Goal: Task Accomplishment & Management: Use online tool/utility

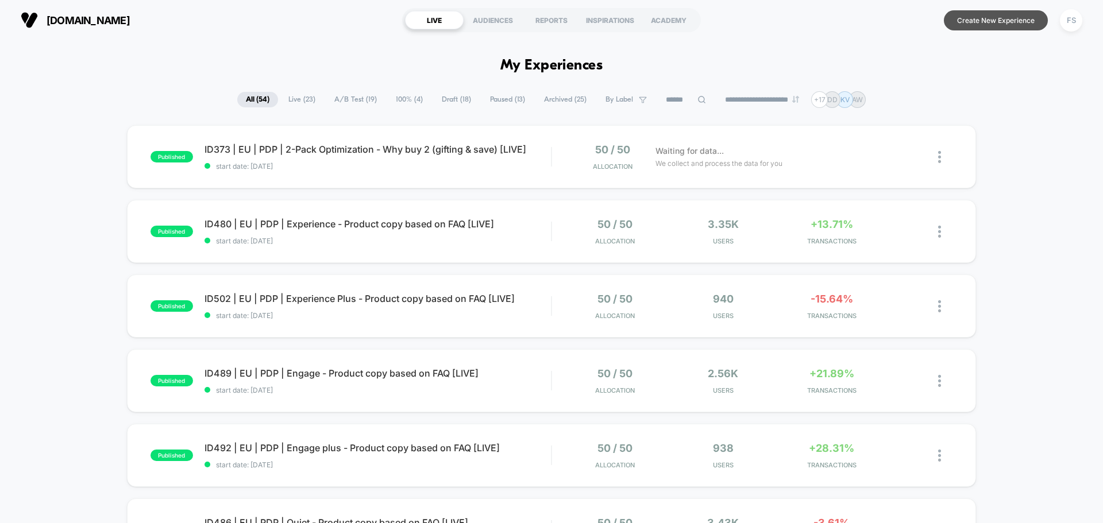
click at [1038, 26] on button "Create New Experience" at bounding box center [995, 20] width 104 height 20
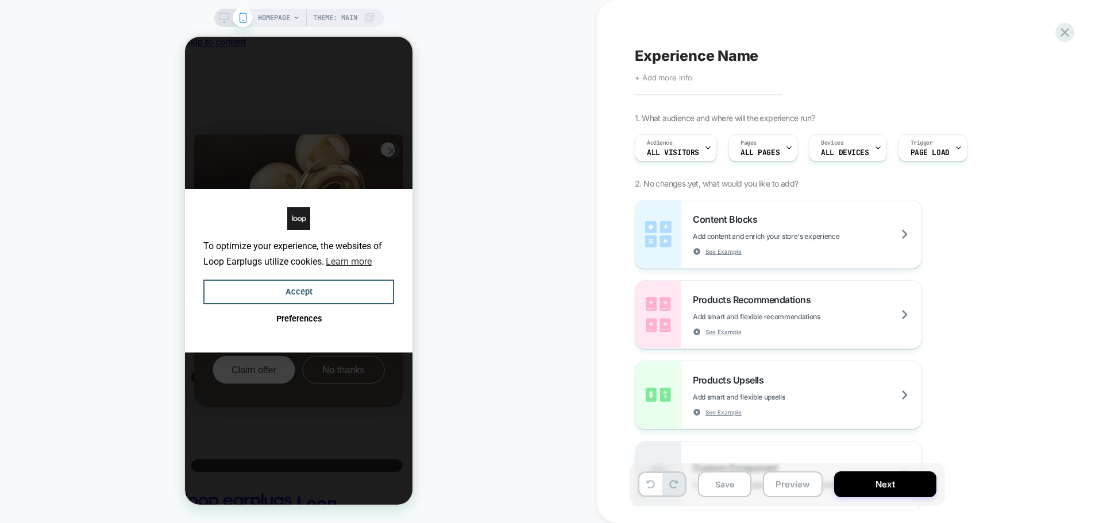
click at [668, 76] on span "+ Add more info" at bounding box center [663, 77] width 57 height 9
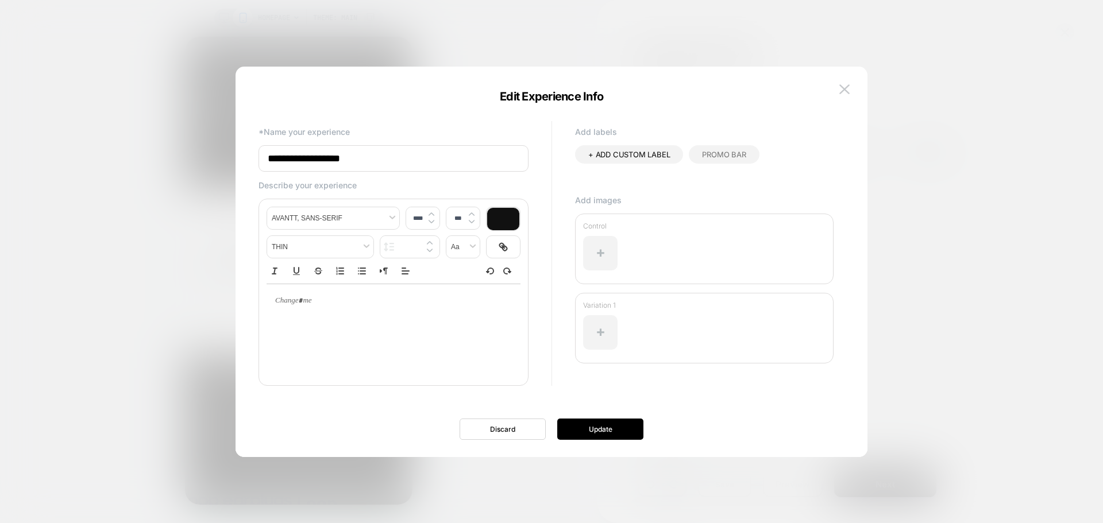
click at [417, 158] on input "**********" at bounding box center [393, 158] width 270 height 26
paste input "**********"
type input "**********"
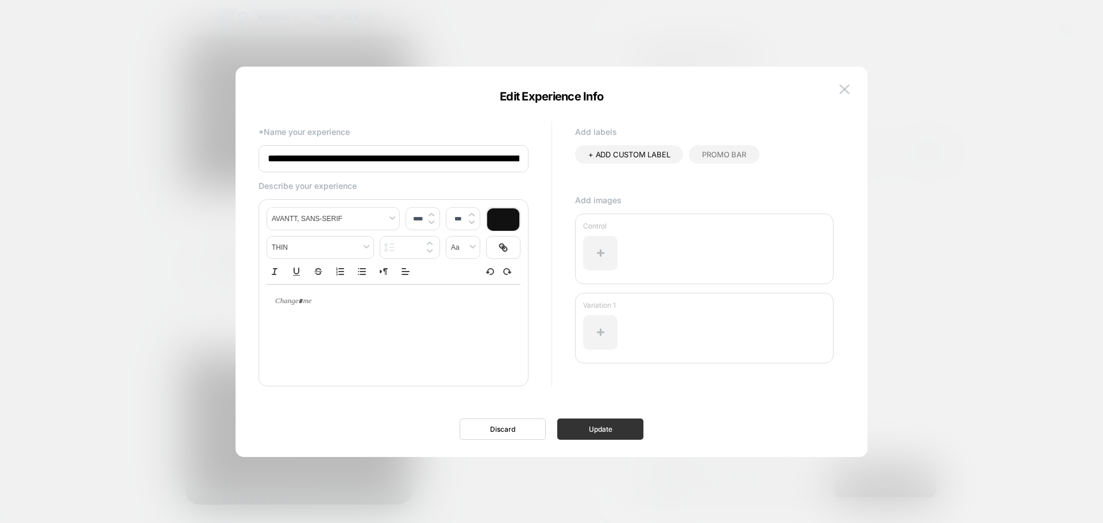
click at [590, 431] on button "Update" at bounding box center [600, 429] width 86 height 21
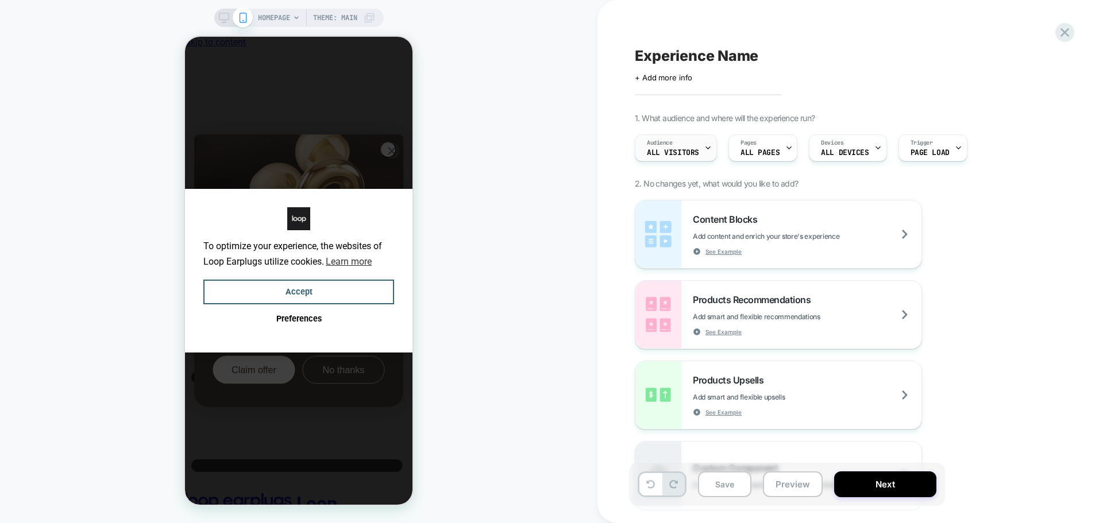
click at [697, 152] on span "All Visitors" at bounding box center [673, 153] width 52 height 8
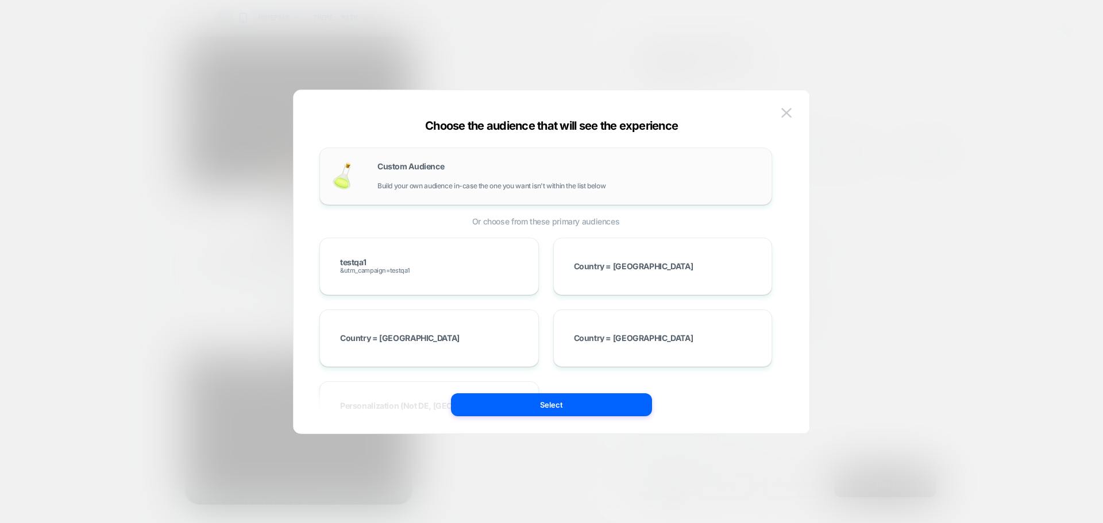
click at [375, 163] on div "Custom Audience Build your own audience in-case the one you want isn't within t…" at bounding box center [545, 176] width 428 height 33
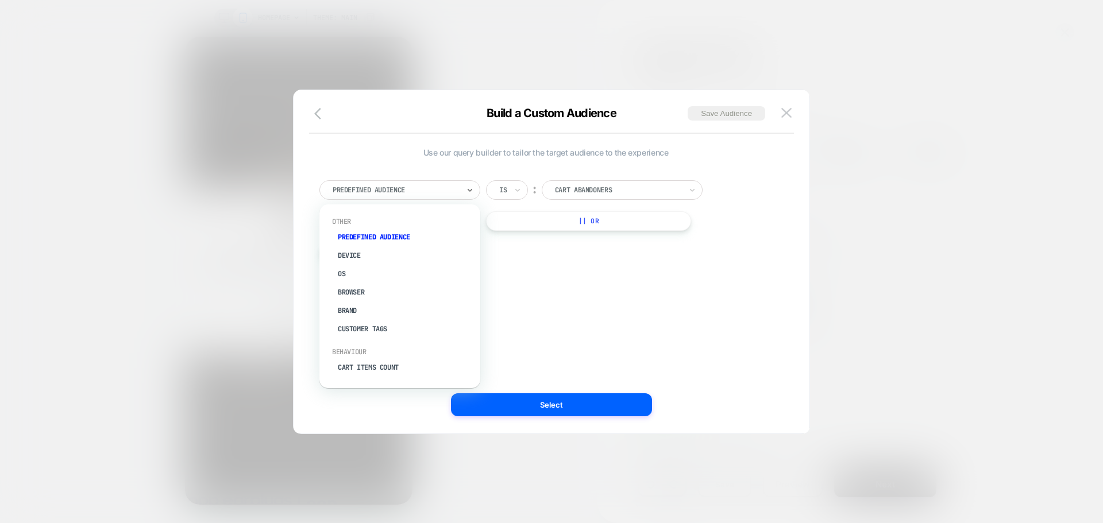
click at [408, 194] on div at bounding box center [395, 190] width 126 height 10
type input "****"
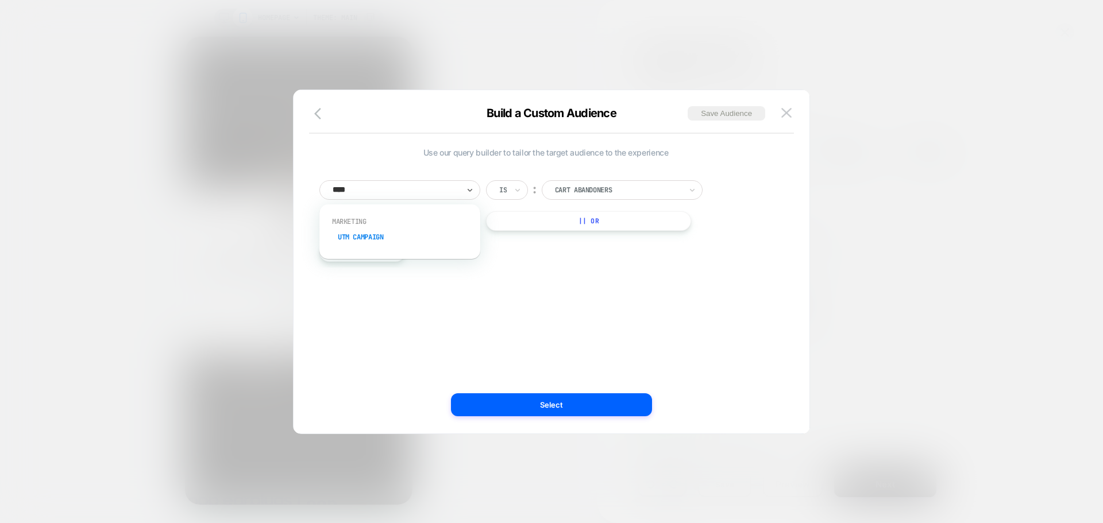
click at [390, 236] on div "UTM Campaign" at bounding box center [405, 237] width 149 height 18
click at [632, 187] on input at bounding box center [613, 190] width 144 height 20
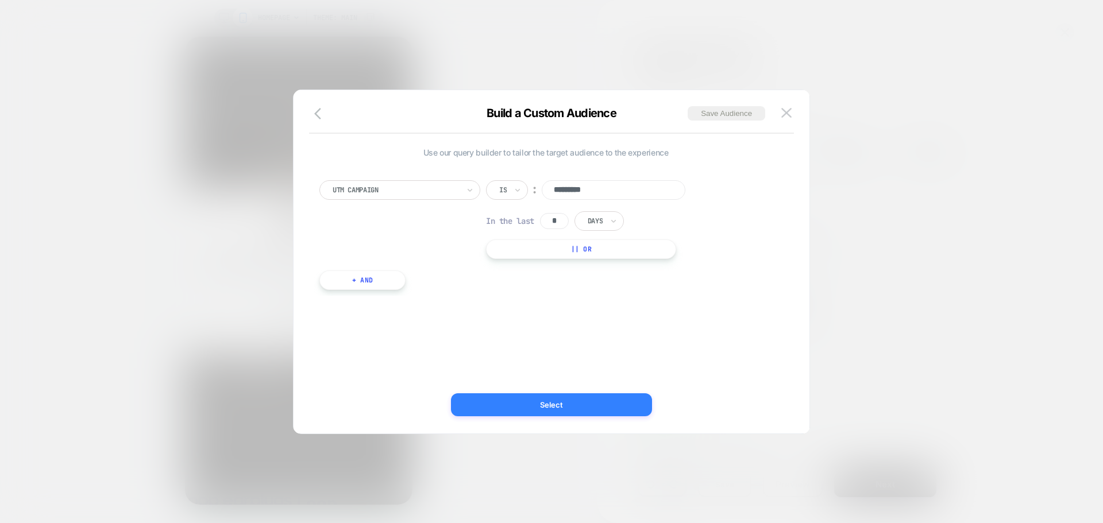
type input "*********"
click at [549, 412] on button "Select" at bounding box center [551, 404] width 201 height 23
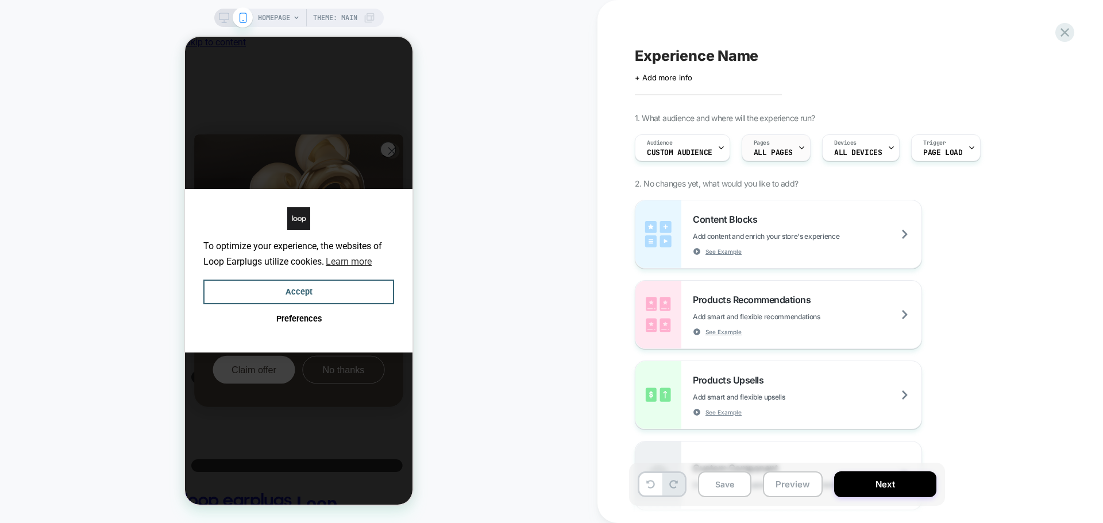
click at [760, 140] on span "Pages" at bounding box center [761, 143] width 16 height 8
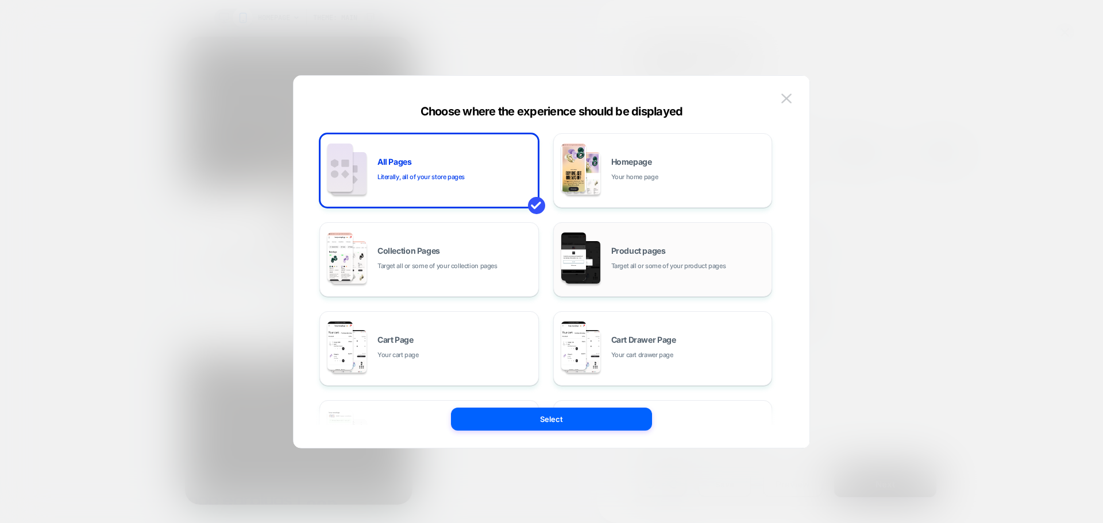
click at [677, 258] on div "Product pages Target all or some of your product pages" at bounding box center [688, 259] width 155 height 25
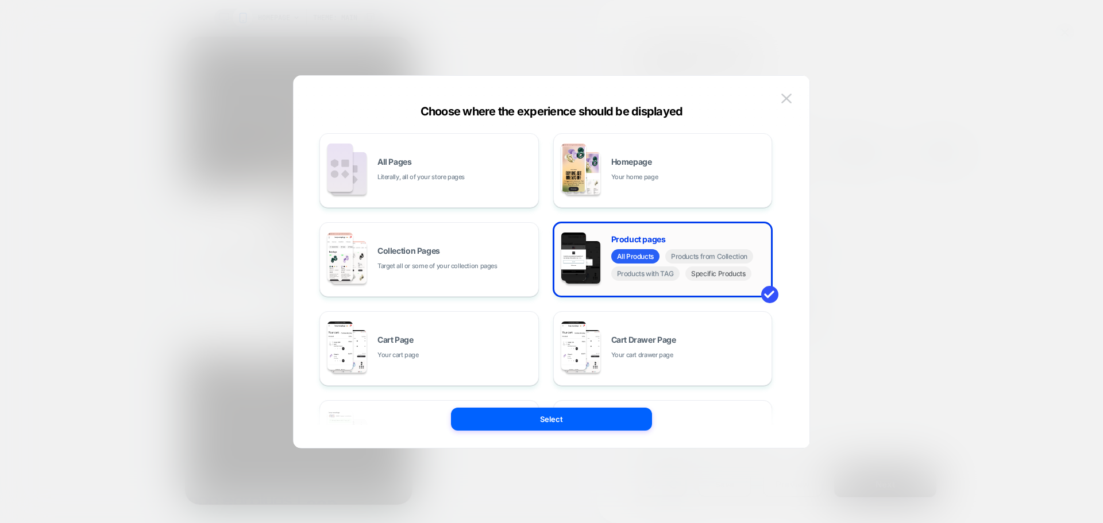
click at [715, 273] on span "Specific Products" at bounding box center [718, 273] width 66 height 14
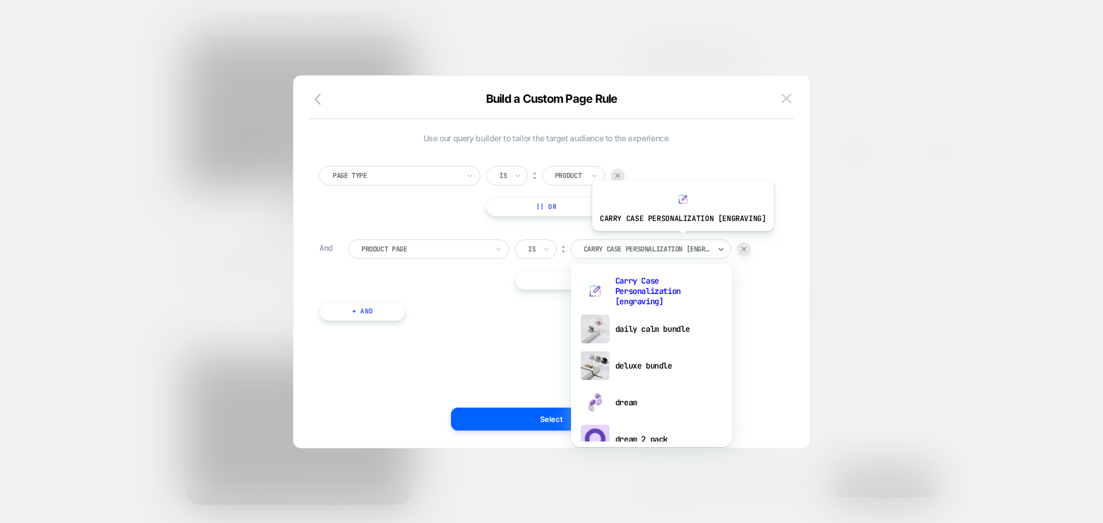
click at [680, 239] on div "Carry Case Personalization [engraving]" at bounding box center [650, 249] width 161 height 20
type input "**"
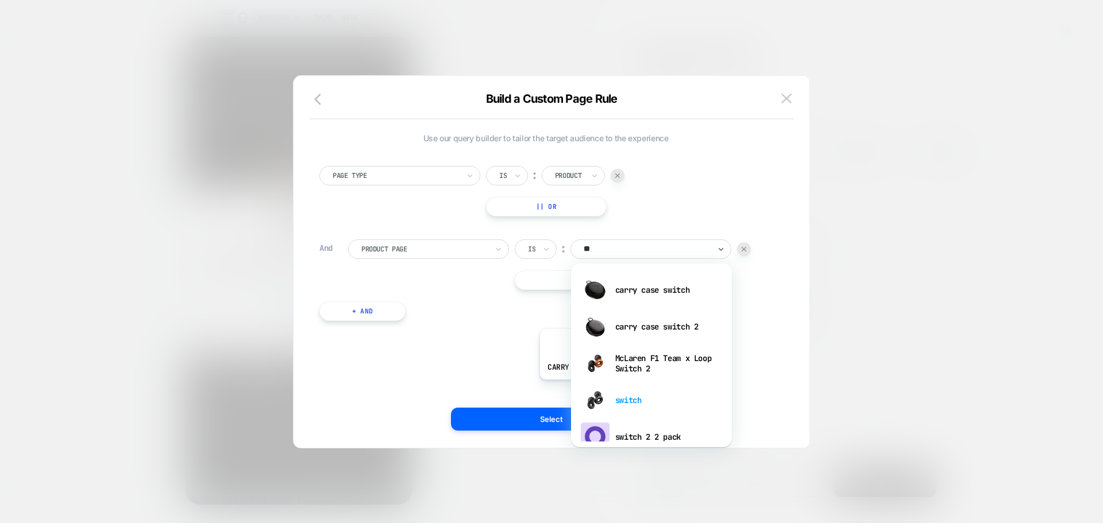
click at [628, 392] on div "switch" at bounding box center [651, 400] width 149 height 37
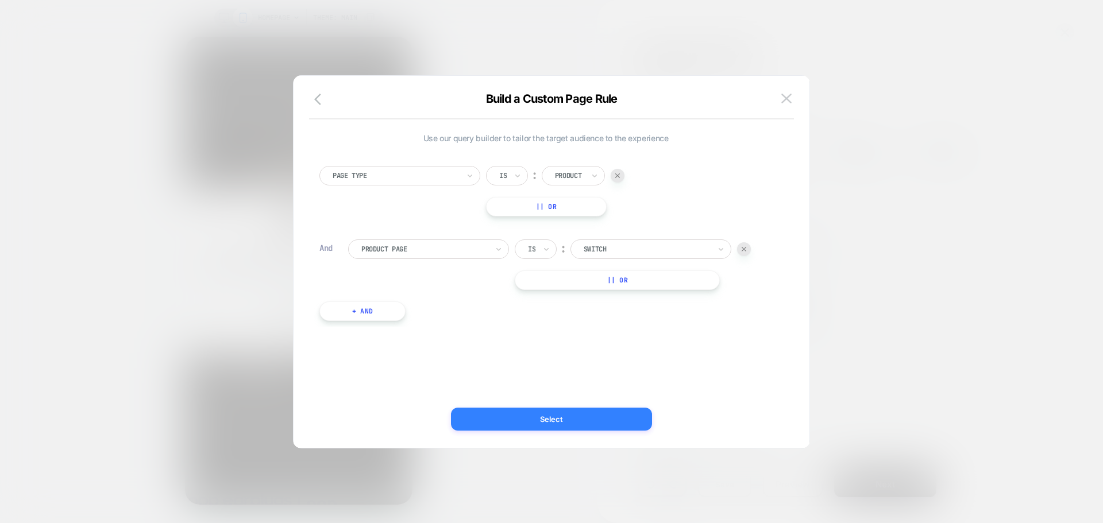
click at [539, 420] on button "Select" at bounding box center [551, 419] width 201 height 23
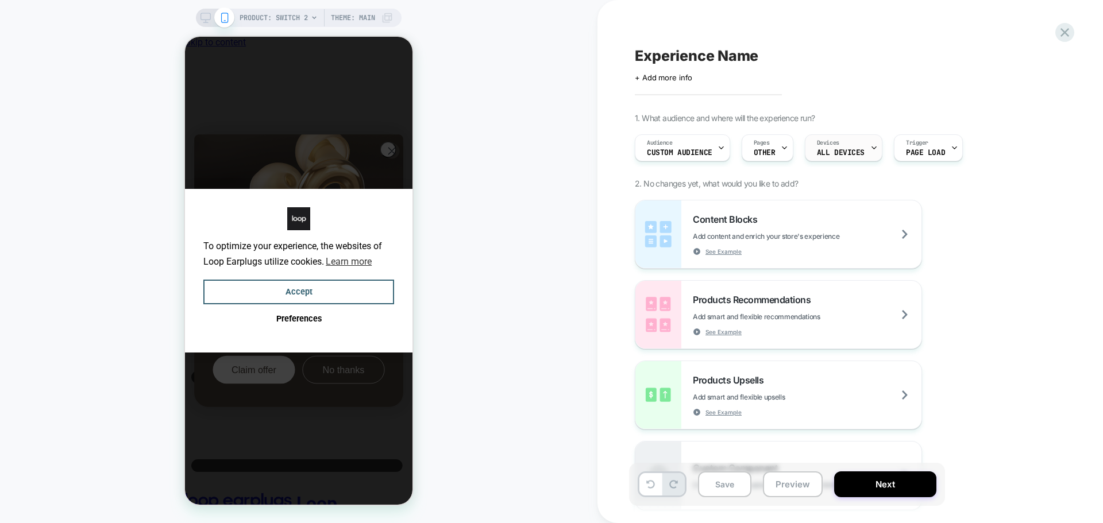
click at [851, 153] on span "ALL DEVICES" at bounding box center [841, 153] width 48 height 8
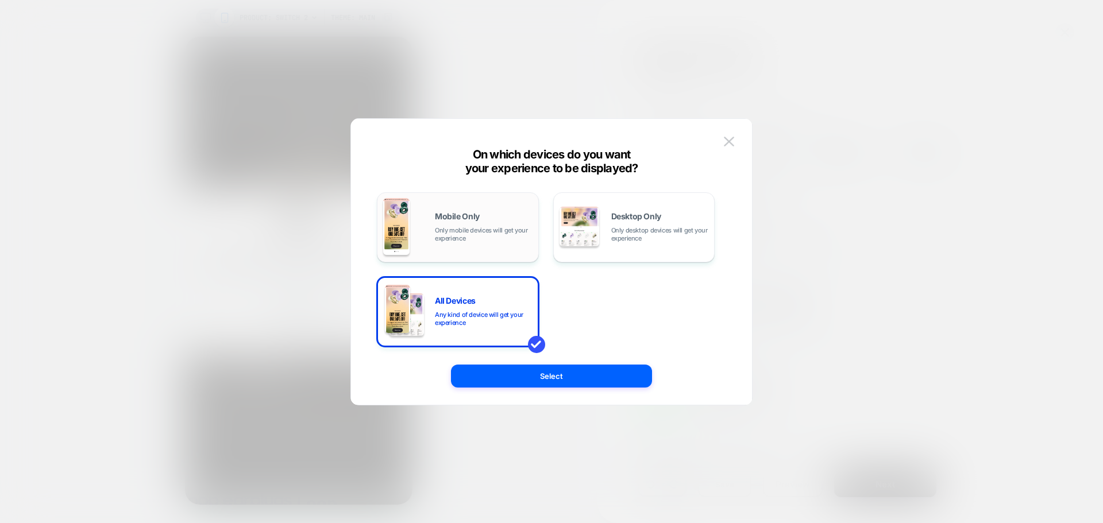
click at [453, 236] on span "Only mobile devices will get your experience" at bounding box center [484, 234] width 98 height 16
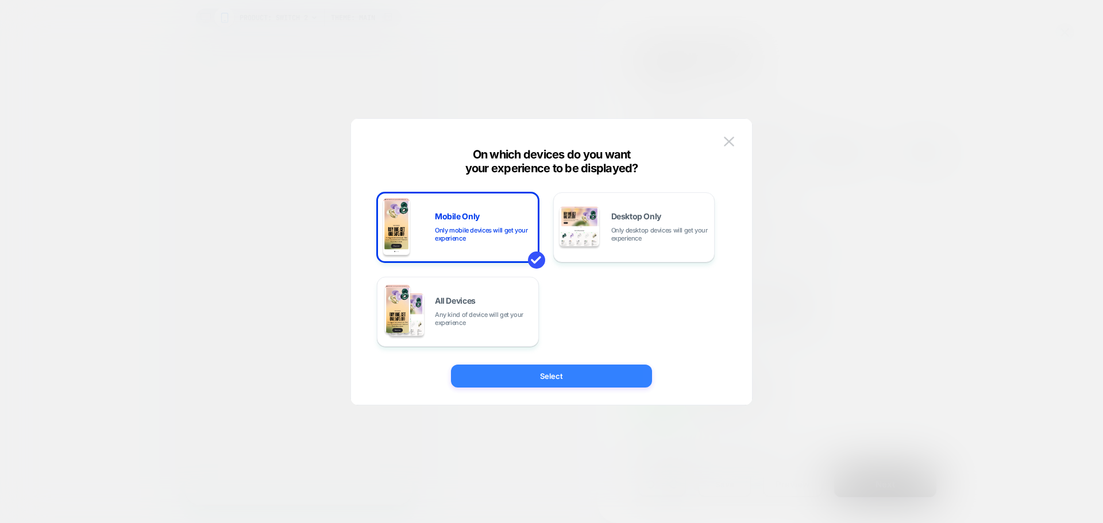
click at [564, 373] on button "Select" at bounding box center [551, 376] width 201 height 23
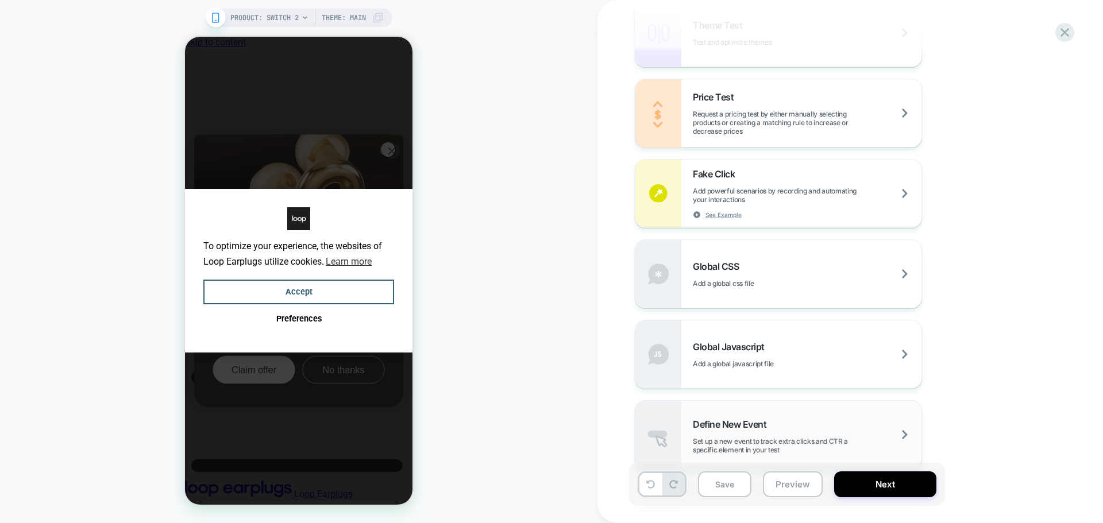
scroll to position [746, 0]
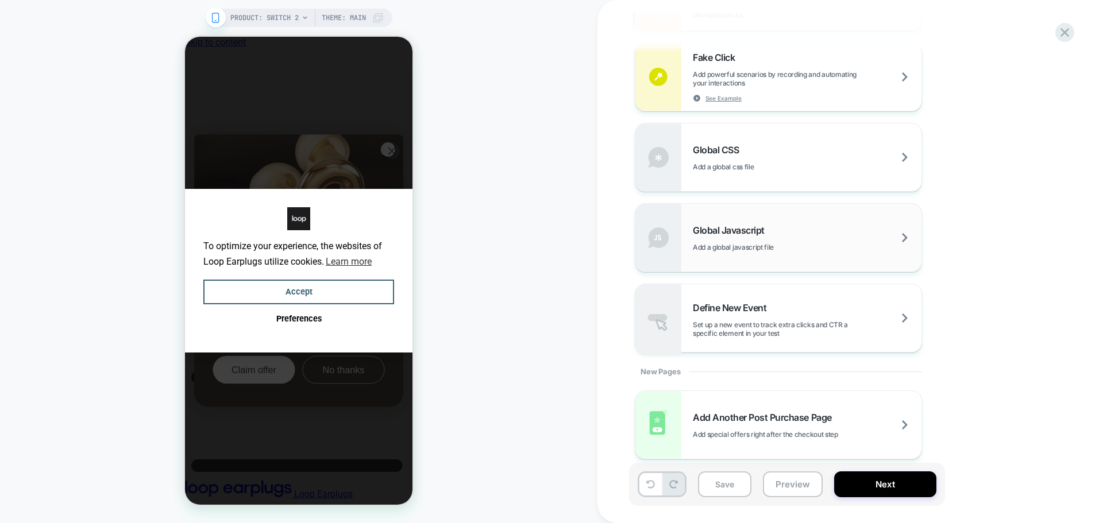
click at [749, 212] on div "Global Javascript Add a global javascript file" at bounding box center [778, 238] width 286 height 68
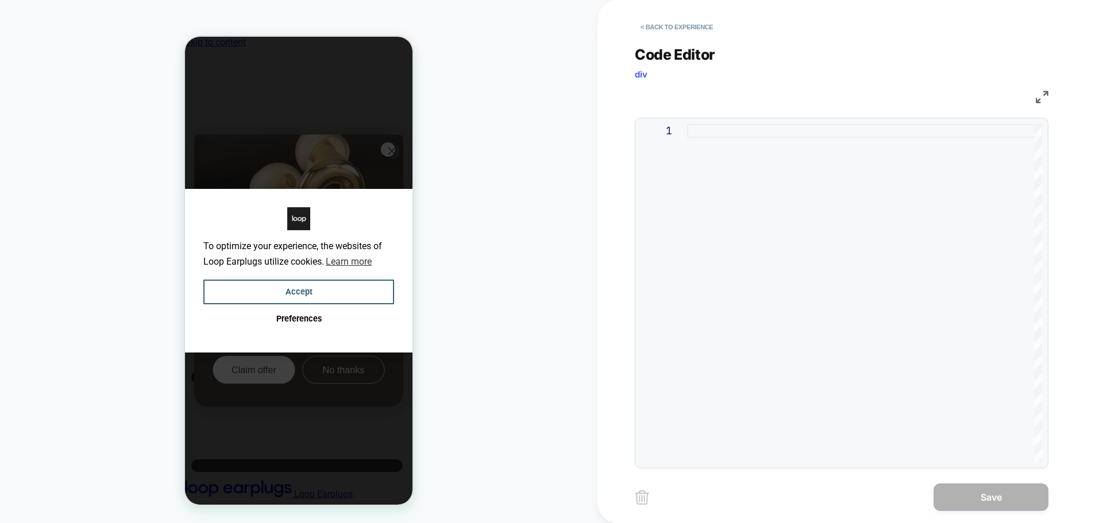
click at [829, 226] on div at bounding box center [864, 293] width 355 height 338
type textarea "**********"
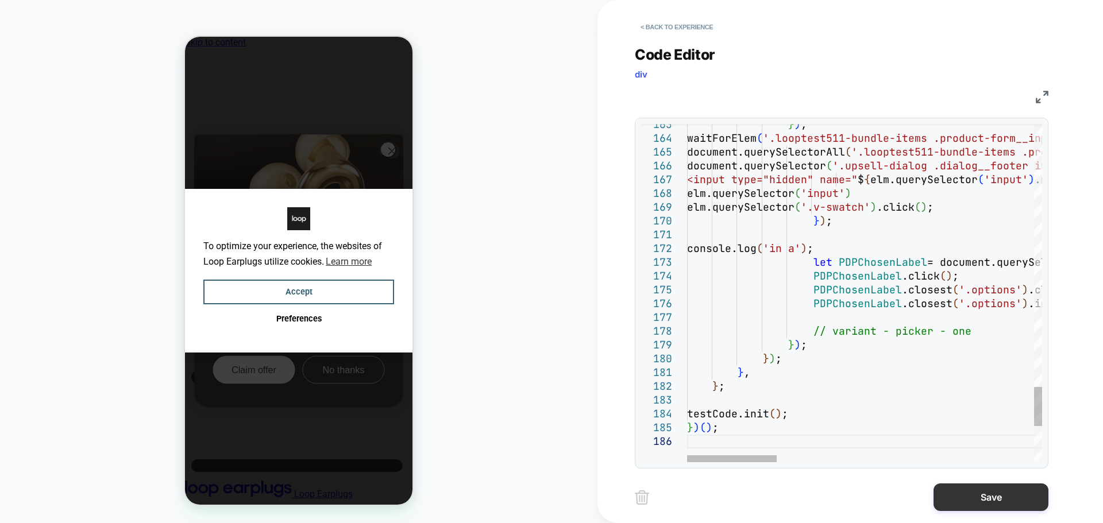
click at [979, 500] on button "Save" at bounding box center [990, 498] width 115 height 28
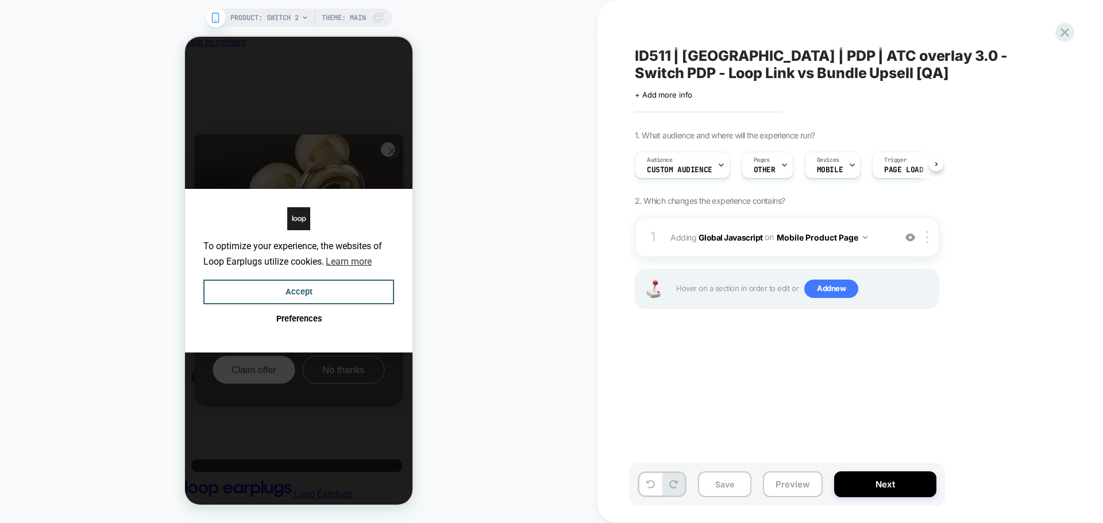
scroll to position [0, 1]
click at [840, 287] on span "Add new" at bounding box center [831, 289] width 54 height 18
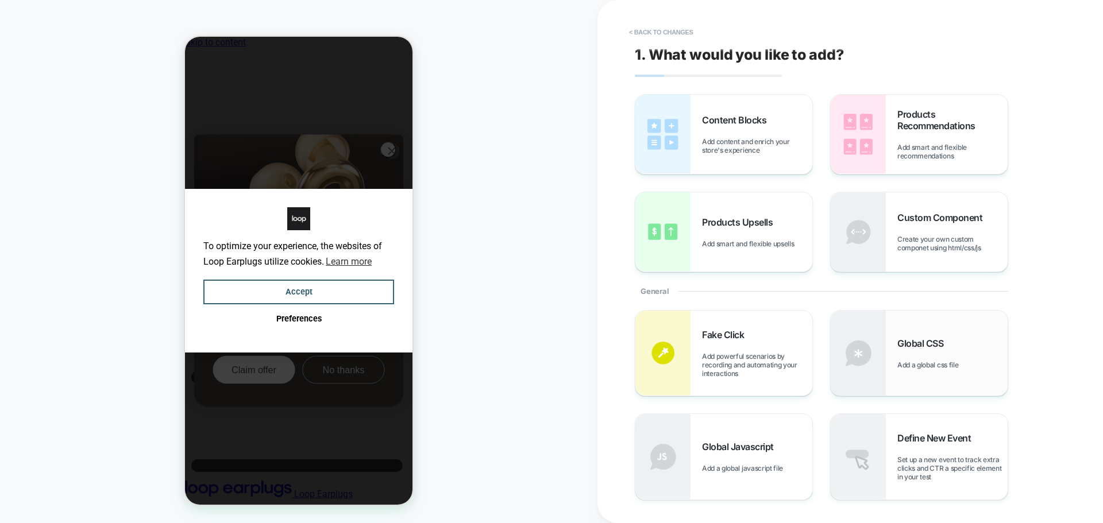
click at [927, 369] on span "Add a global css file" at bounding box center [930, 365] width 67 height 9
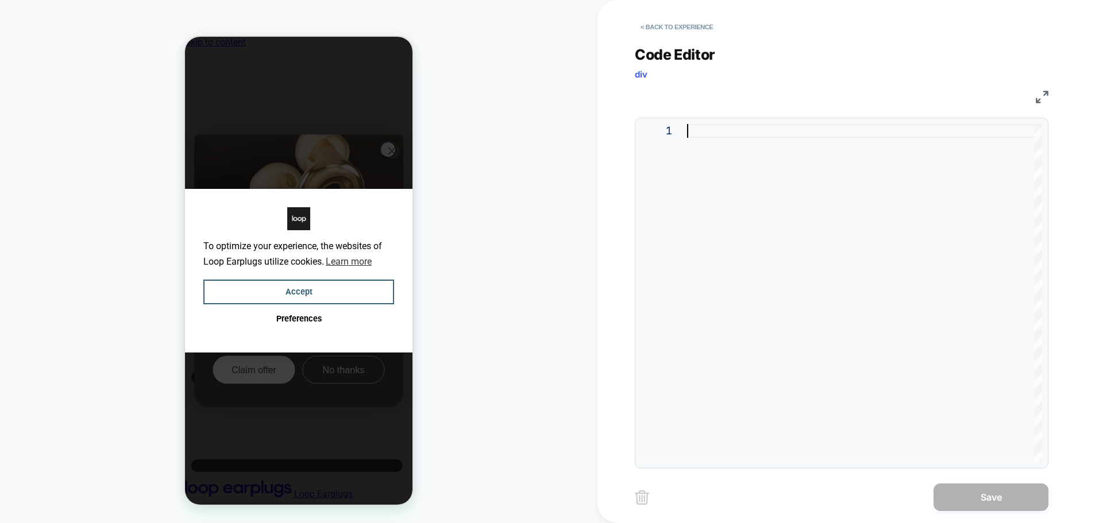
click at [814, 256] on div at bounding box center [864, 293] width 355 height 338
type textarea "*"
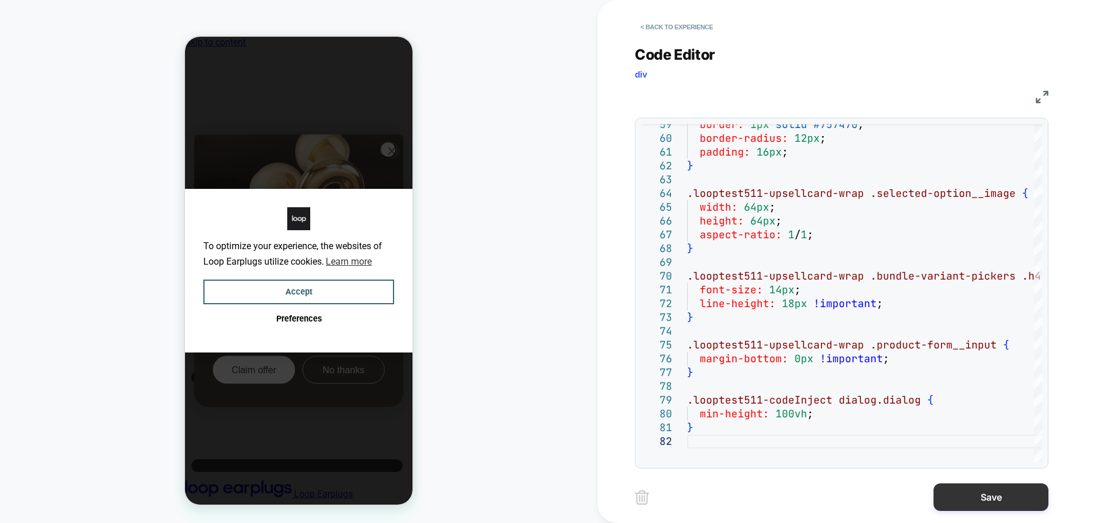
click at [964, 508] on button "Save" at bounding box center [990, 498] width 115 height 28
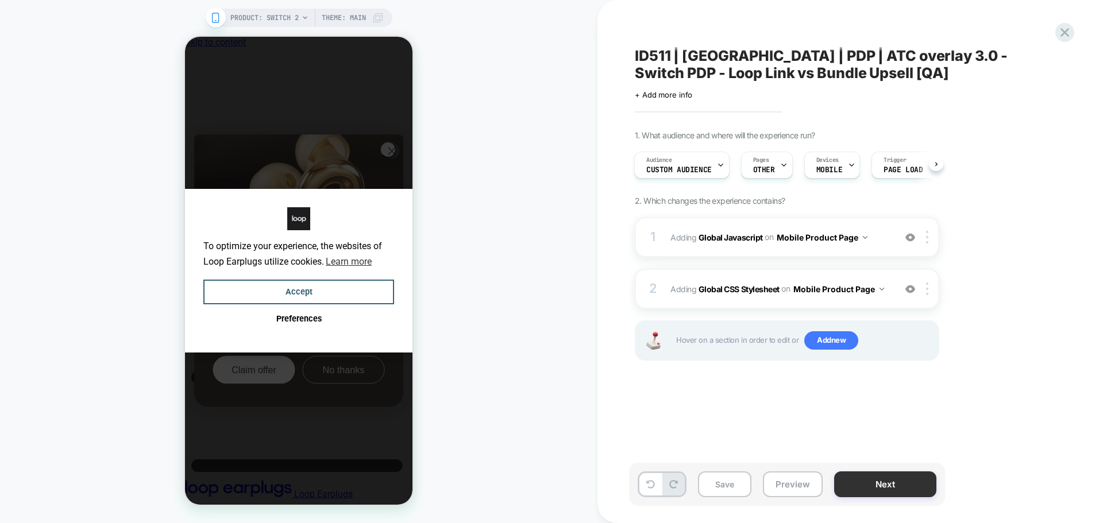
click at [930, 488] on button "Next" at bounding box center [885, 484] width 102 height 26
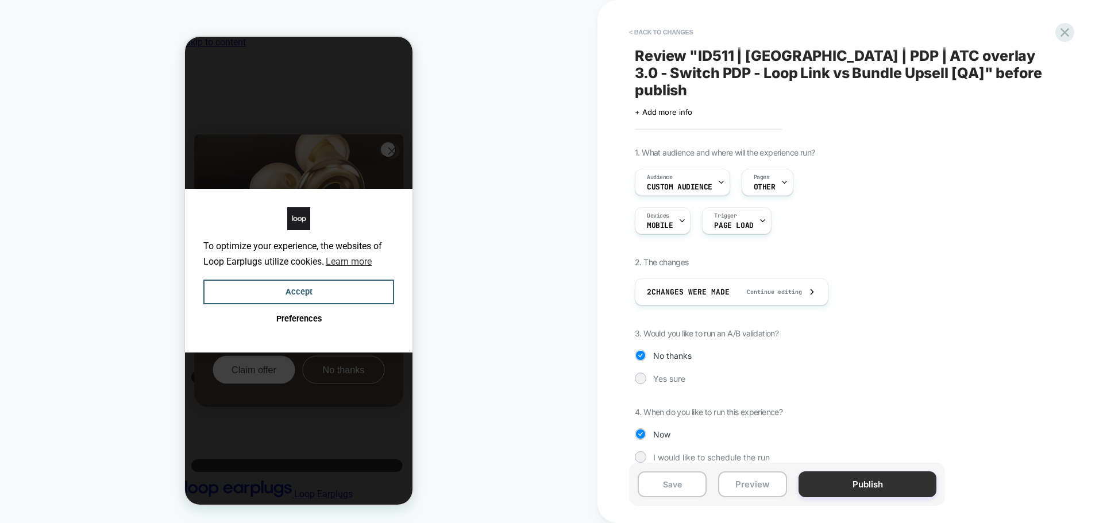
click at [835, 475] on button "Publish" at bounding box center [867, 484] width 138 height 26
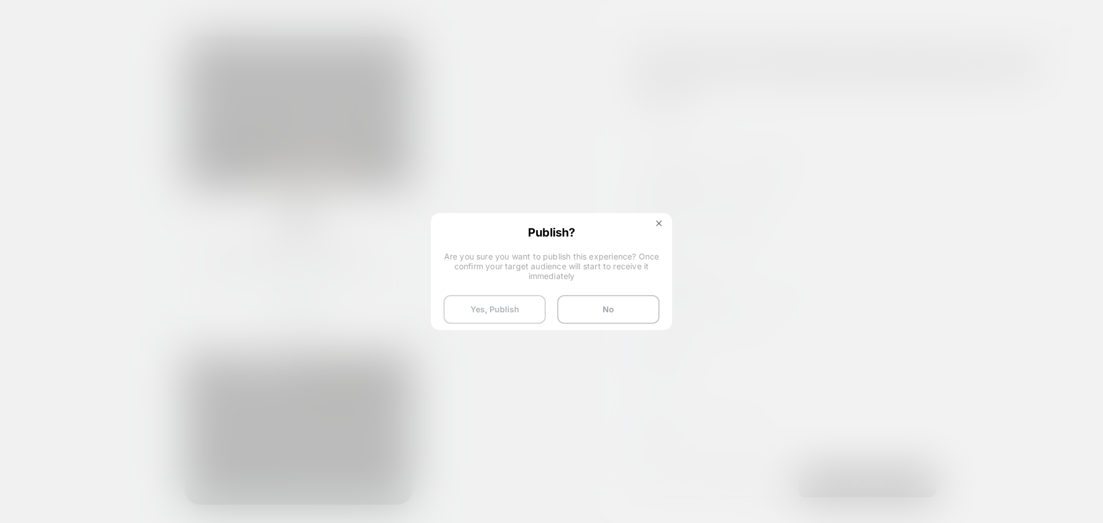
click at [480, 307] on button "Yes, Publish" at bounding box center [494, 309] width 102 height 29
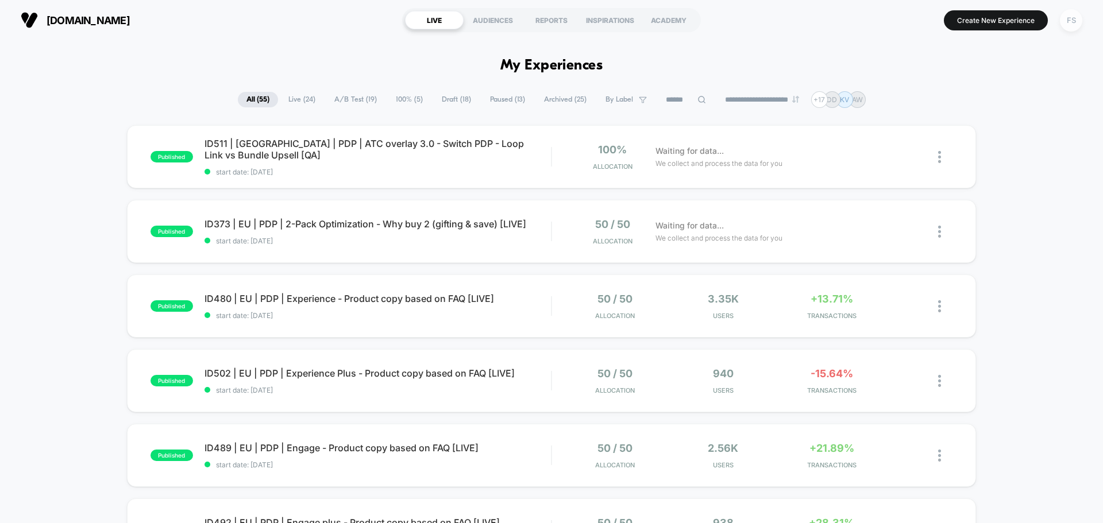
click at [1069, 15] on div "FS" at bounding box center [1070, 20] width 22 height 22
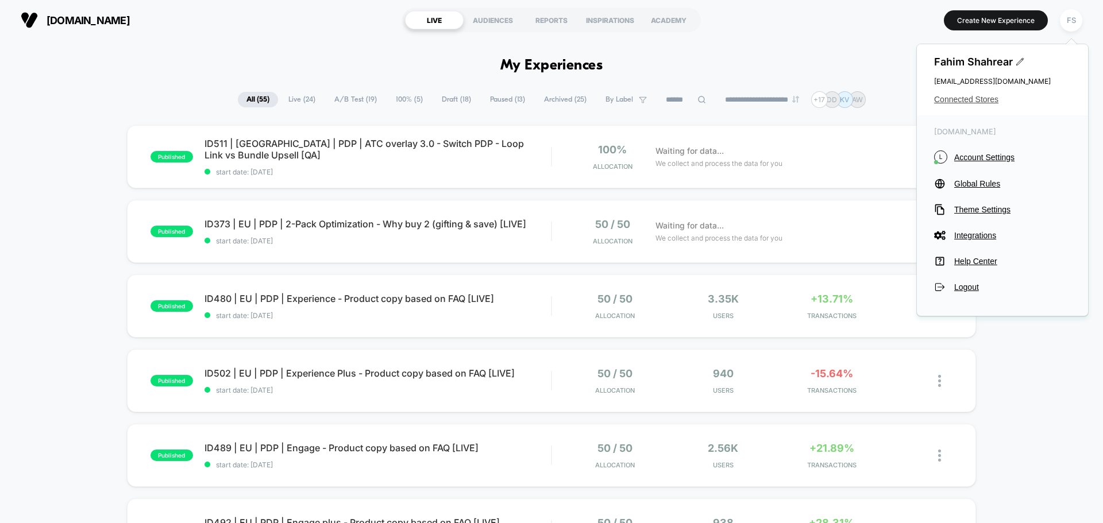
click at [969, 98] on span "Connected Stores" at bounding box center [1002, 99] width 137 height 9
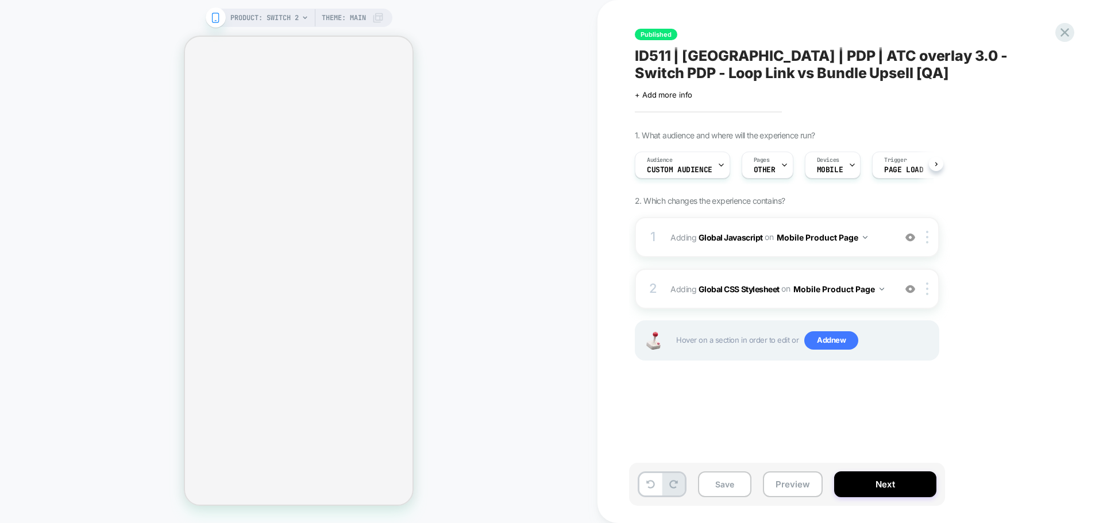
scroll to position [0, 1]
click at [1063, 33] on icon at bounding box center [1064, 32] width 9 height 9
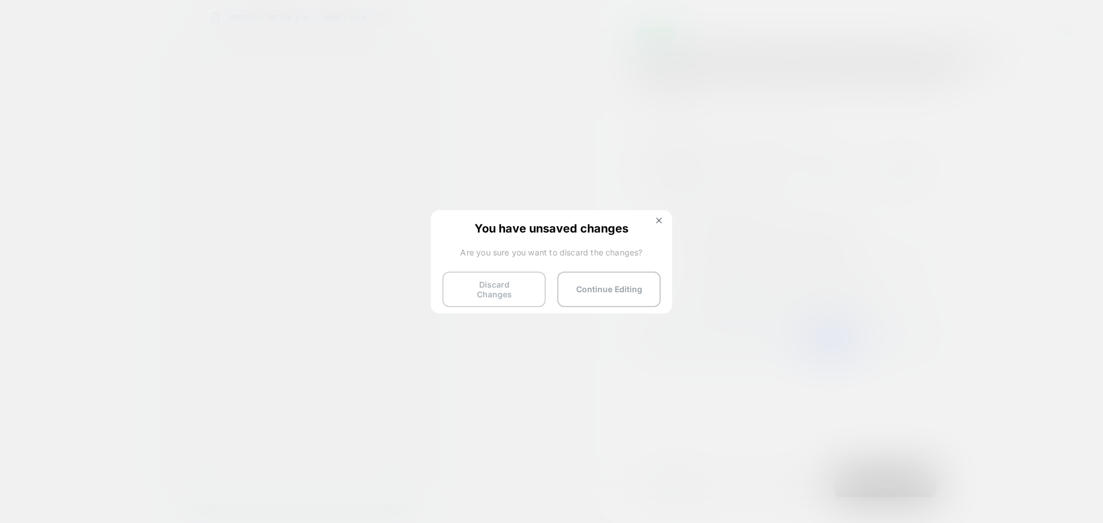
click at [509, 291] on button "Discard Changes" at bounding box center [493, 290] width 103 height 36
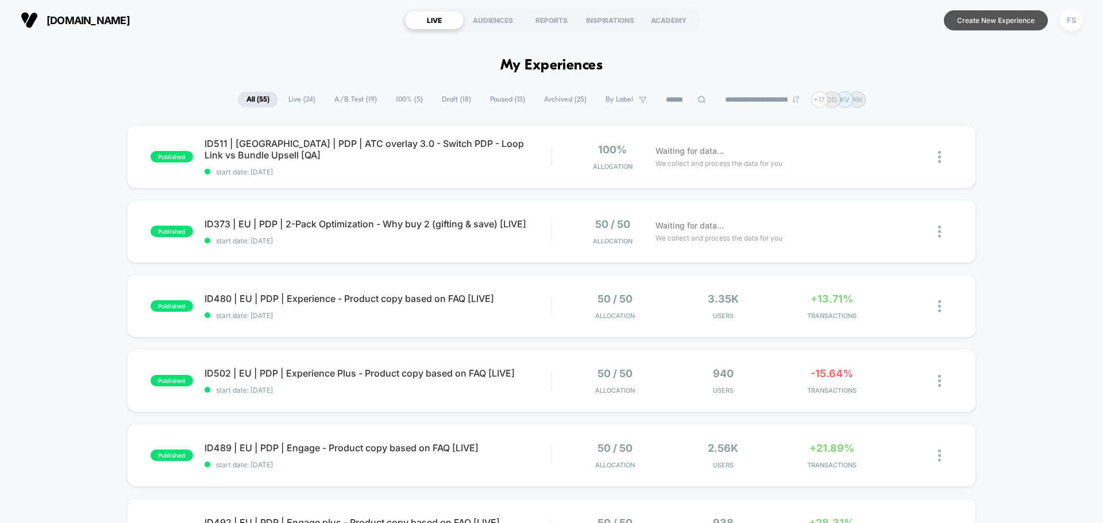
click at [993, 18] on button "Create New Experience" at bounding box center [995, 20] width 104 height 20
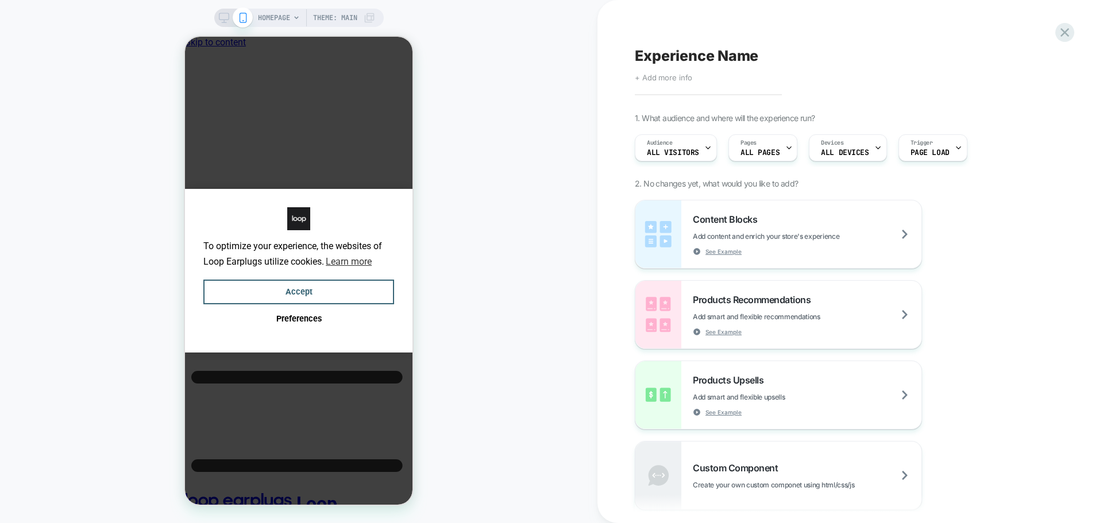
click at [663, 79] on span "+ Add more info" at bounding box center [663, 77] width 57 height 9
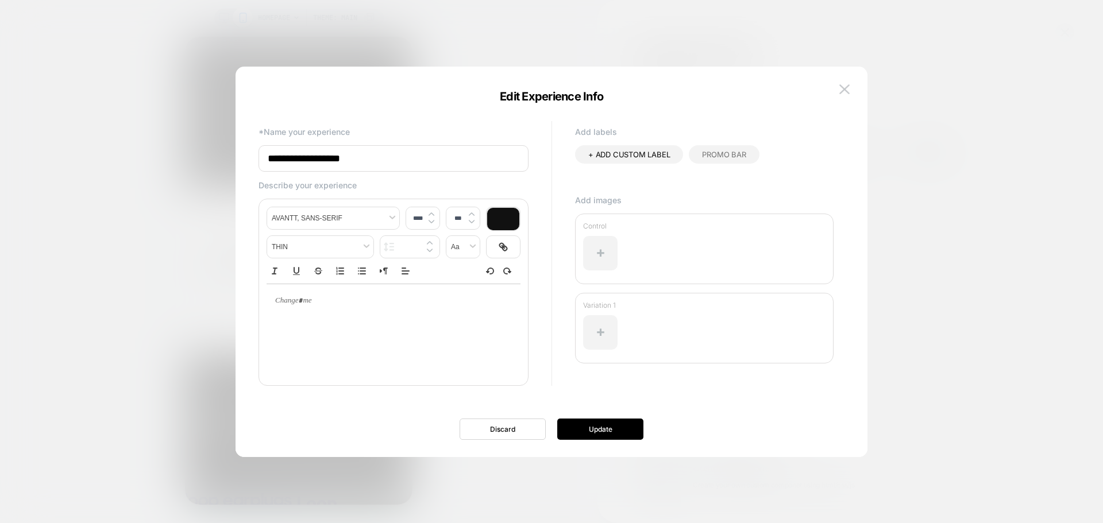
click at [424, 160] on input "**********" at bounding box center [393, 158] width 270 height 26
paste input "**********"
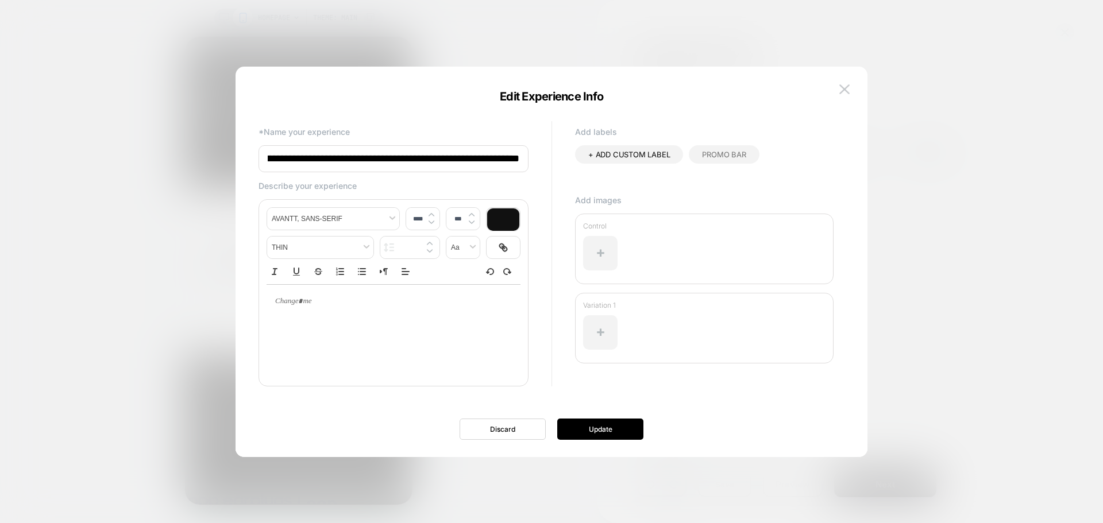
scroll to position [0, 145]
type input "**********"
click at [575, 429] on button "Update" at bounding box center [600, 429] width 86 height 21
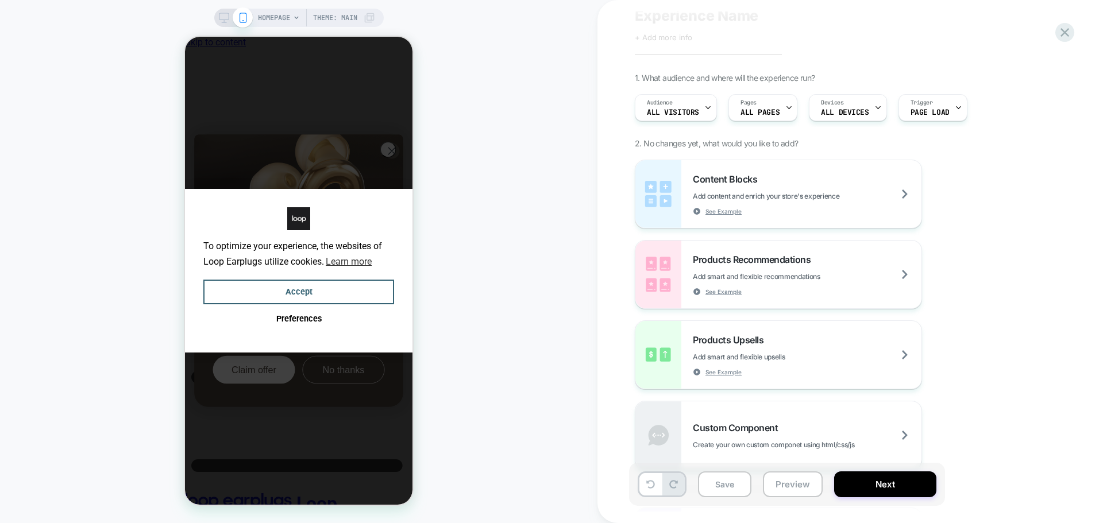
scroll to position [57, 0]
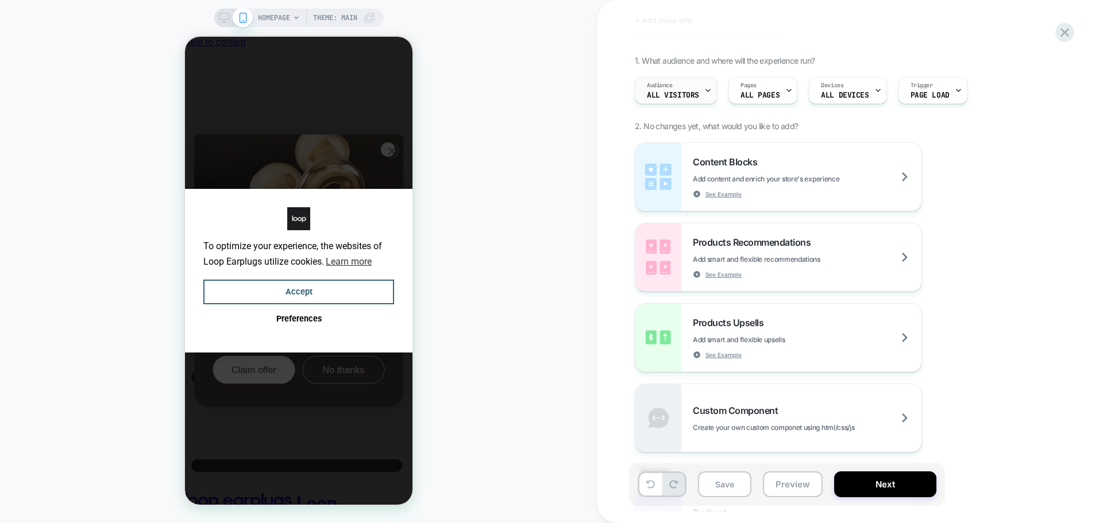
click at [689, 95] on span "All Visitors" at bounding box center [673, 95] width 52 height 8
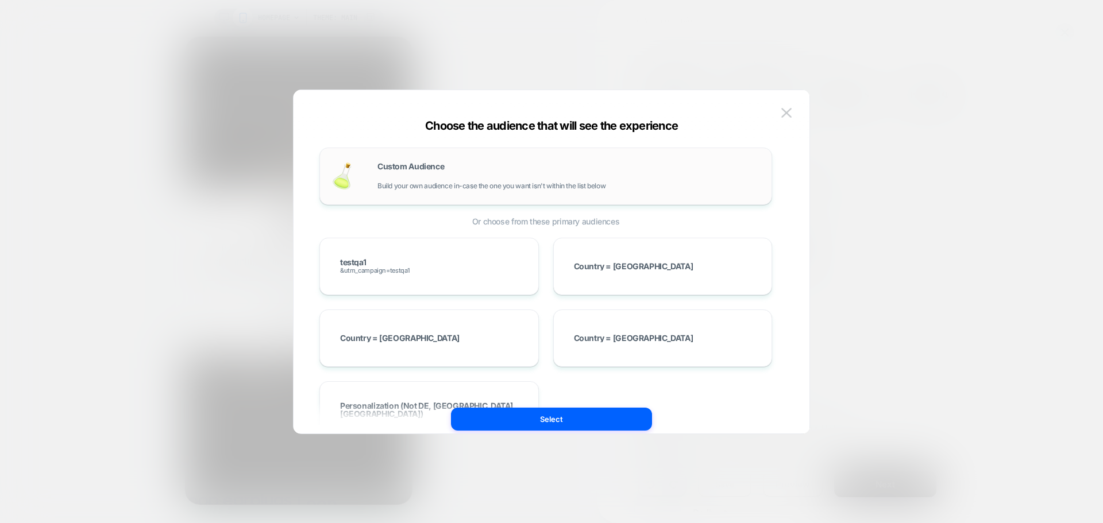
scroll to position [0, 0]
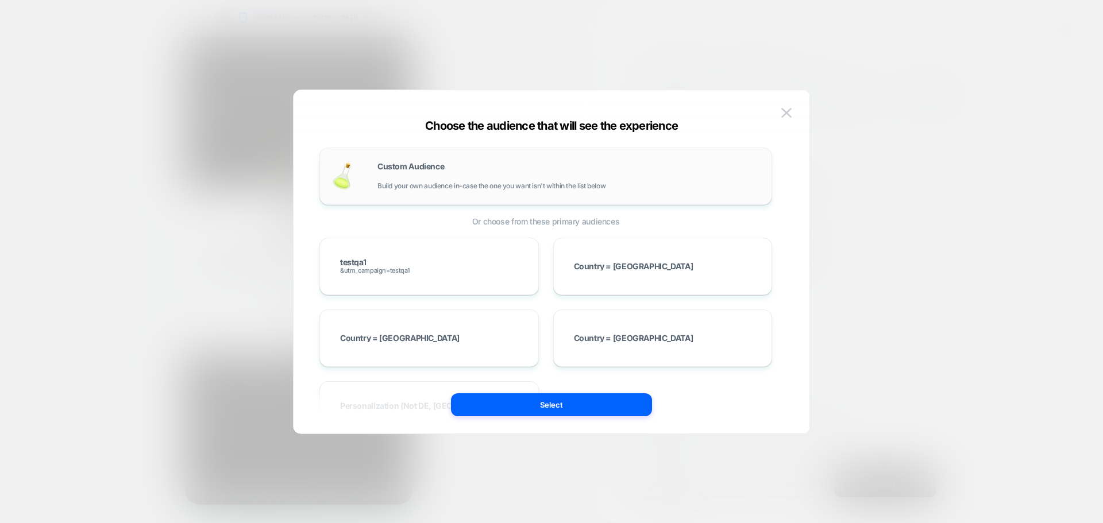
click at [423, 170] on span "Custom Audience" at bounding box center [410, 167] width 67 height 8
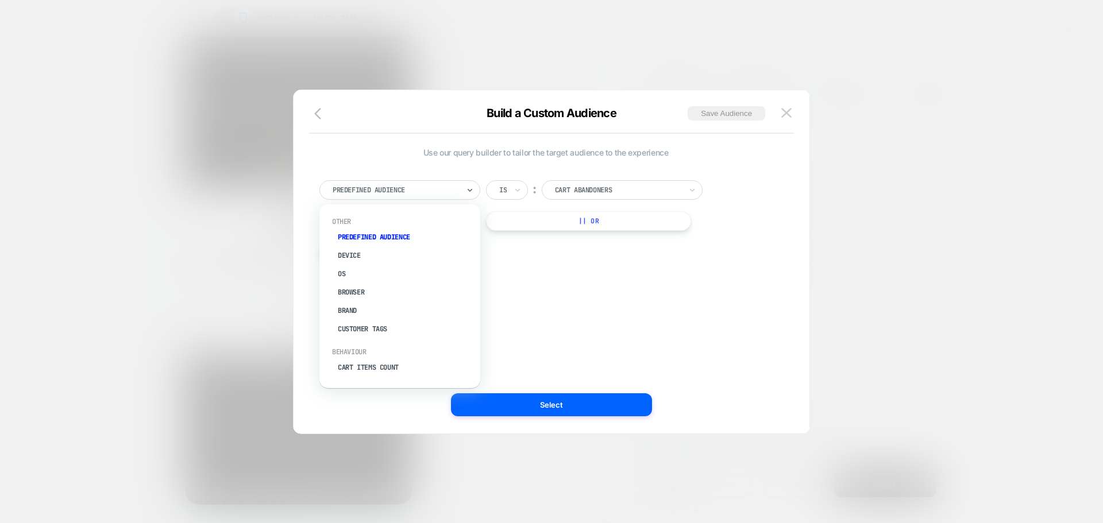
click at [390, 188] on div at bounding box center [395, 190] width 126 height 10
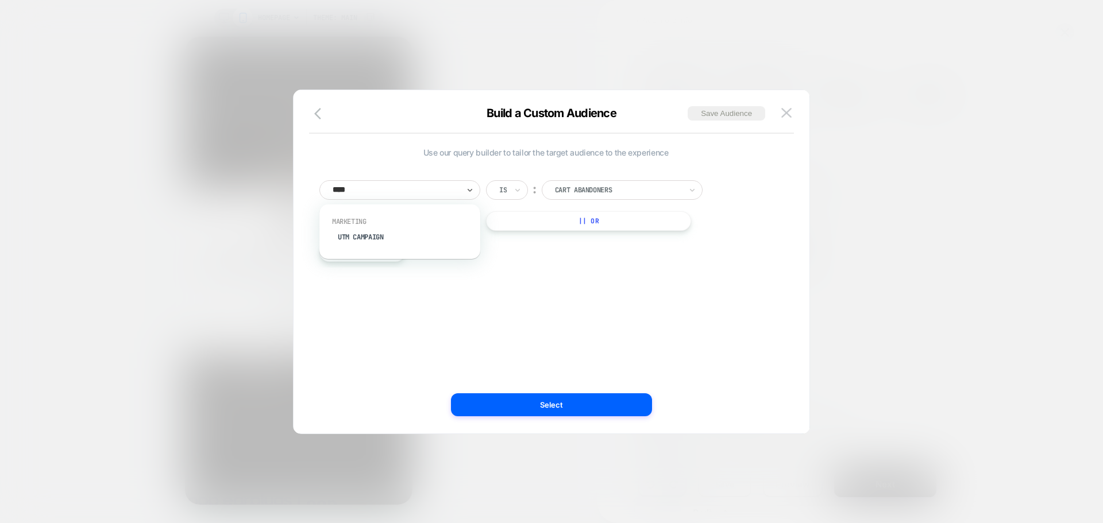
type input "*****"
click at [403, 229] on div "UTM Campaign" at bounding box center [405, 237] width 149 height 18
click at [558, 186] on input at bounding box center [613, 190] width 144 height 20
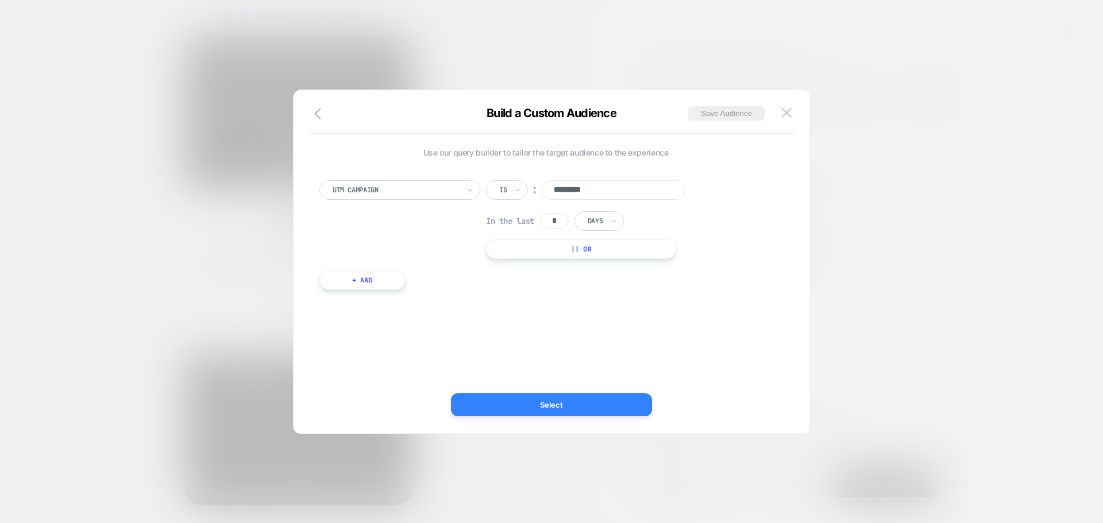
type input "*********"
click at [586, 405] on button "Select" at bounding box center [551, 404] width 201 height 23
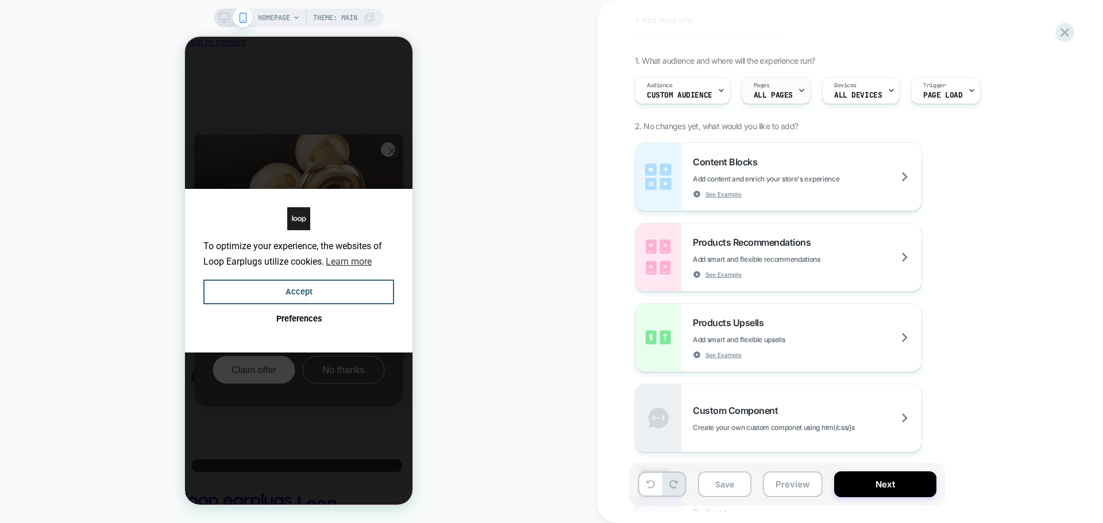
click at [788, 92] on span "ALL PAGES" at bounding box center [772, 95] width 39 height 8
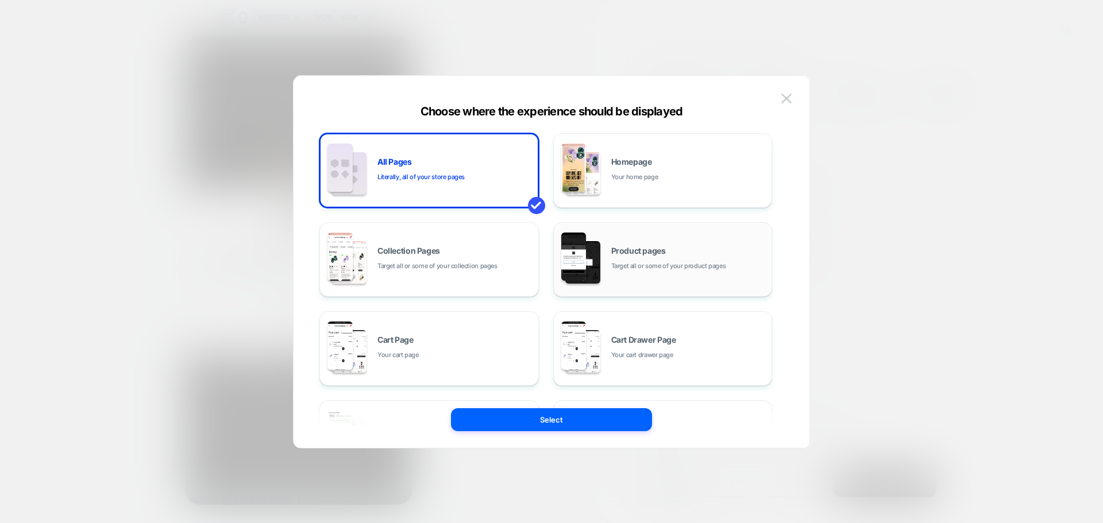
click at [683, 251] on div "Product pages Target all or some of your product pages" at bounding box center [688, 259] width 155 height 25
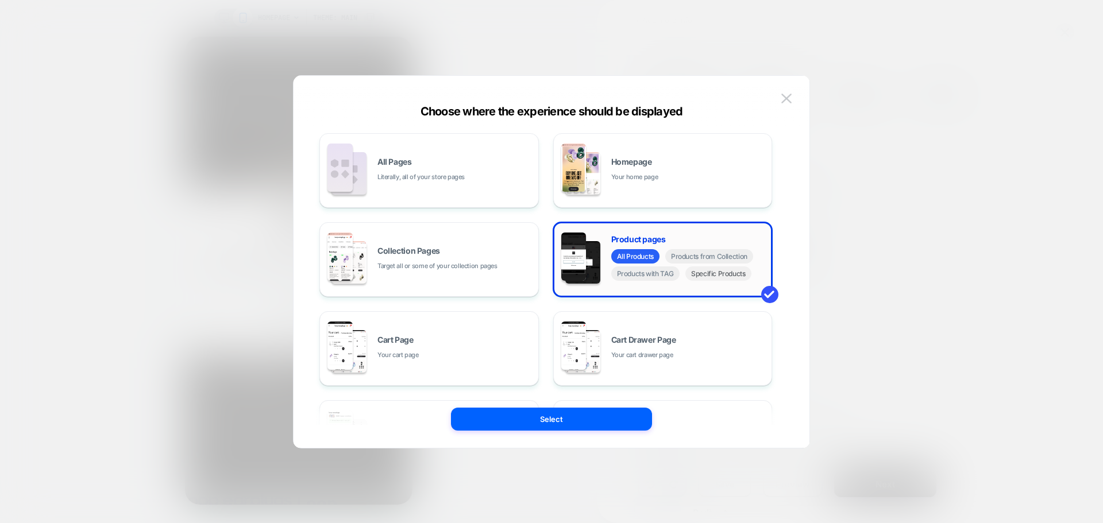
click at [724, 275] on span "Specific Products" at bounding box center [718, 273] width 66 height 14
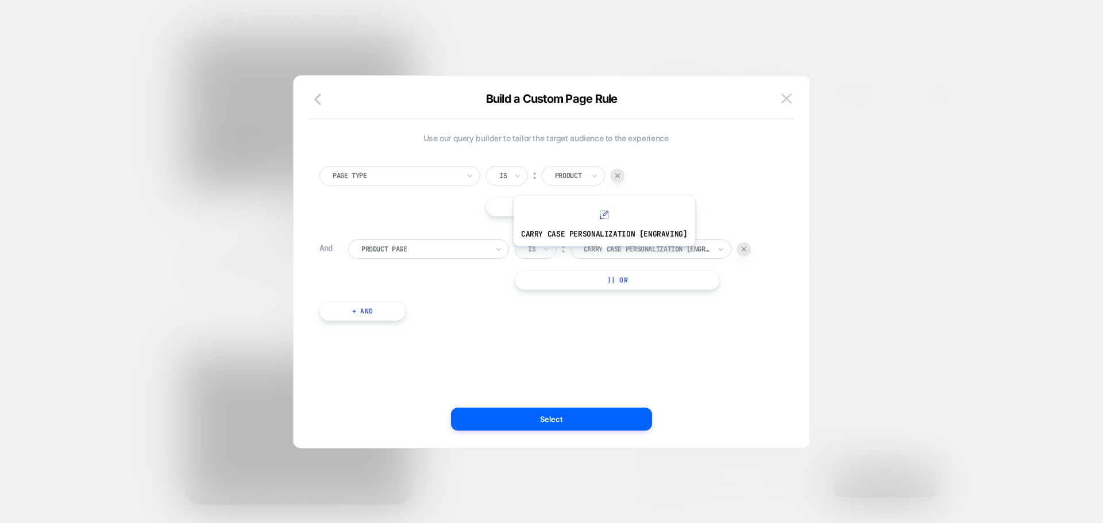
click at [603, 255] on div "Carry Case Personalization [engraving]" at bounding box center [646, 249] width 129 height 13
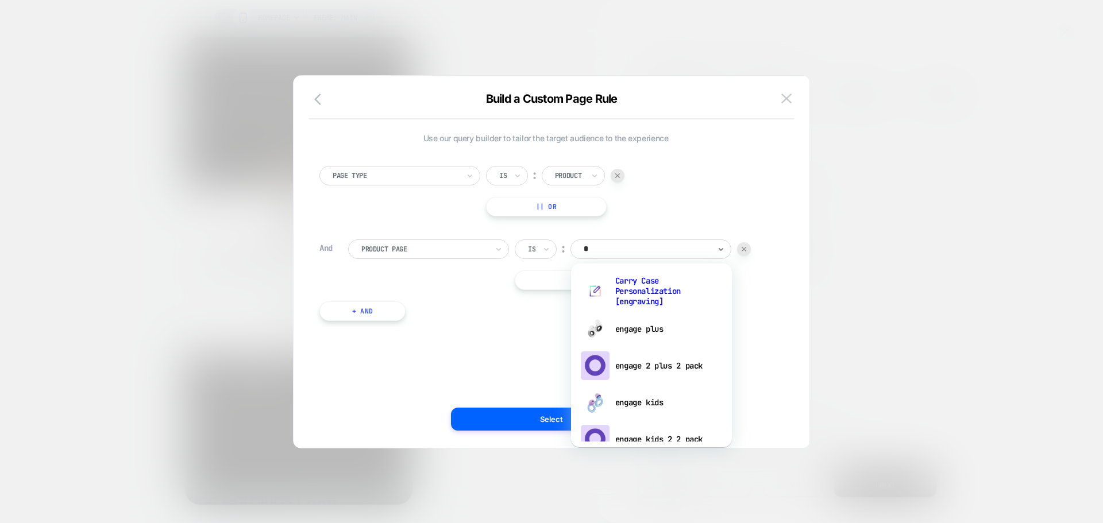
type input "**"
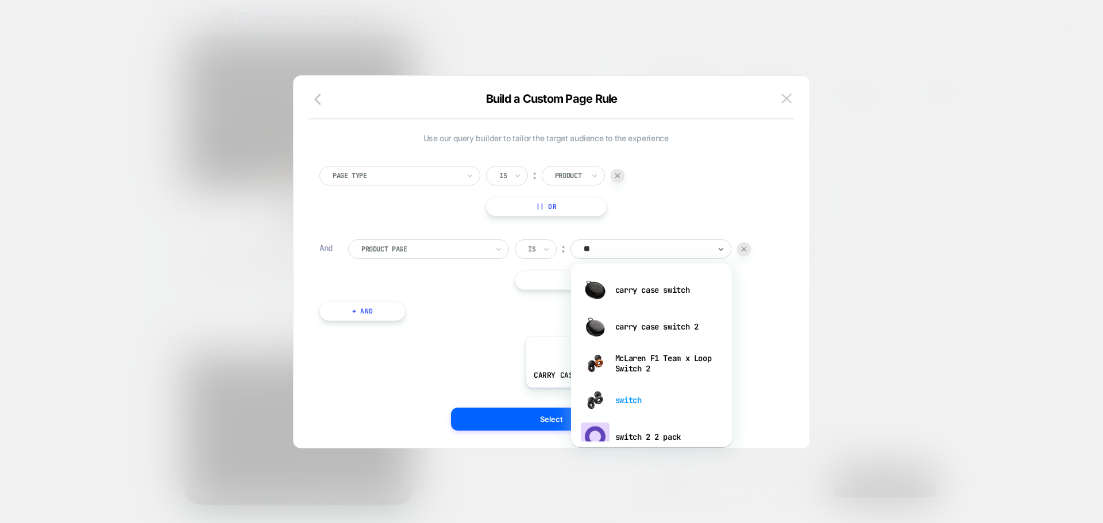
click at [614, 396] on div "switch" at bounding box center [651, 400] width 149 height 37
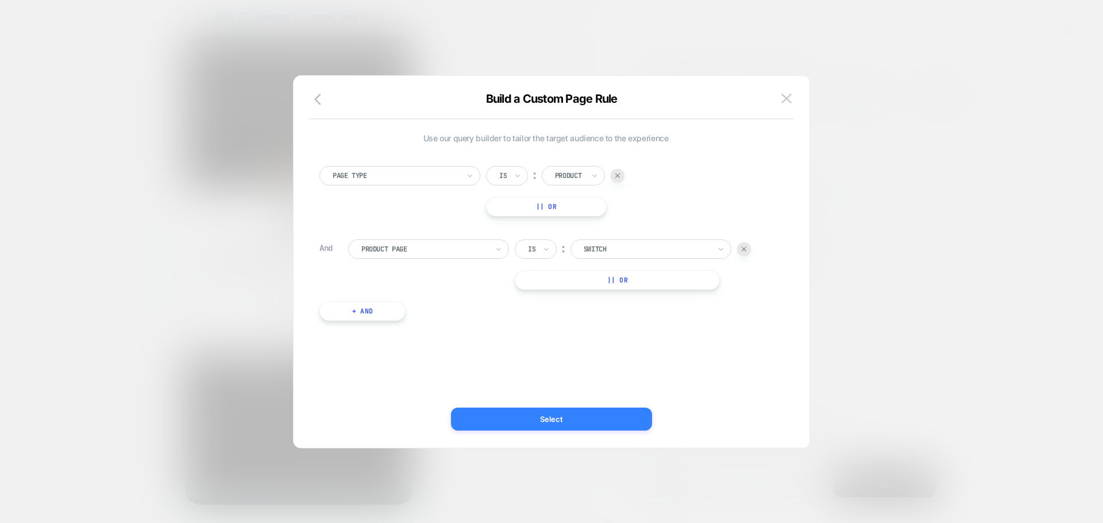
click at [563, 416] on button "Select" at bounding box center [551, 419] width 201 height 23
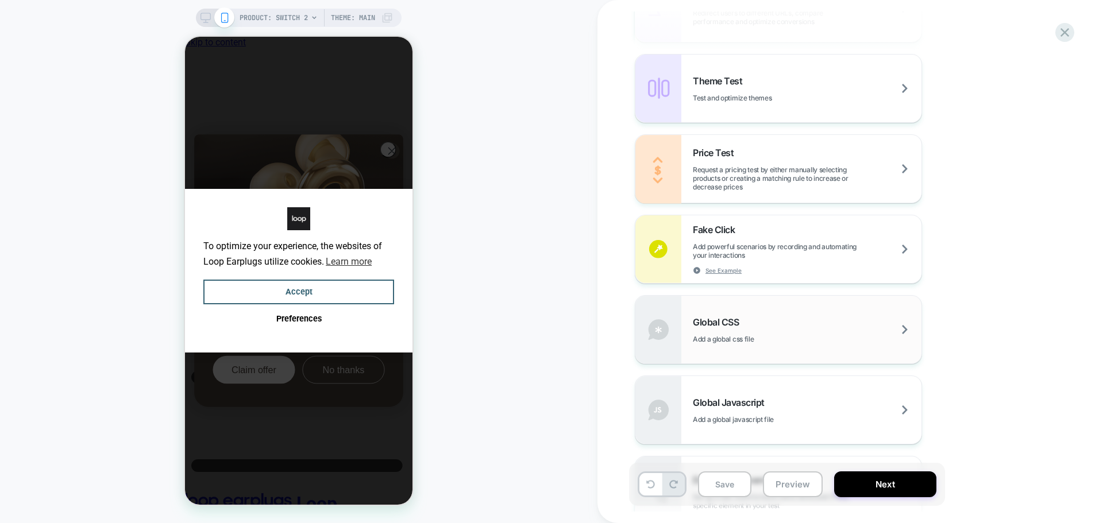
scroll to position [632, 0]
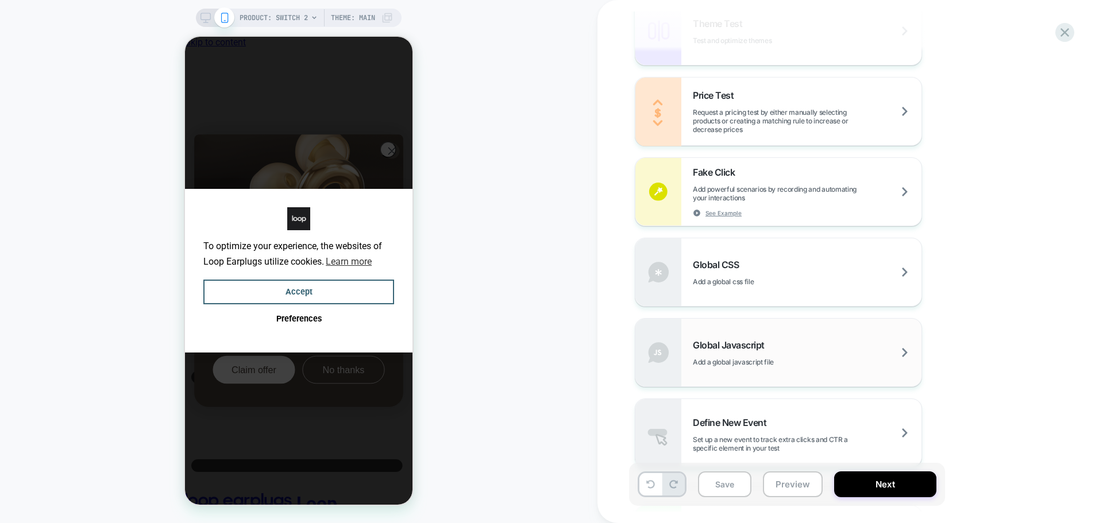
click at [778, 342] on div "Global Javascript Add a global javascript file" at bounding box center [807, 352] width 229 height 27
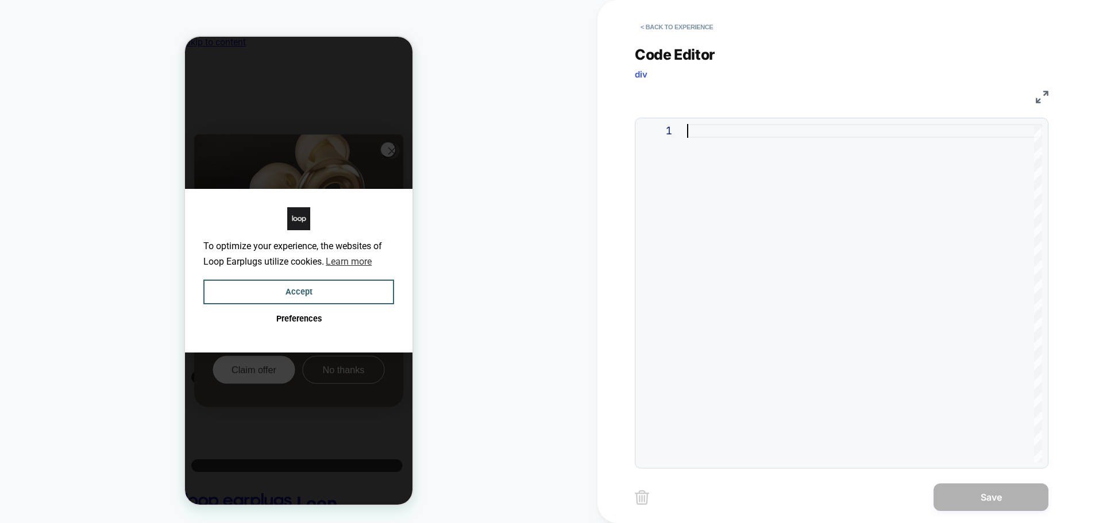
click at [819, 230] on div at bounding box center [864, 293] width 355 height 338
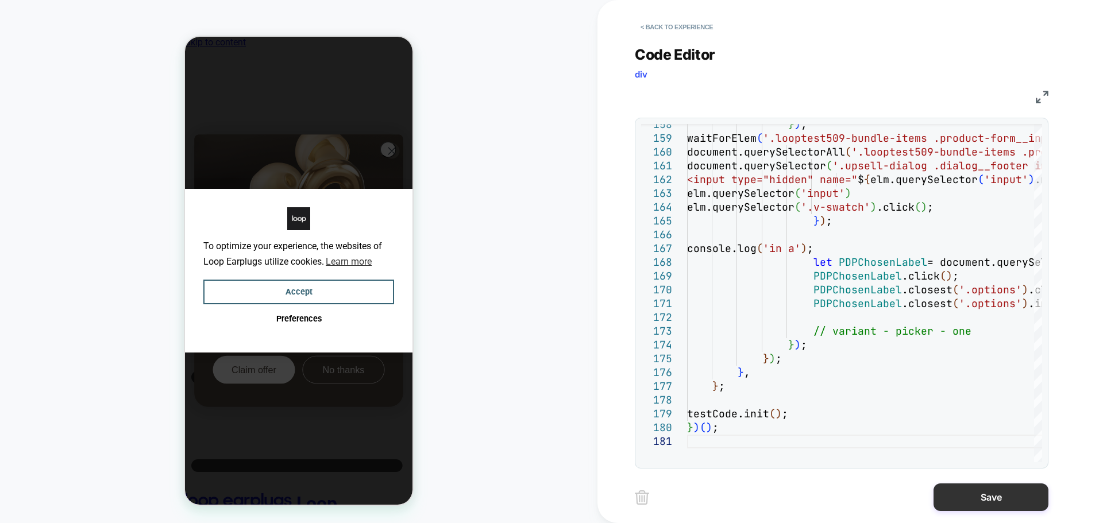
click at [963, 494] on button "Save" at bounding box center [990, 498] width 115 height 28
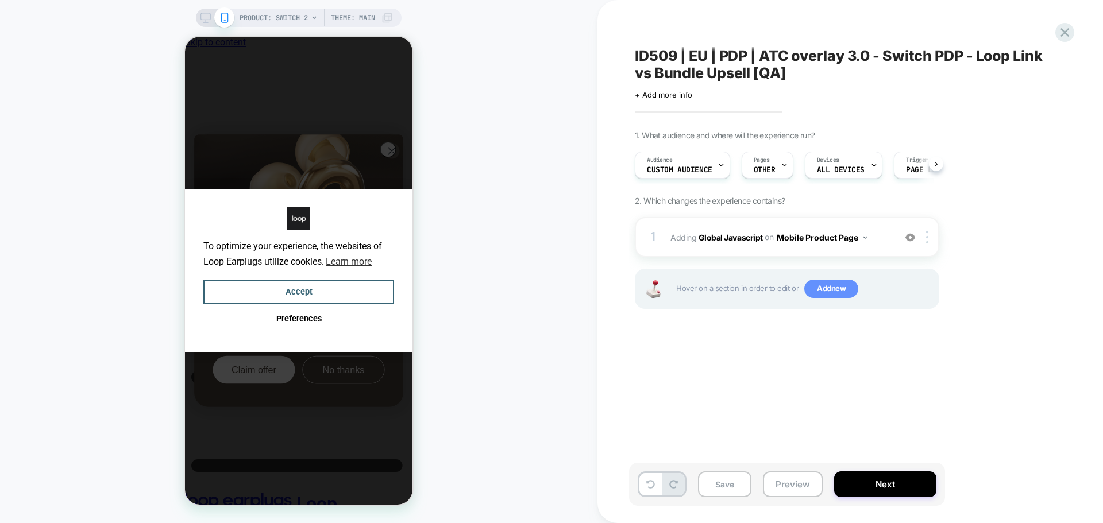
scroll to position [0, 1]
click at [834, 286] on span "Add new" at bounding box center [831, 289] width 54 height 18
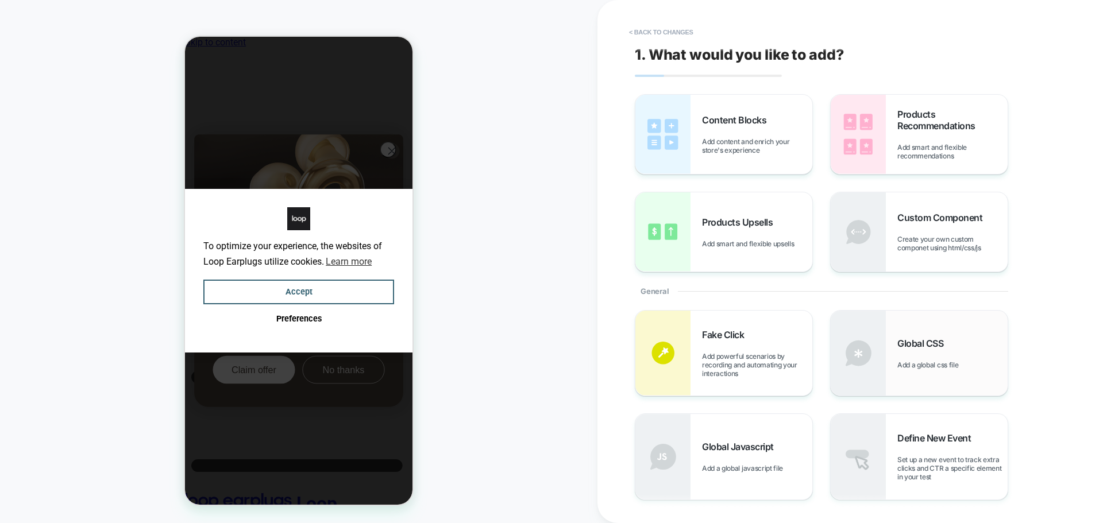
click at [894, 346] on div "Global CSS Add a global css file" at bounding box center [918, 353] width 177 height 85
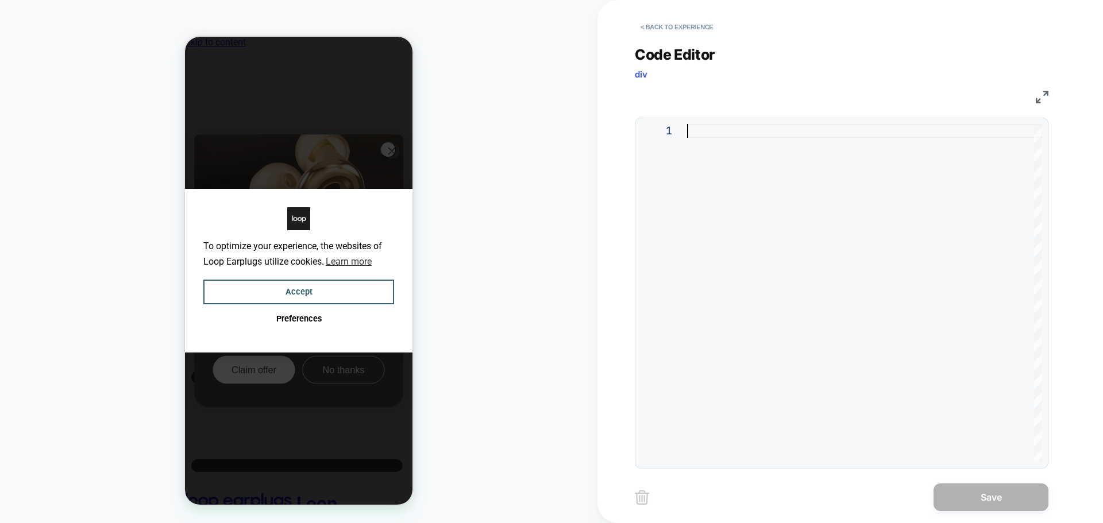
click at [826, 206] on div at bounding box center [864, 293] width 355 height 338
type textarea "*"
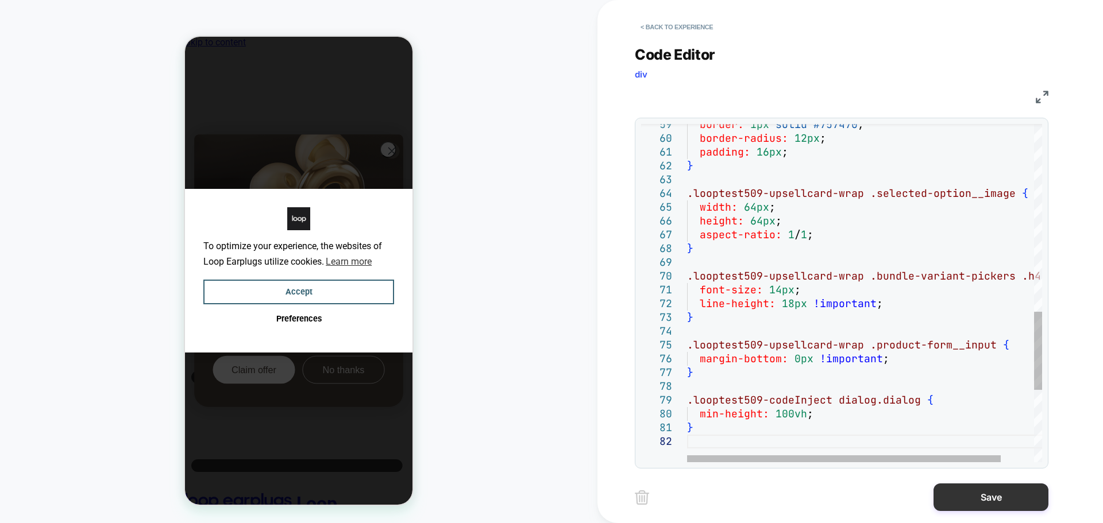
click at [985, 500] on button "Save" at bounding box center [990, 498] width 115 height 28
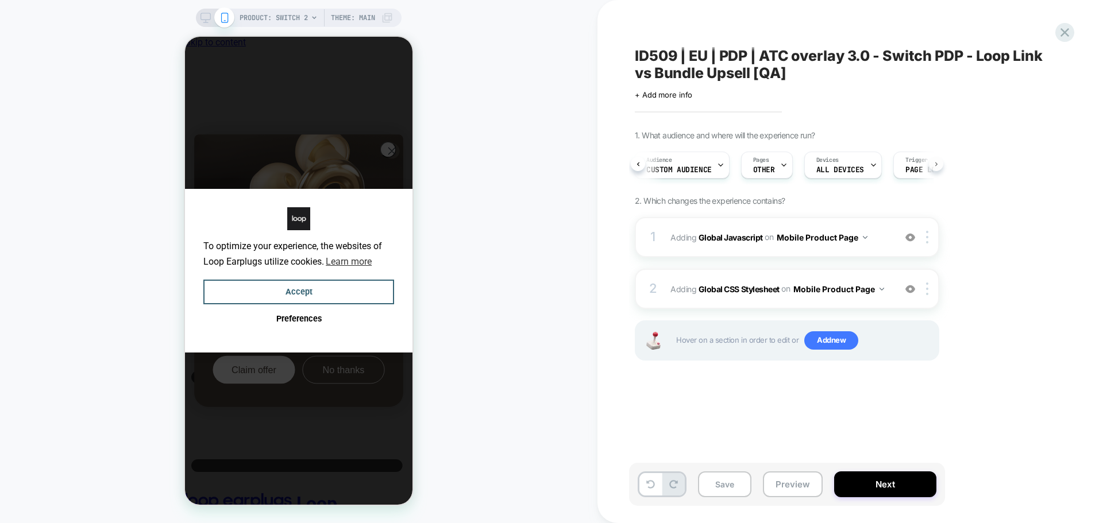
scroll to position [0, 61]
click at [900, 482] on button "Next" at bounding box center [885, 484] width 102 height 26
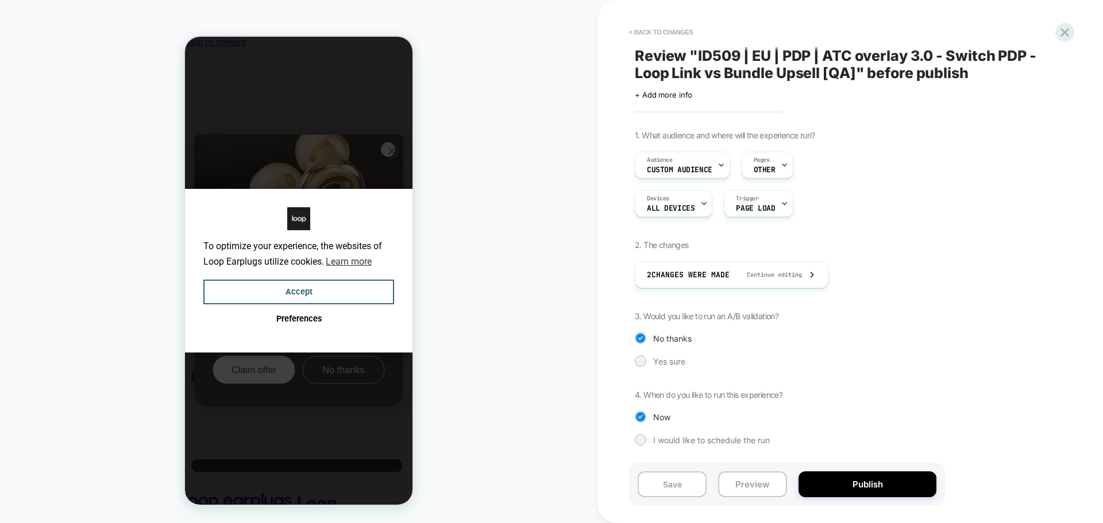
click at [900, 482] on button "Publish" at bounding box center [867, 484] width 138 height 26
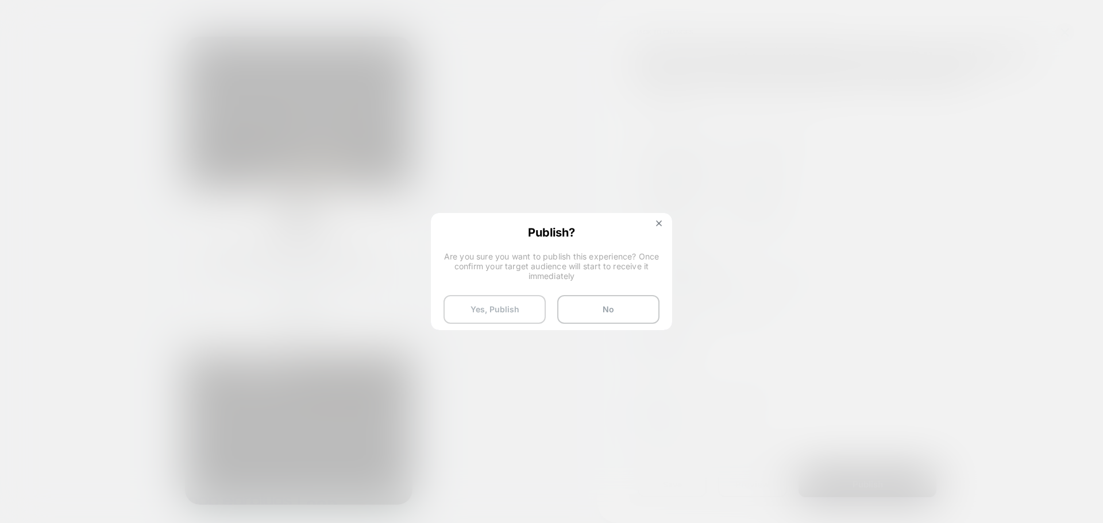
click at [482, 300] on button "Yes, Publish" at bounding box center [494, 309] width 102 height 29
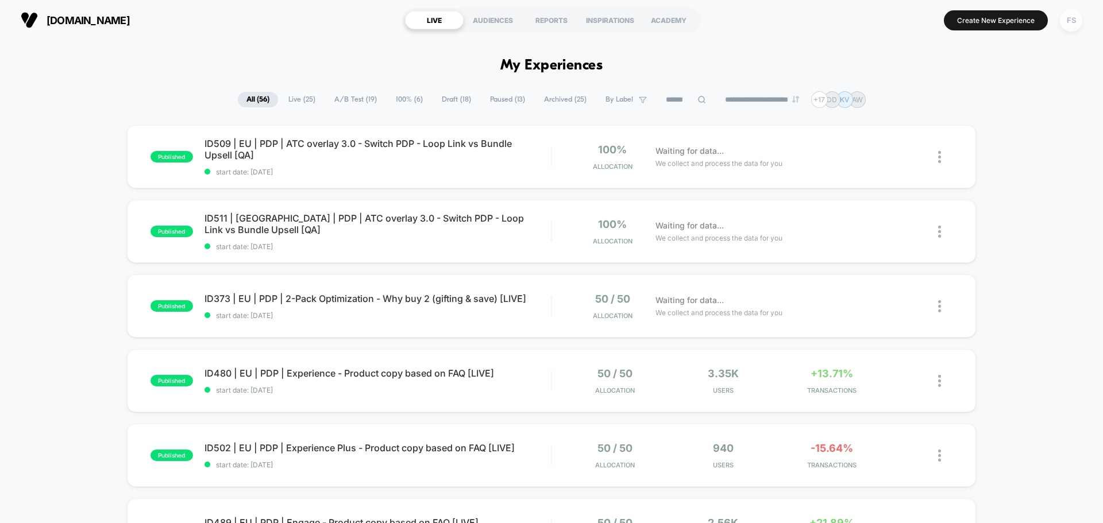
drag, startPoint x: 826, startPoint y: 13, endPoint x: 1074, endPoint y: 20, distance: 248.8
click at [1074, 20] on div "FS" at bounding box center [1070, 20] width 22 height 22
click at [1064, 19] on div "FS" at bounding box center [1070, 20] width 22 height 22
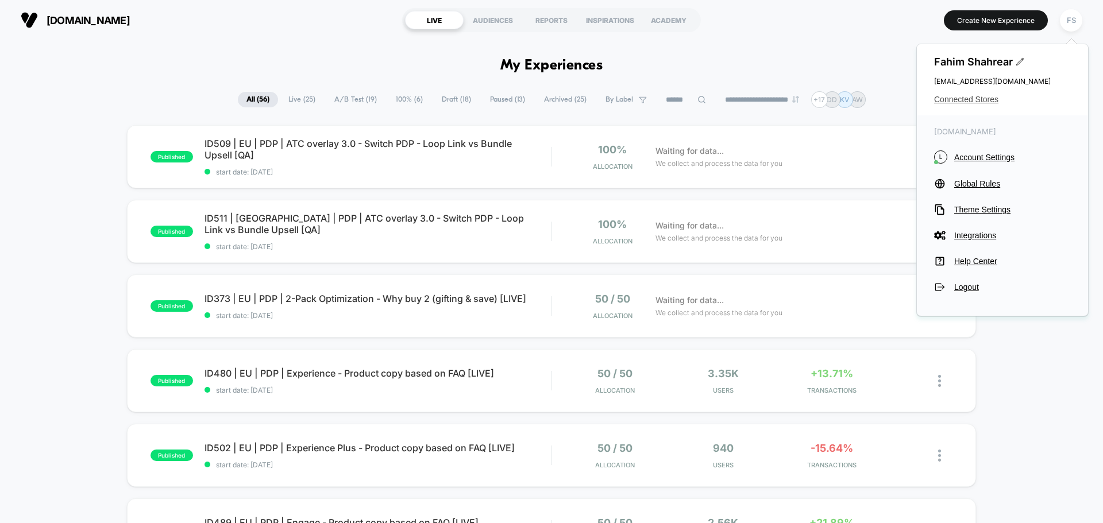
click at [964, 104] on span "Connected Stores" at bounding box center [1002, 99] width 137 height 9
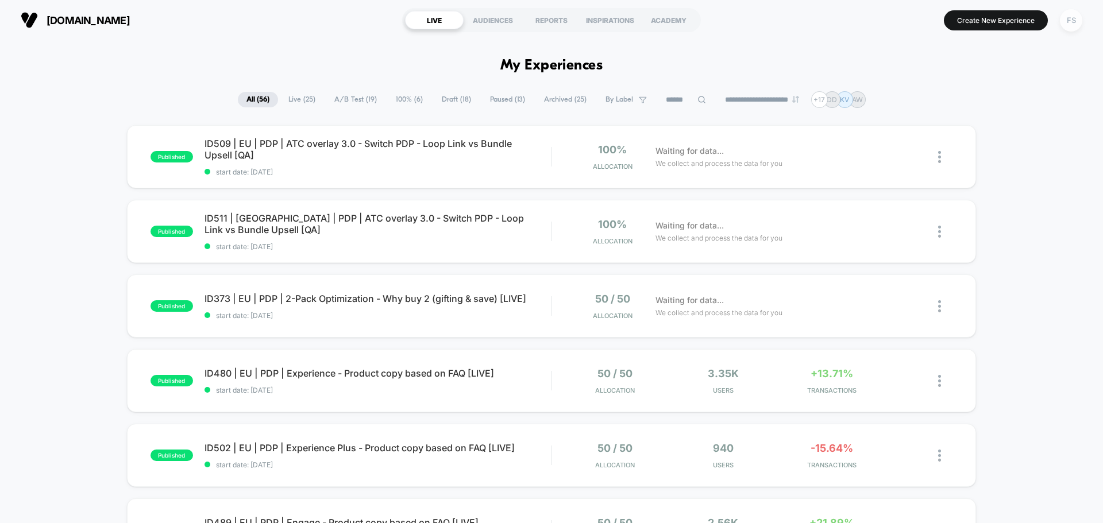
click at [1070, 25] on div "FS" at bounding box center [1070, 20] width 22 height 22
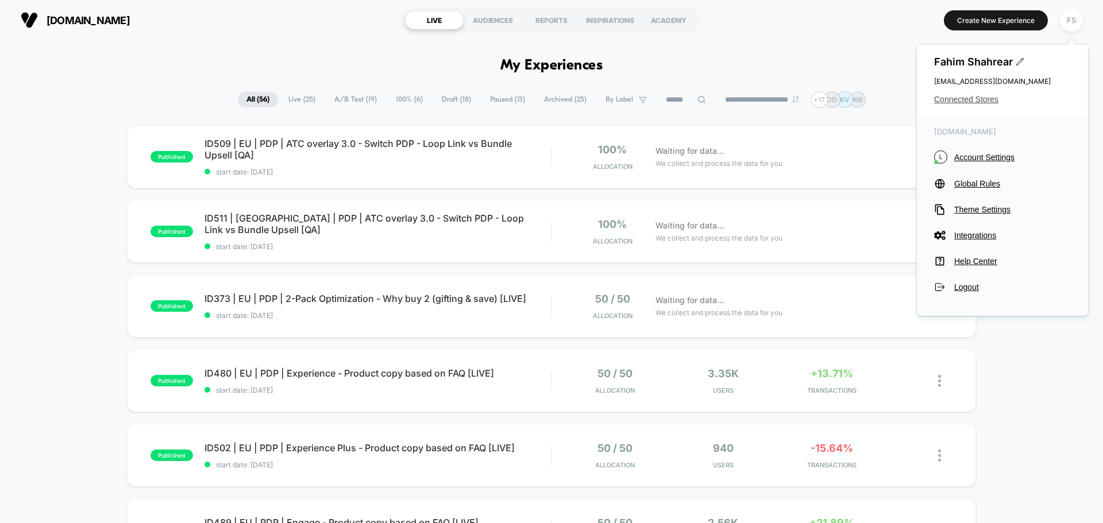
click at [985, 98] on span "Connected Stores" at bounding box center [1002, 99] width 137 height 9
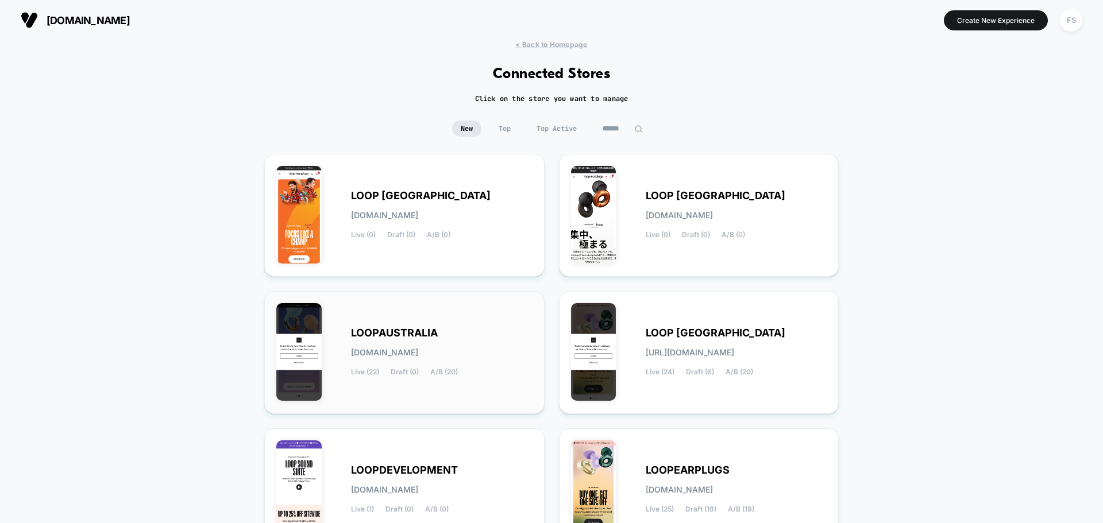
click at [388, 340] on div "LOOPAUSTRALIA [DOMAIN_NAME] Live (22) Draft (0) A/B (20)" at bounding box center [441, 352] width 181 height 47
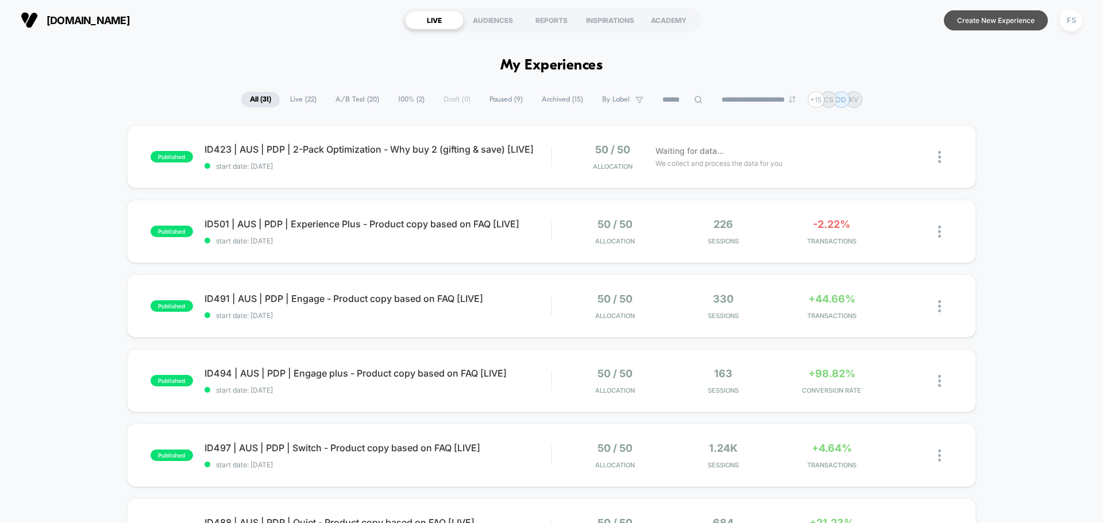
click at [980, 21] on button "Create New Experience" at bounding box center [995, 20] width 104 height 20
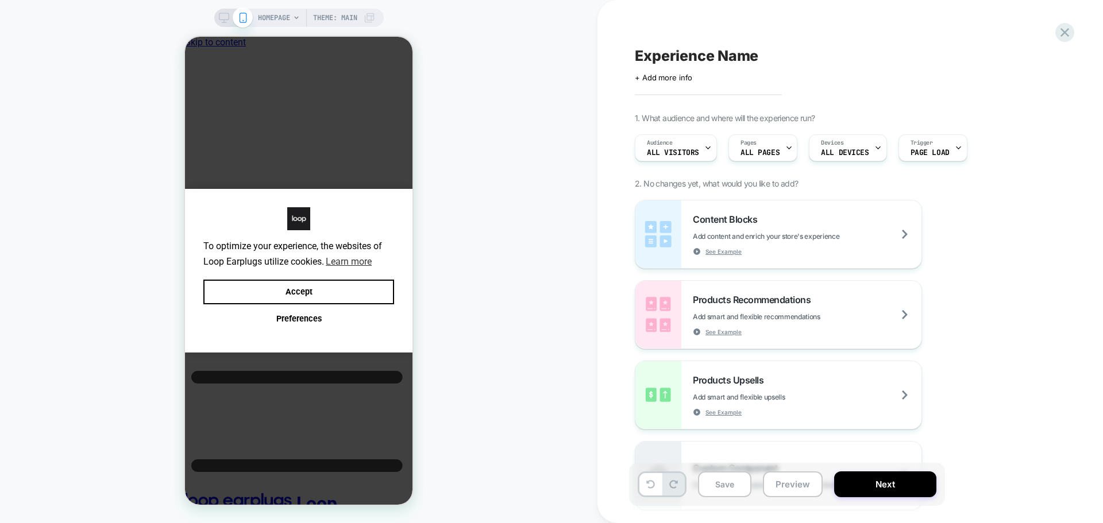
click at [679, 72] on div "Click to edit experience details + Add more info" at bounding box center [761, 73] width 252 height 18
click at [676, 78] on span "+ Add more info" at bounding box center [663, 77] width 57 height 9
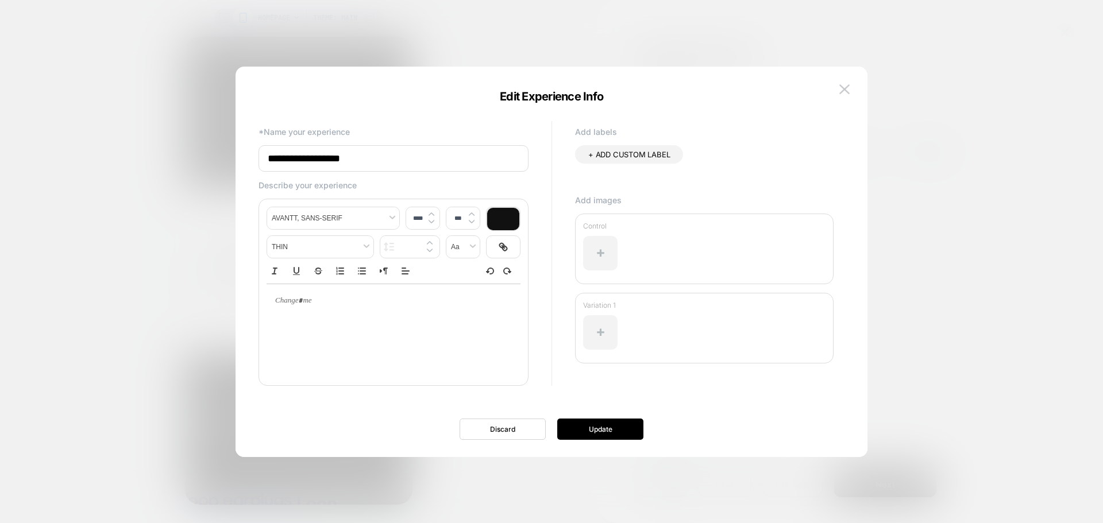
click at [404, 144] on div "**********" at bounding box center [393, 149] width 270 height 45
drag, startPoint x: 392, startPoint y: 158, endPoint x: 219, endPoint y: 158, distance: 172.3
click at [219, 158] on body "HOMEPAGE Theme: MAIN Experience Name Click to edit experience details + Add mor…" at bounding box center [551, 261] width 1103 height 523
paste input "**********"
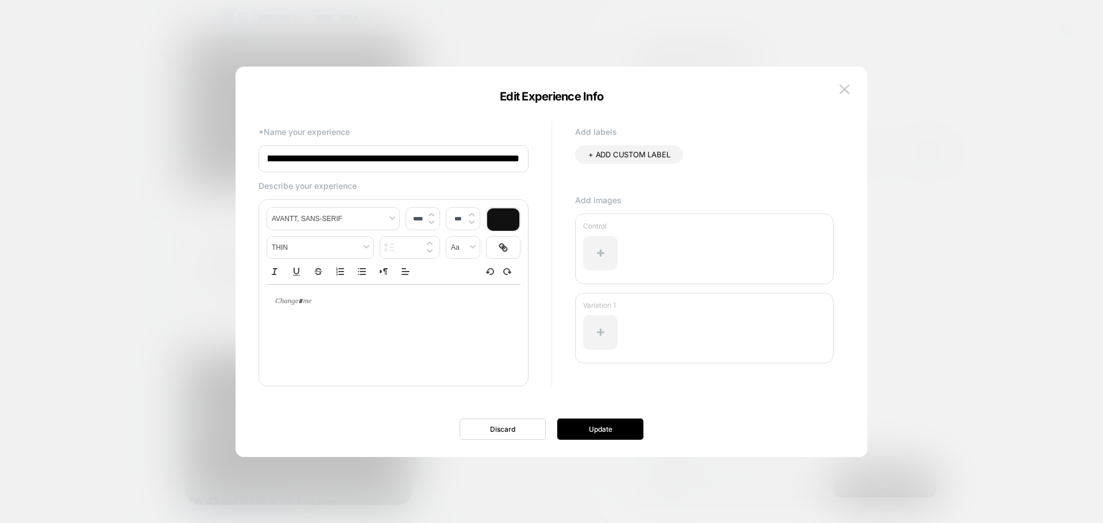
paste input
type input "**********"
click at [623, 423] on button "Update" at bounding box center [600, 429] width 86 height 21
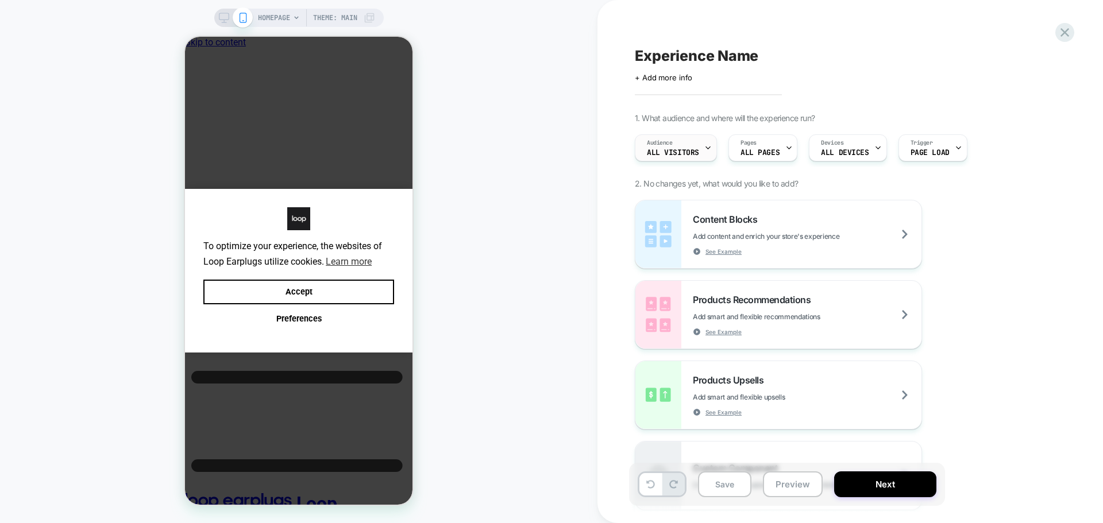
click at [701, 146] on div "Audience All Visitors" at bounding box center [672, 148] width 75 height 26
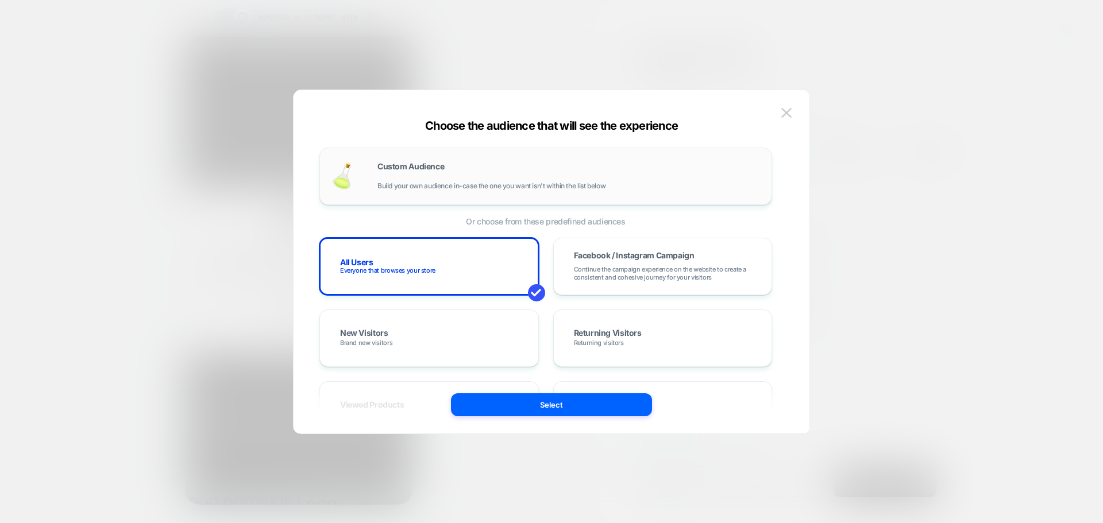
click at [372, 181] on div "Custom Audience Build your own audience in-case the one you want isn't within t…" at bounding box center [545, 176] width 428 height 33
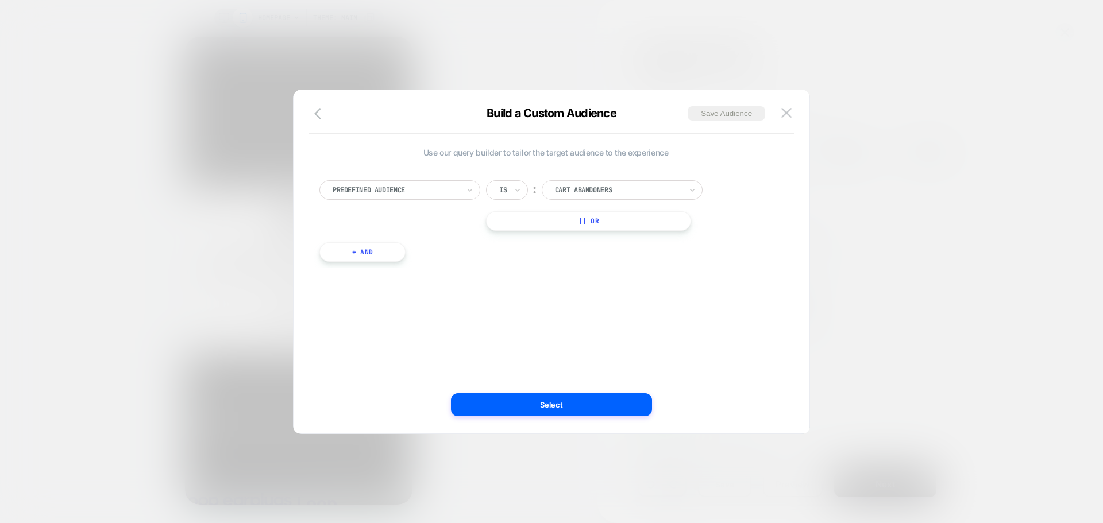
click at [378, 181] on div "Predefined Audience" at bounding box center [399, 190] width 161 height 20
type input "****"
click at [396, 245] on div "UTM Campaign" at bounding box center [405, 237] width 149 height 18
click at [560, 191] on input at bounding box center [613, 190] width 144 height 20
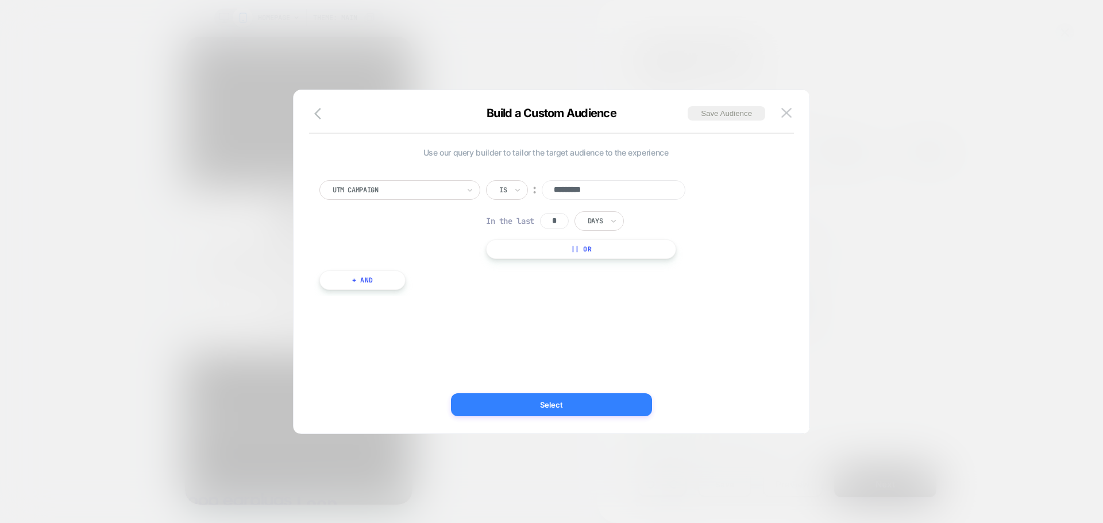
type input "*********"
click at [535, 395] on button "Select" at bounding box center [551, 404] width 201 height 23
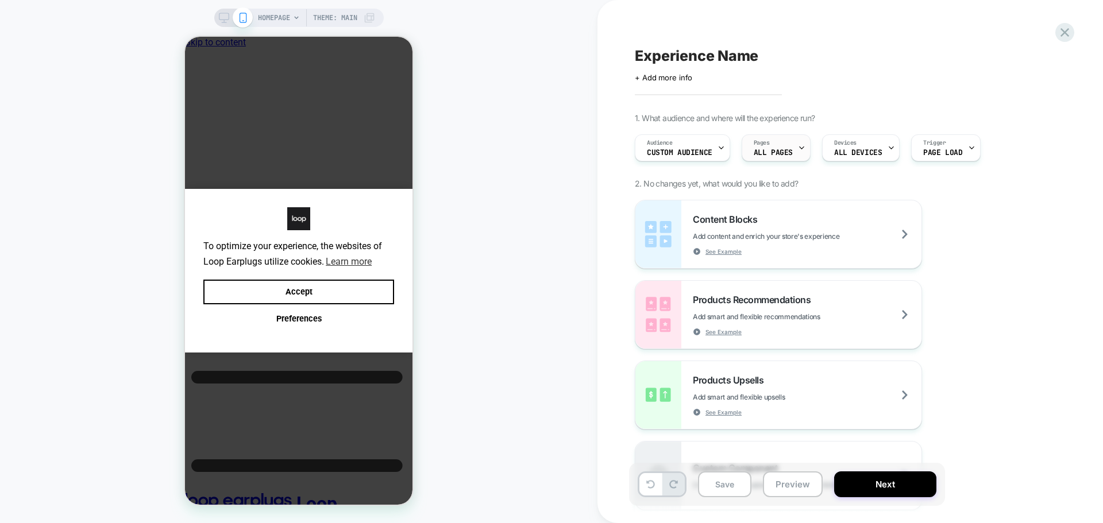
click at [778, 152] on span "ALL PAGES" at bounding box center [772, 153] width 39 height 8
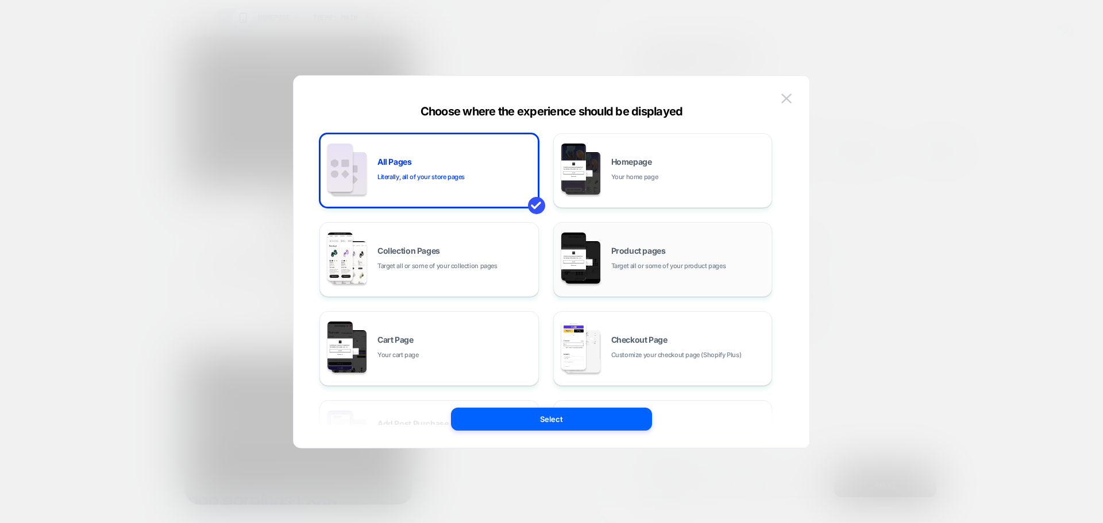
click at [682, 254] on div "Product pages Target all or some of your product pages" at bounding box center [688, 259] width 155 height 25
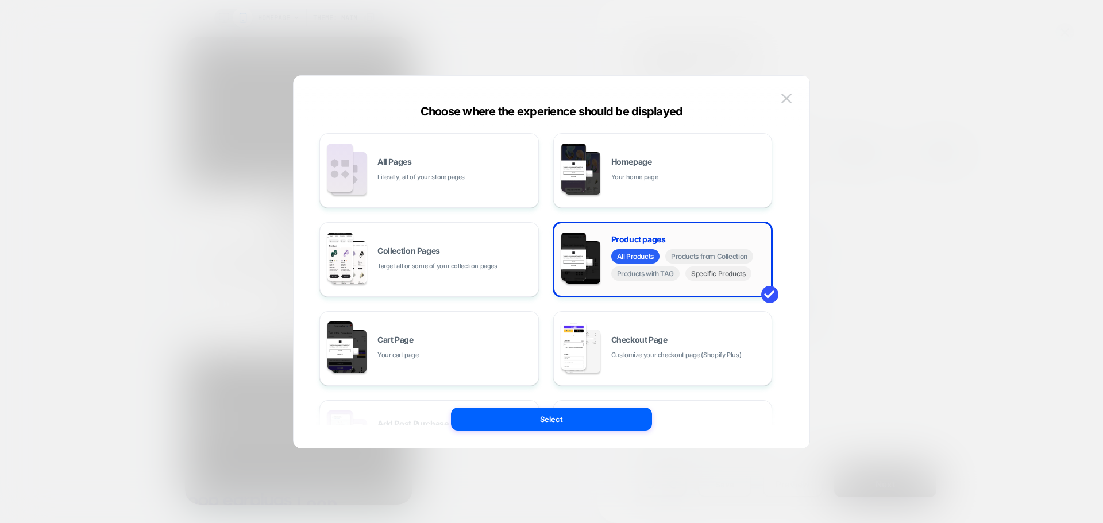
click at [711, 269] on span "Specific Products" at bounding box center [718, 273] width 66 height 14
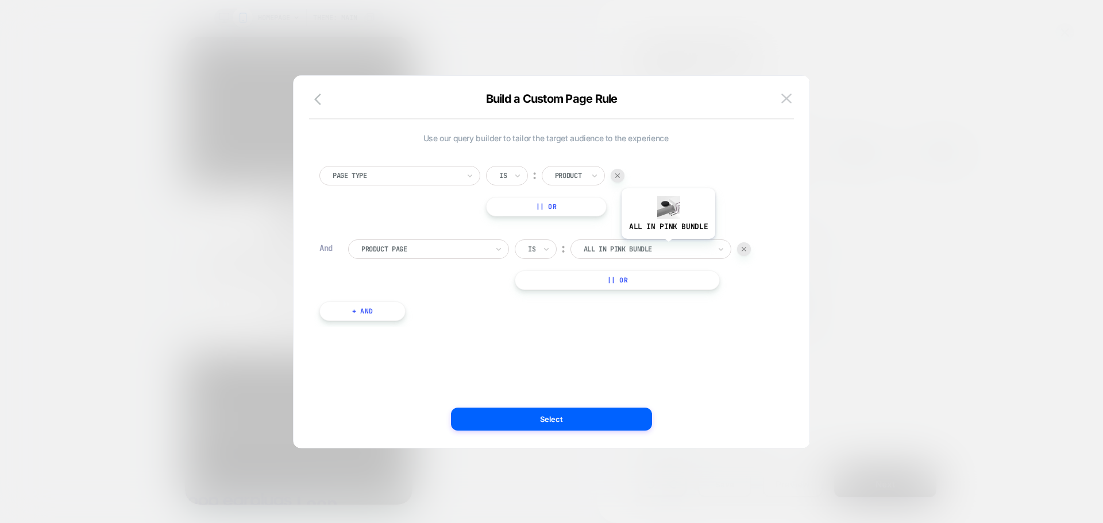
click at [667, 247] on div at bounding box center [646, 249] width 126 height 10
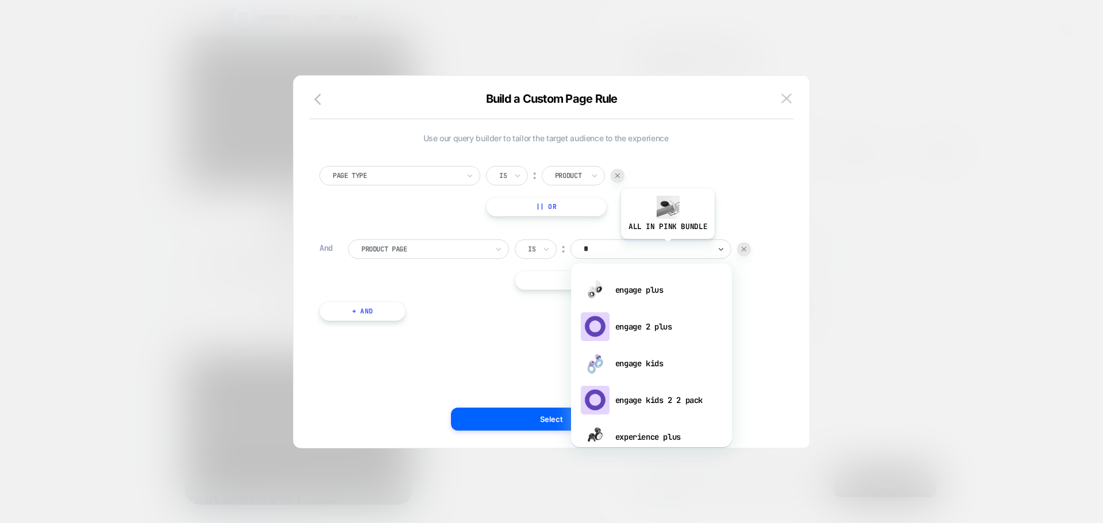
type input "**"
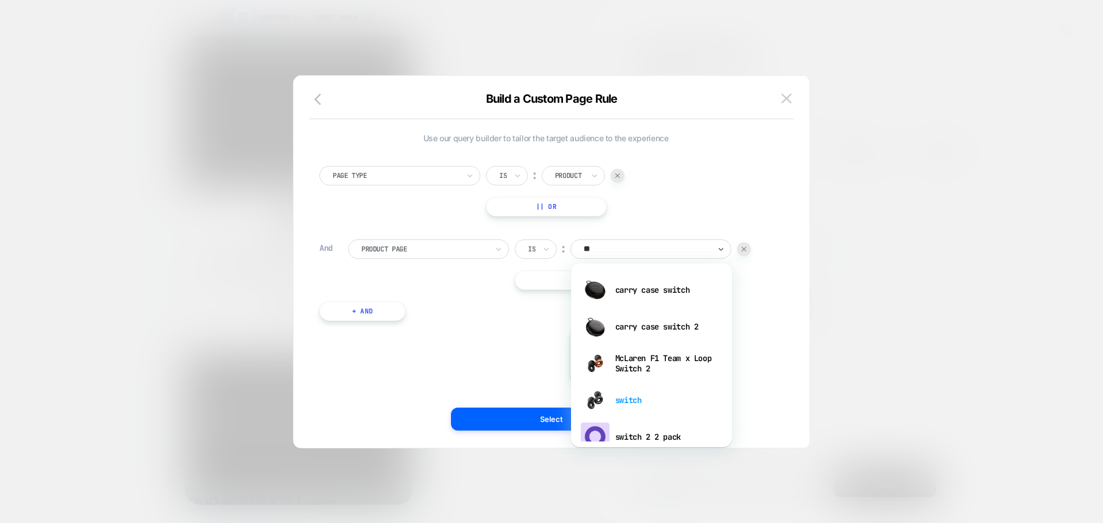
click at [616, 389] on div "switch" at bounding box center [651, 400] width 149 height 37
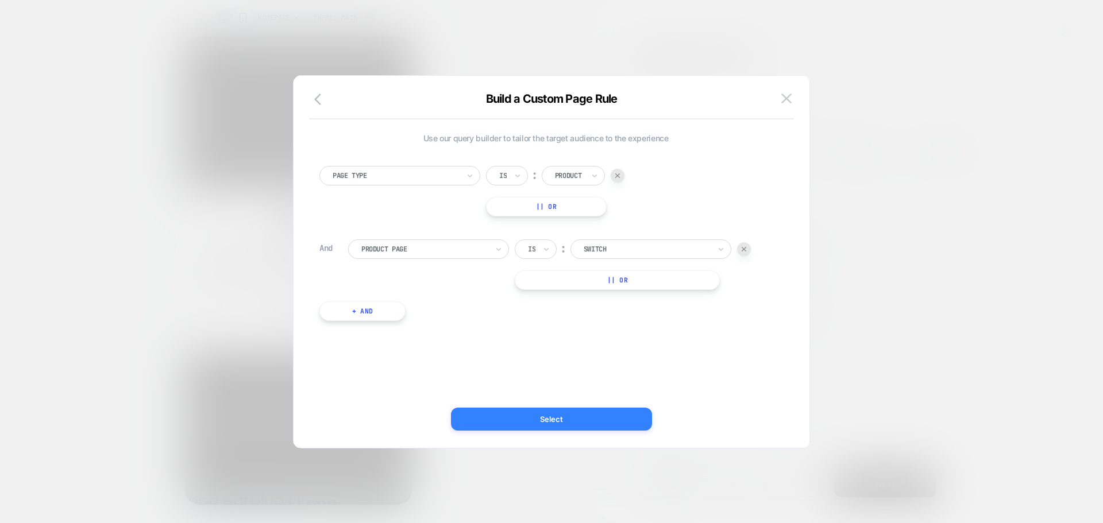
click at [602, 415] on button "Select" at bounding box center [551, 419] width 201 height 23
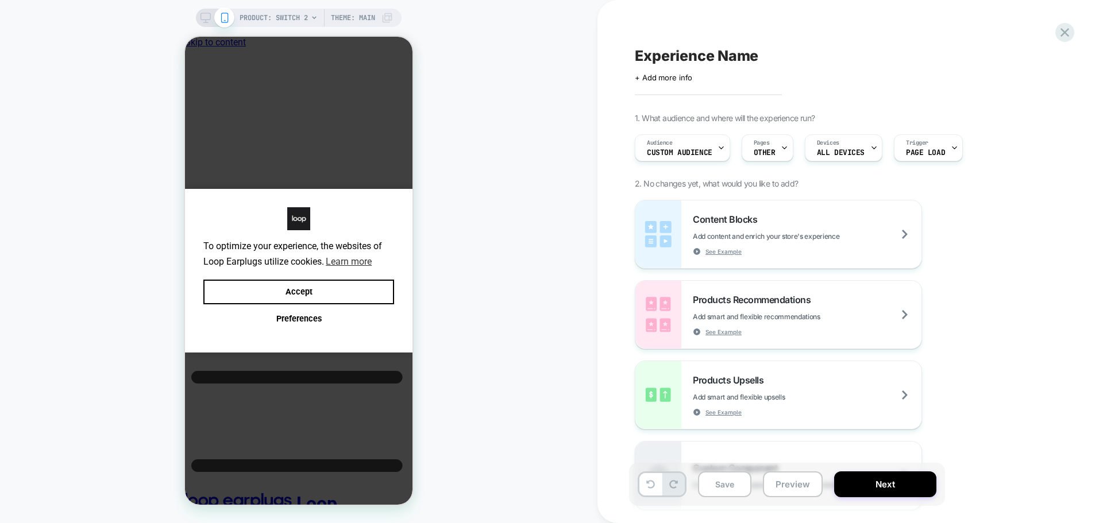
click at [864, 148] on div "Devices ALL DEVICES" at bounding box center [840, 148] width 71 height 26
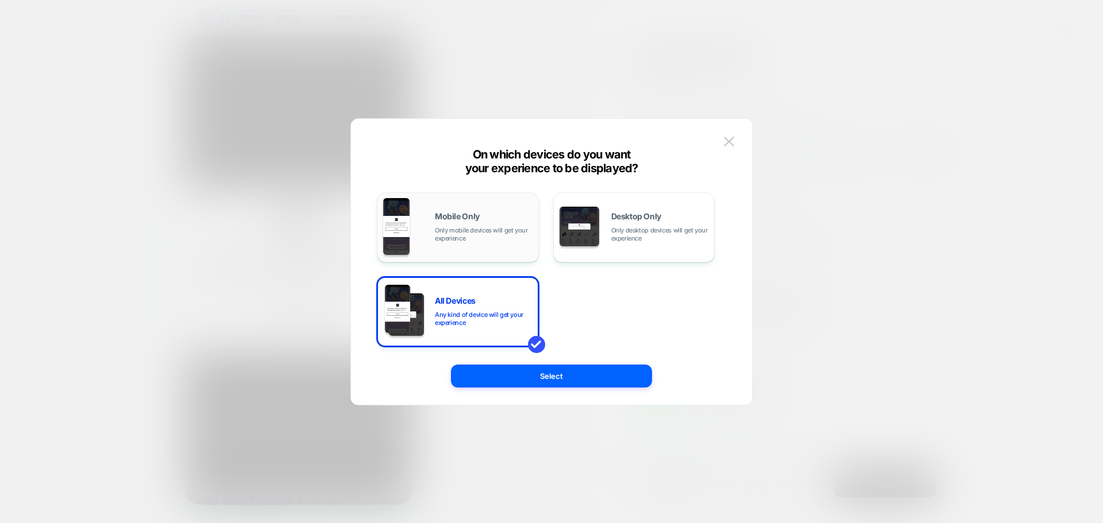
click at [412, 219] on div "Mobile Only Only mobile devices will get your experience" at bounding box center [457, 227] width 149 height 59
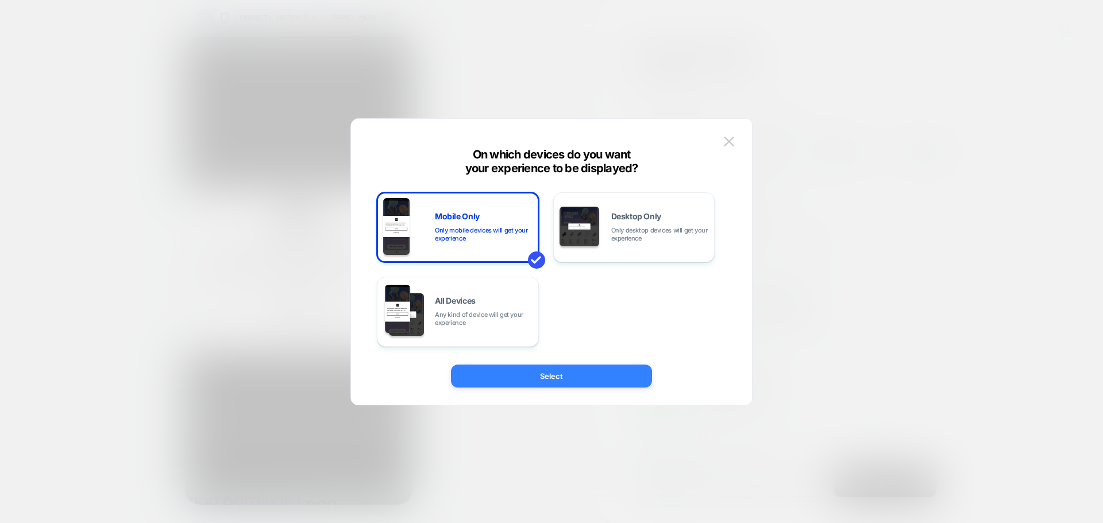
click at [520, 369] on button "Select" at bounding box center [551, 376] width 201 height 23
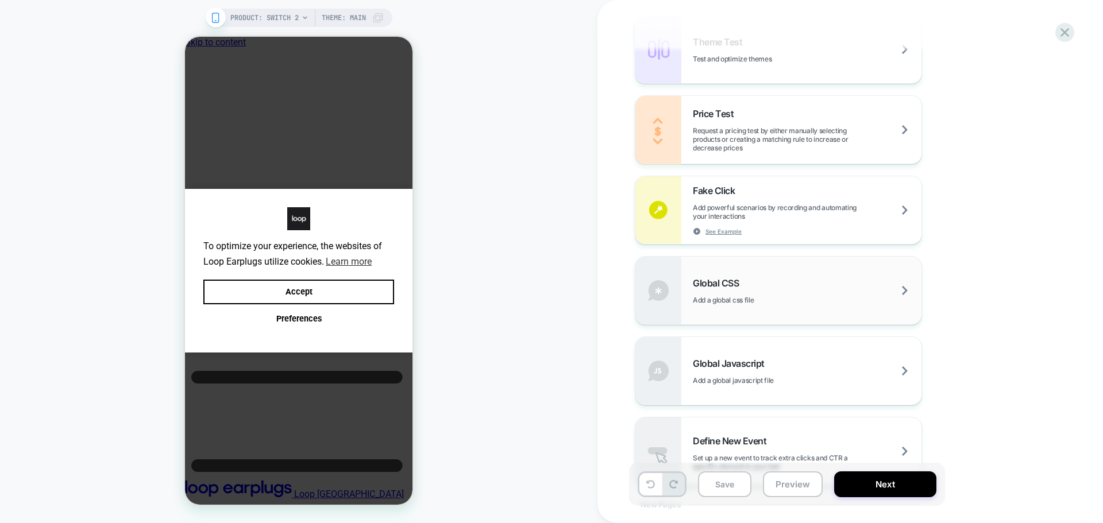
scroll to position [632, 0]
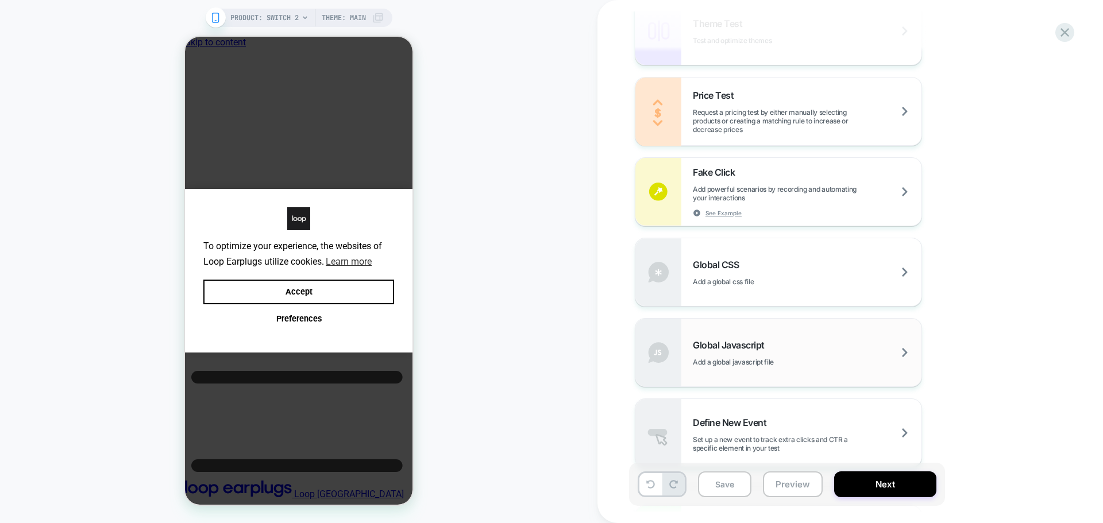
click at [770, 339] on span "Global Javascript" at bounding box center [732, 344] width 78 height 11
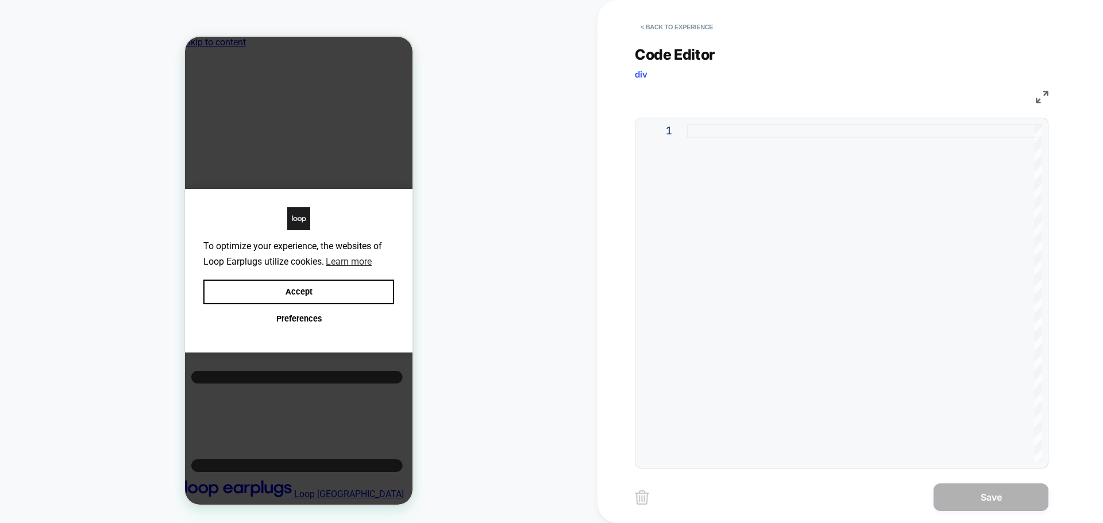
scroll to position [0, 0]
click at [831, 234] on div at bounding box center [864, 293] width 355 height 338
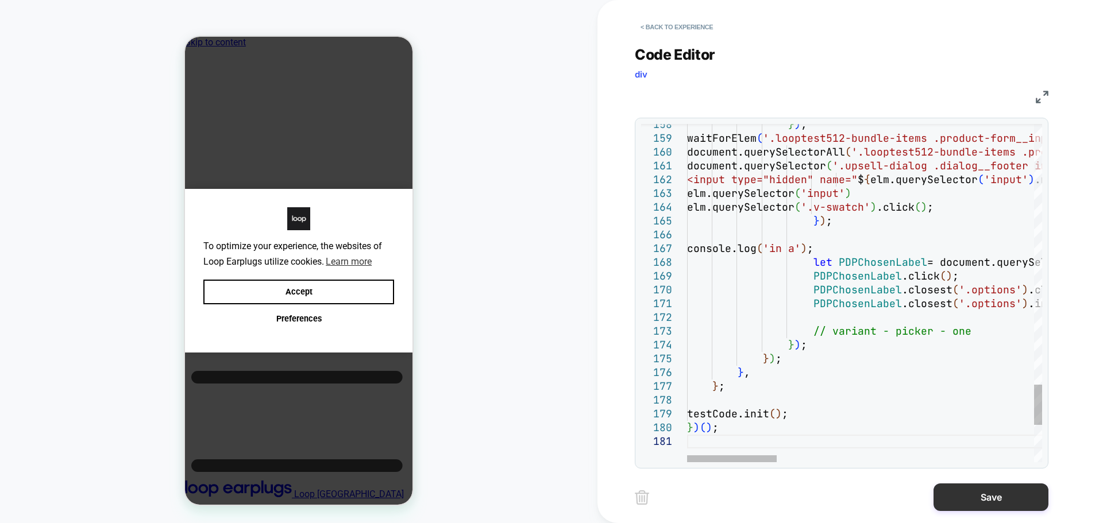
click at [956, 499] on button "Save" at bounding box center [990, 498] width 115 height 28
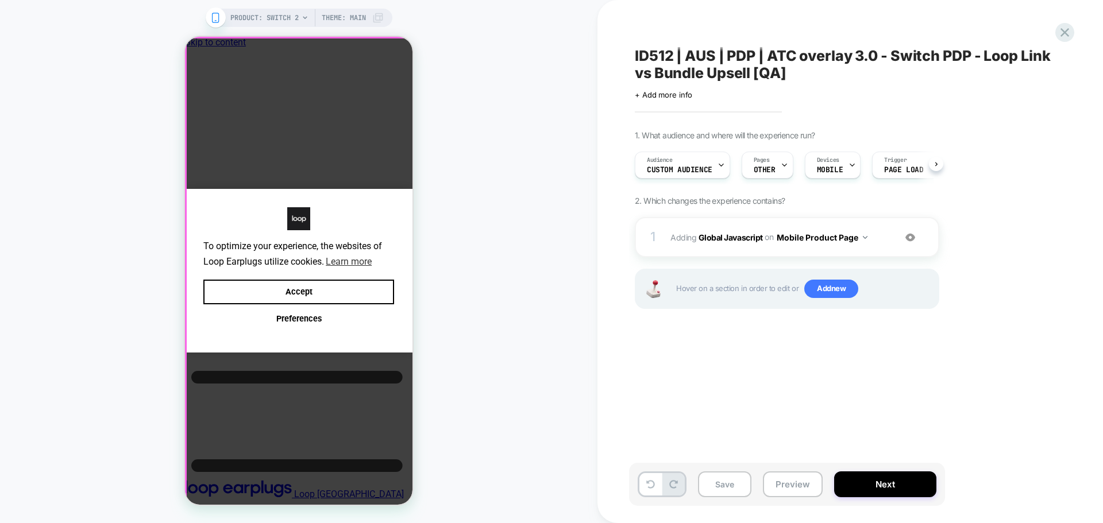
scroll to position [0, 1]
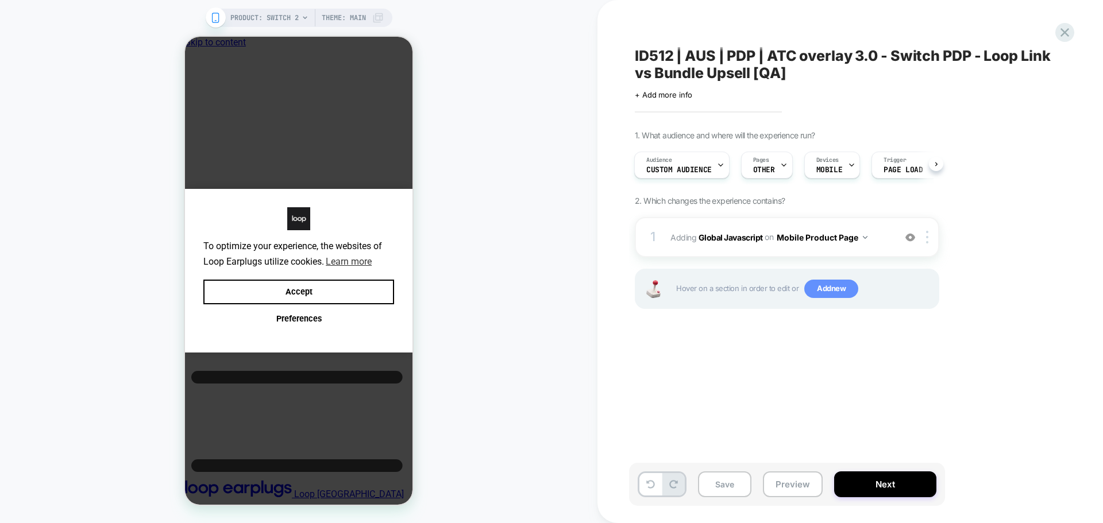
click at [826, 296] on span "Add new" at bounding box center [831, 289] width 54 height 18
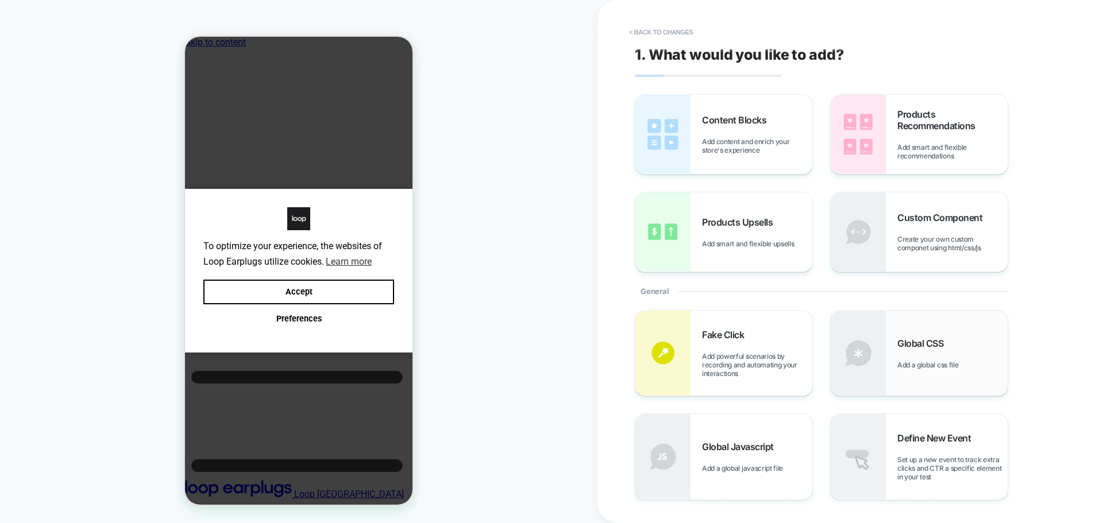
click at [904, 373] on div "Global CSS Add a global css file" at bounding box center [918, 353] width 177 height 85
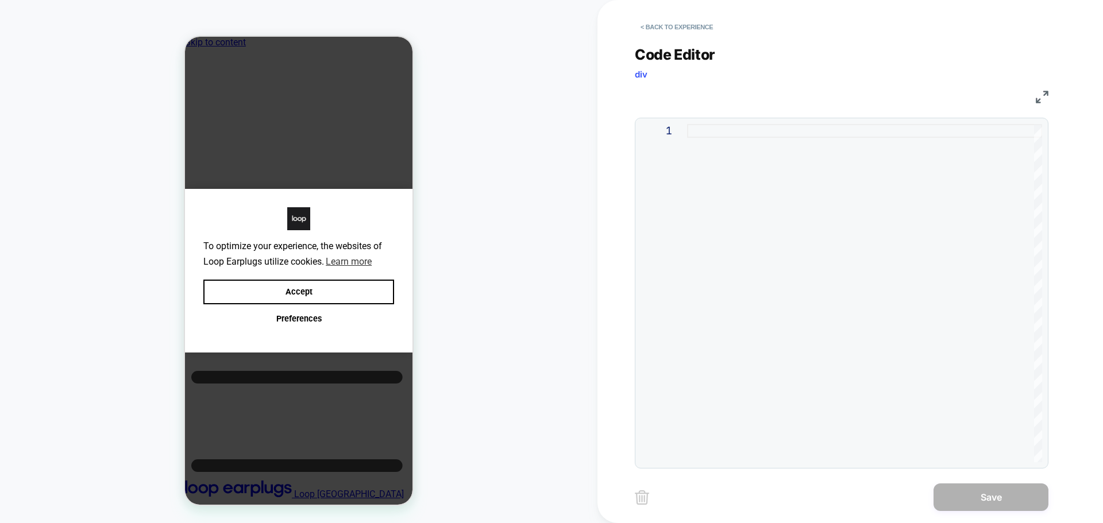
click at [827, 317] on div at bounding box center [864, 293] width 355 height 338
type textarea "*"
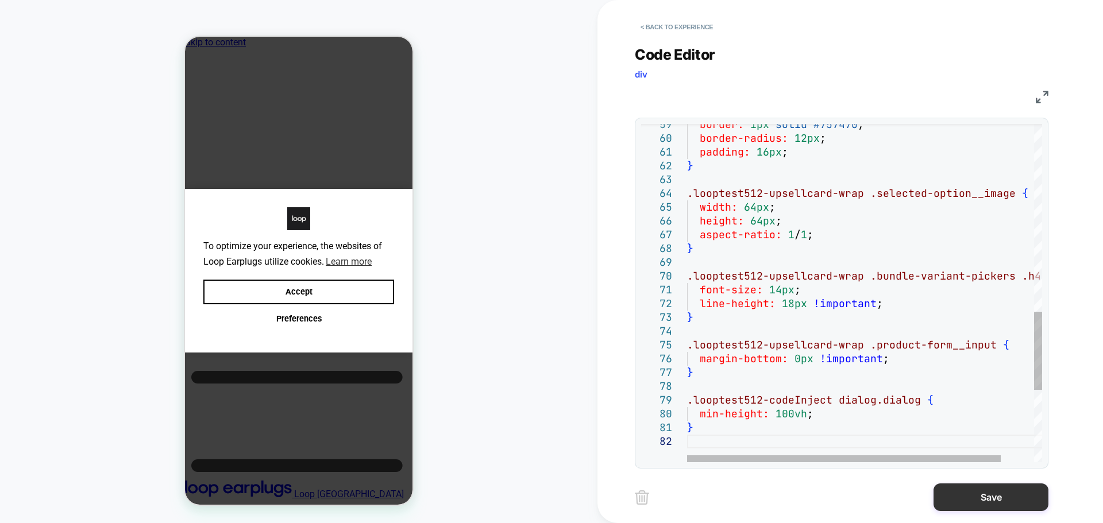
click at [937, 497] on button "Save" at bounding box center [990, 498] width 115 height 28
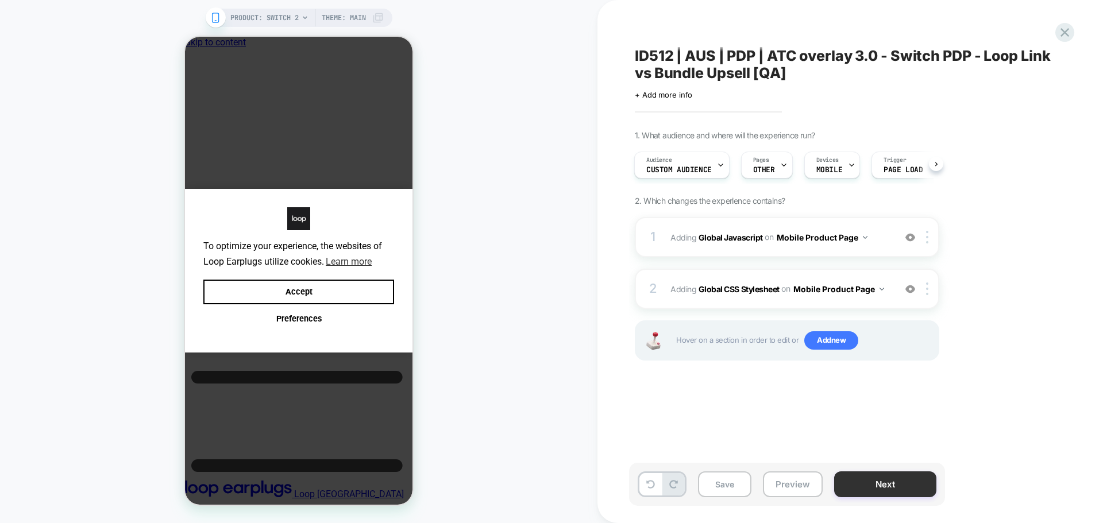
click at [861, 490] on button "Next" at bounding box center [885, 484] width 102 height 26
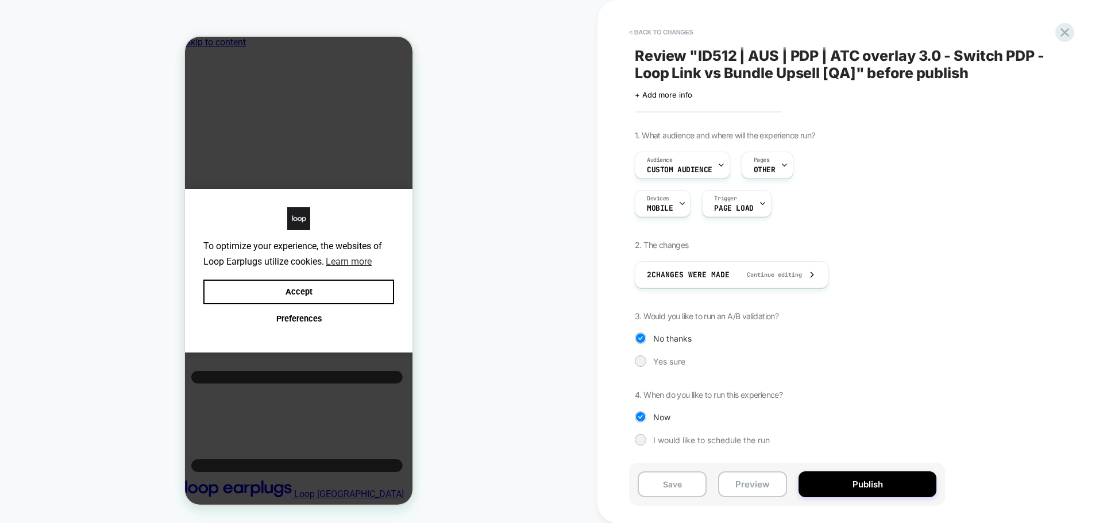
click at [861, 490] on button "Publish" at bounding box center [867, 484] width 138 height 26
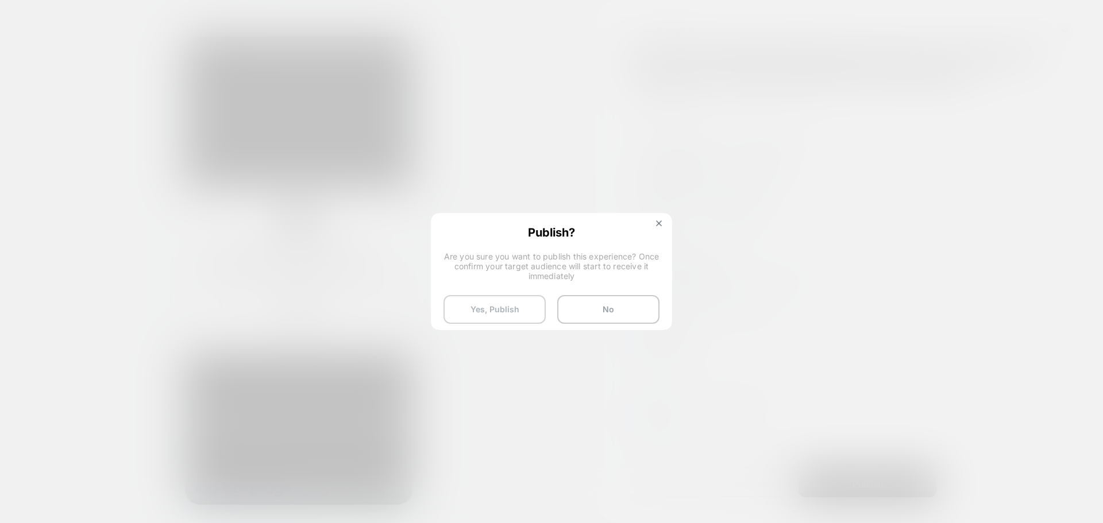
click at [474, 311] on button "Yes, Publish" at bounding box center [494, 309] width 102 height 29
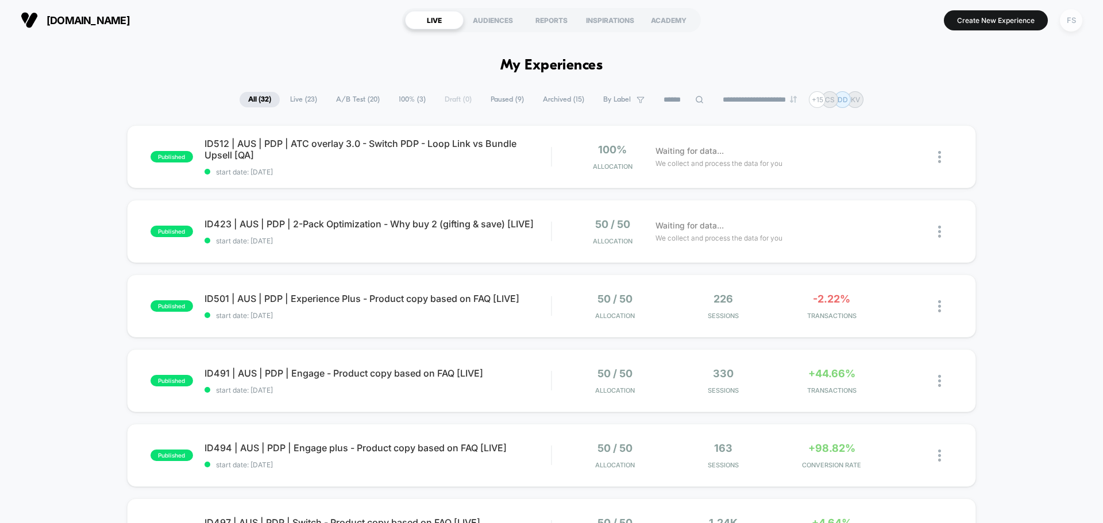
click at [1075, 24] on div "FS" at bounding box center [1070, 20] width 22 height 22
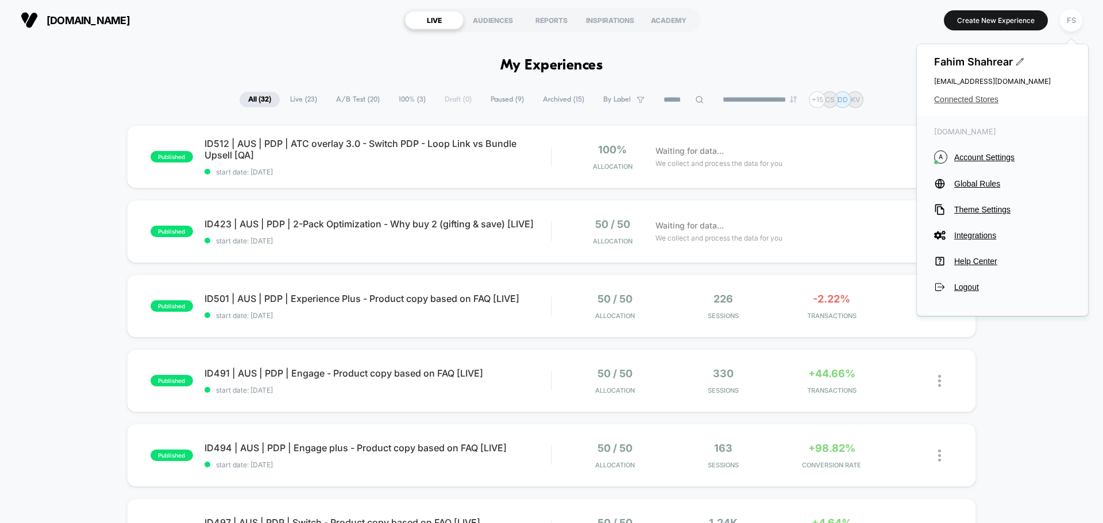
click at [986, 100] on span "Connected Stores" at bounding box center [1002, 99] width 137 height 9
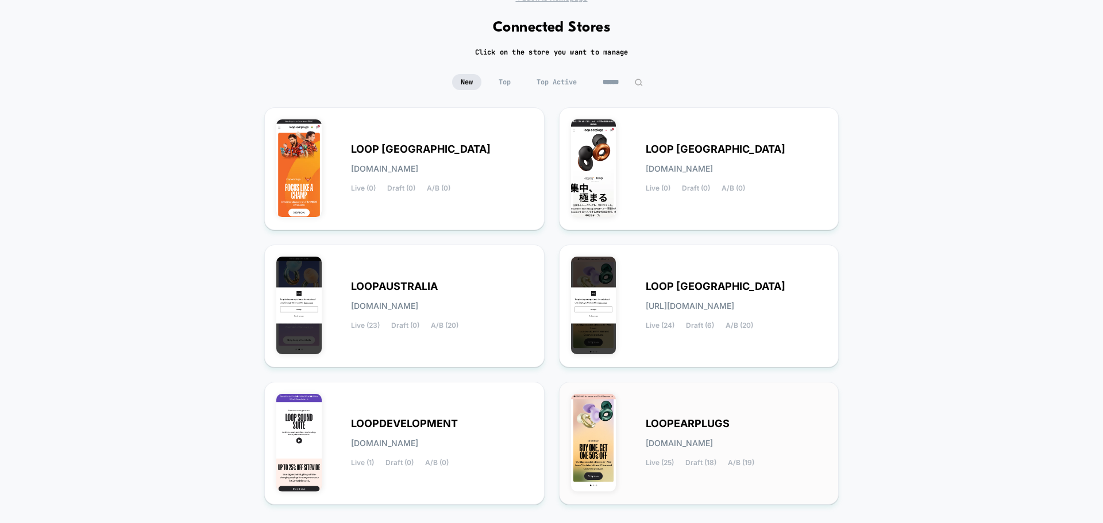
scroll to position [121, 0]
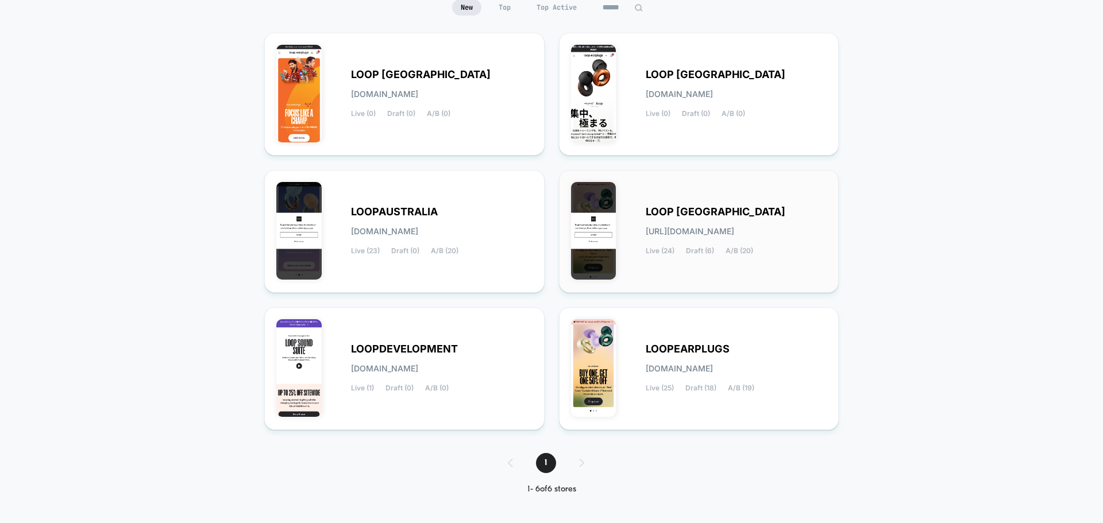
click at [699, 241] on div "LOOP UNITED STATES loop-united_states.myshopify.com Live (24) Draft (6) A/B (20)" at bounding box center [735, 231] width 181 height 47
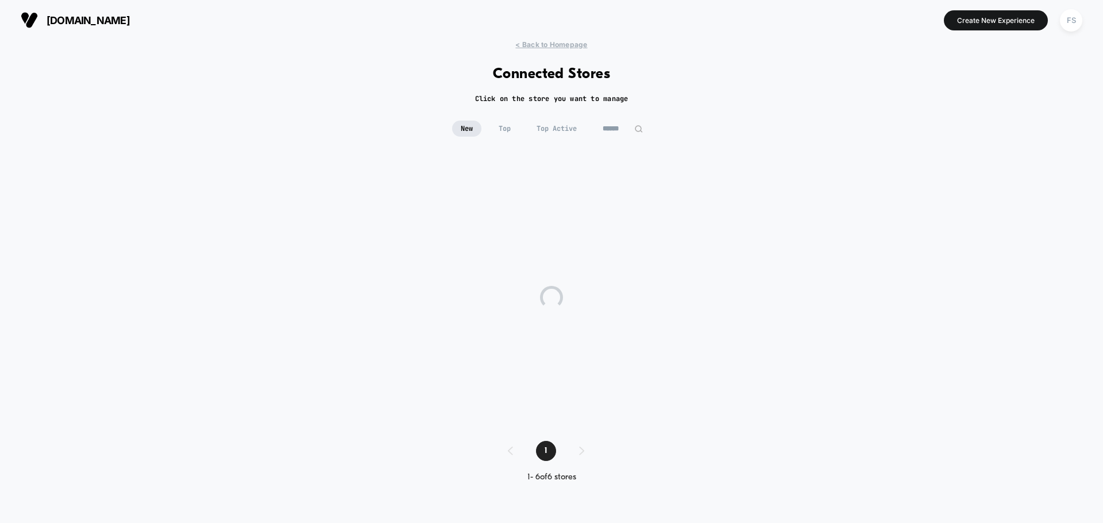
scroll to position [0, 0]
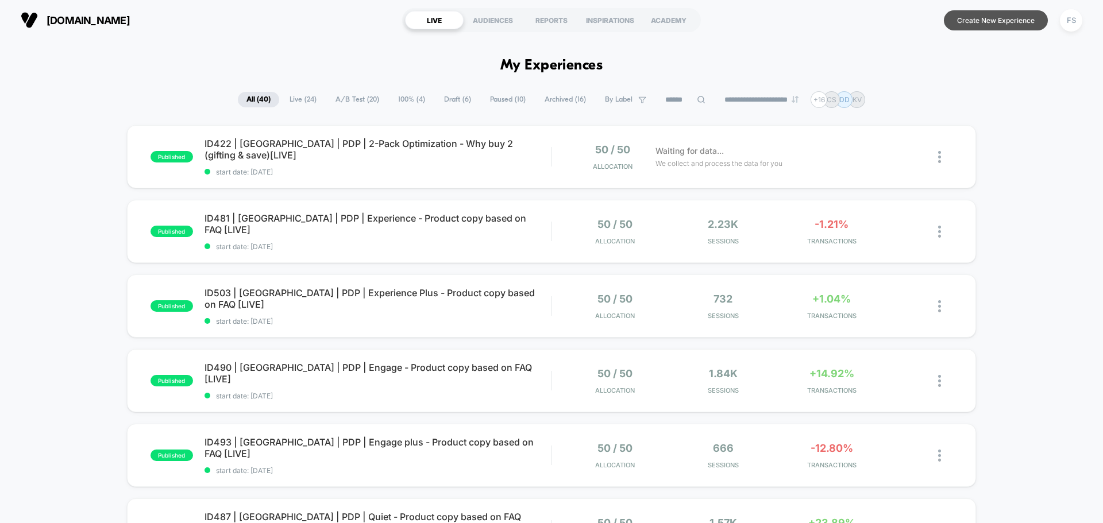
click at [984, 18] on button "Create New Experience" at bounding box center [995, 20] width 104 height 20
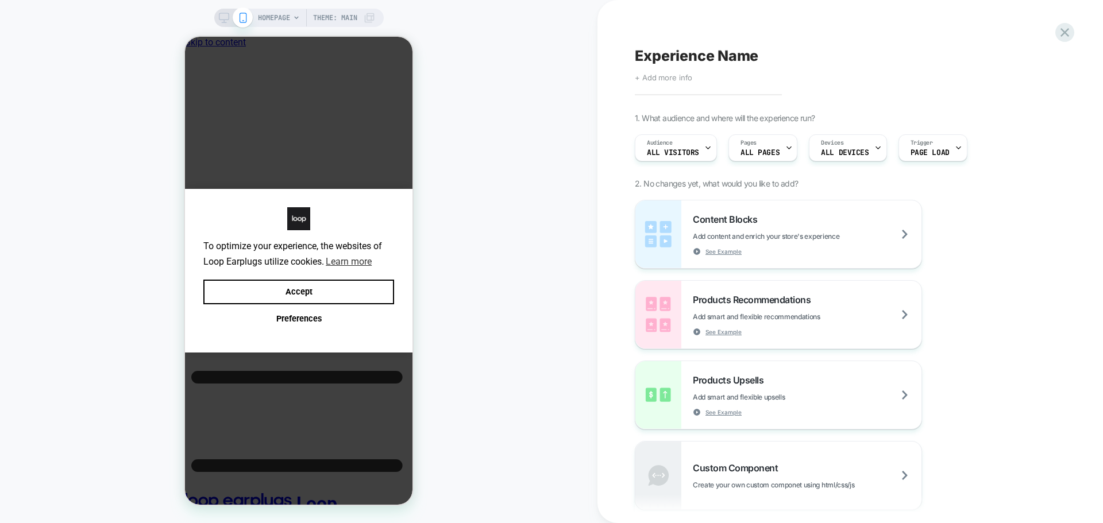
click at [689, 74] on span "+ Add more info" at bounding box center [663, 77] width 57 height 9
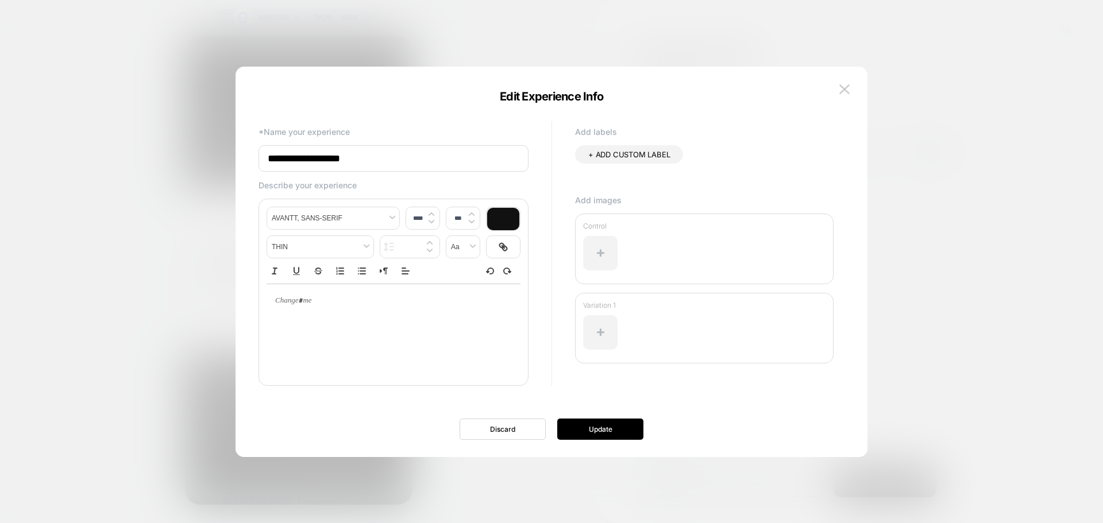
click at [412, 148] on input "**********" at bounding box center [393, 158] width 270 height 26
paste input "**********"
type input "**********"
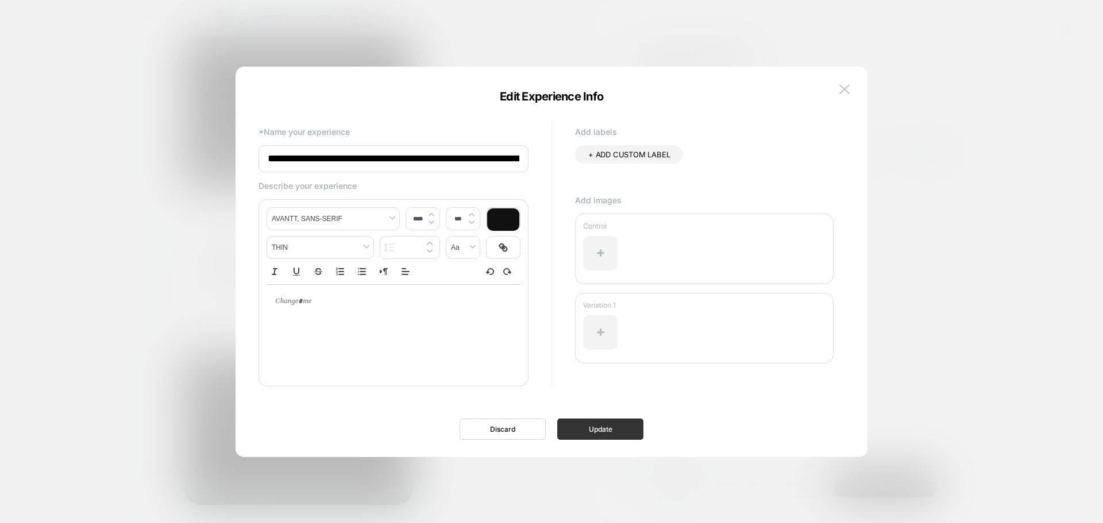
click at [614, 432] on button "Update" at bounding box center [600, 429] width 86 height 21
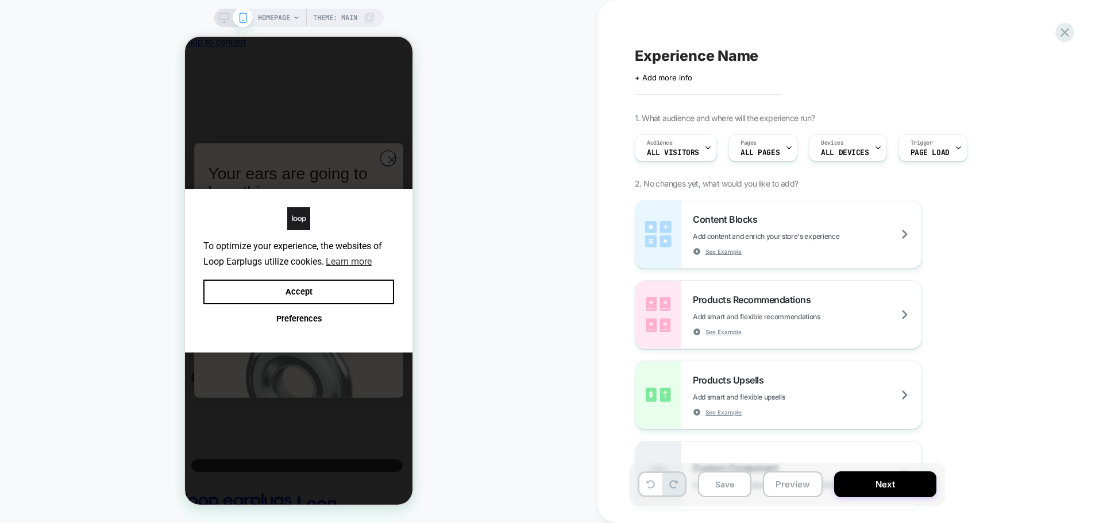
click at [713, 161] on div "Audience All Visitors Pages ALL PAGES Devices ALL DEVICES Trigger Page Load" at bounding box center [838, 148] width 419 height 38
click at [707, 160] on div at bounding box center [707, 148] width 7 height 26
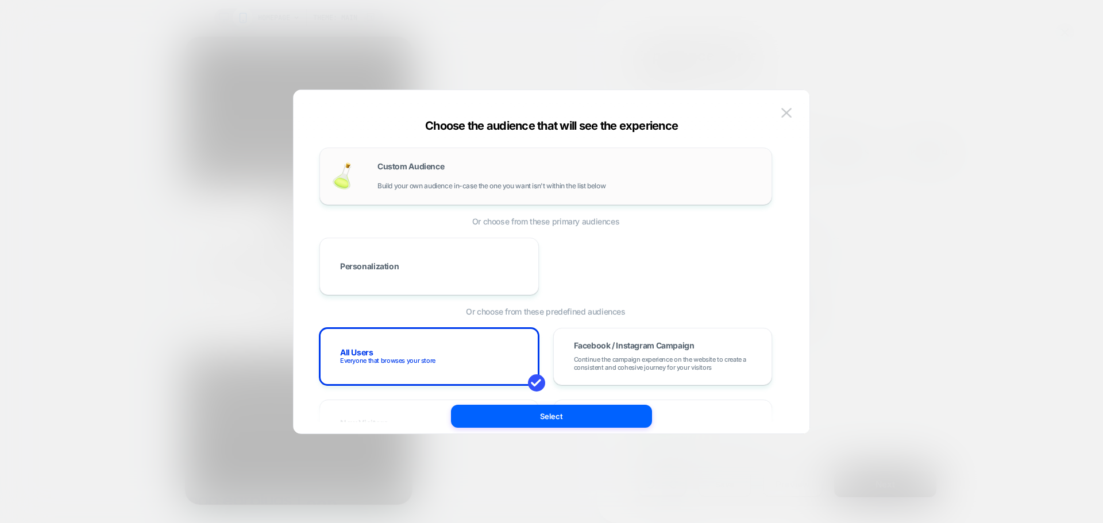
click at [393, 168] on span "Custom Audience" at bounding box center [410, 167] width 67 height 8
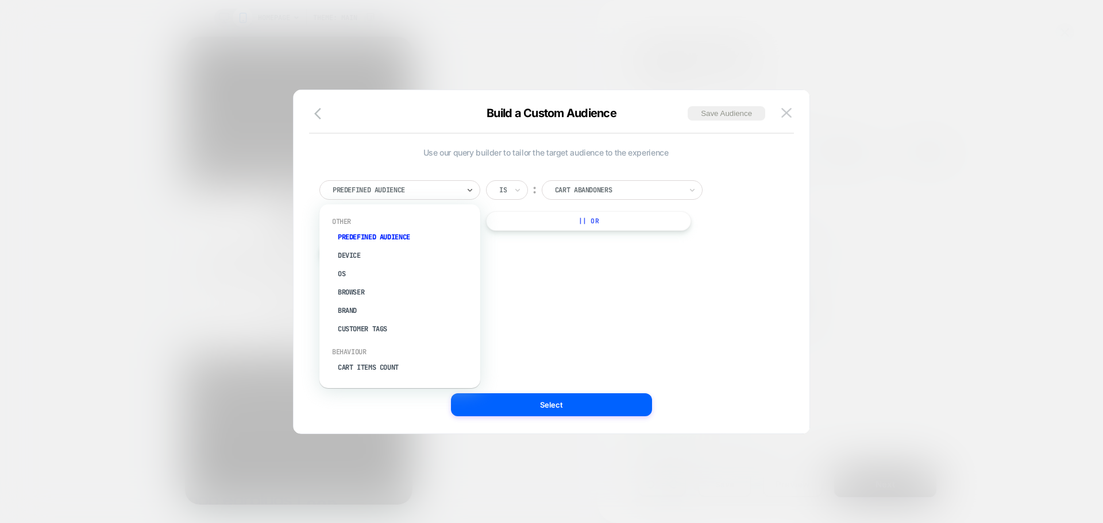
click at [437, 187] on div at bounding box center [395, 190] width 126 height 10
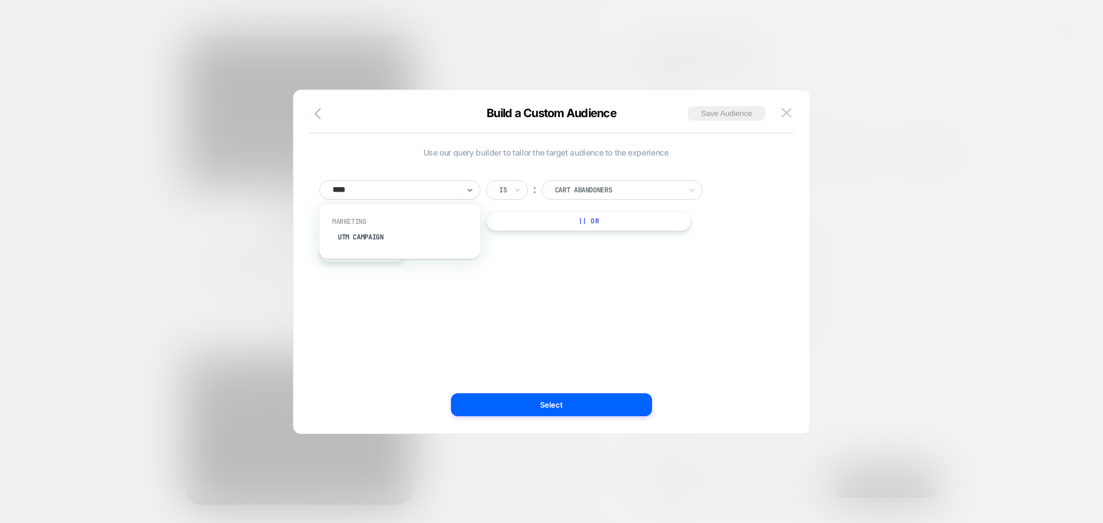
type input "*****"
click at [394, 242] on div "UTM Campaign" at bounding box center [405, 237] width 149 height 18
click at [564, 183] on input at bounding box center [613, 190] width 144 height 20
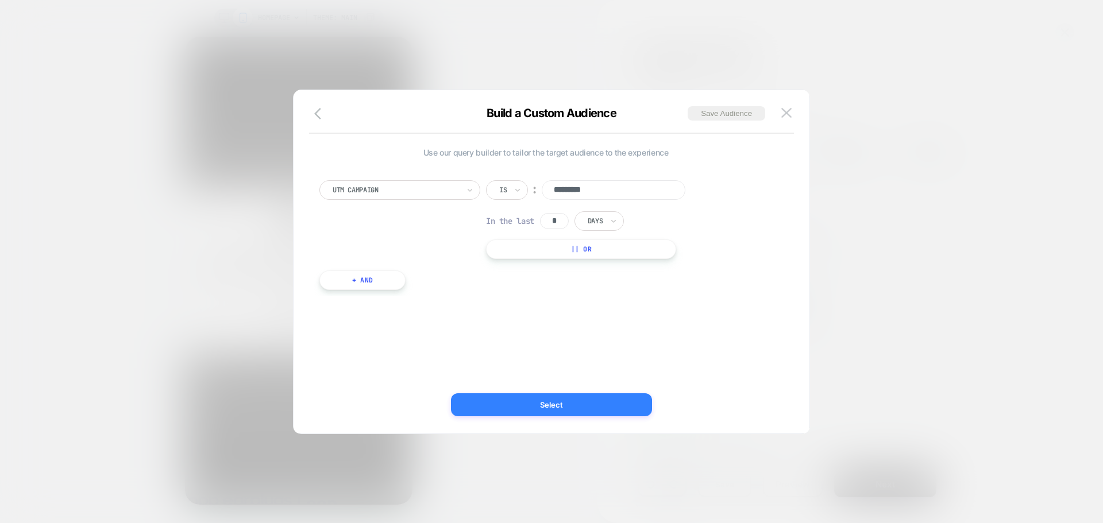
type input "*********"
click at [565, 402] on button "Select" at bounding box center [551, 404] width 201 height 23
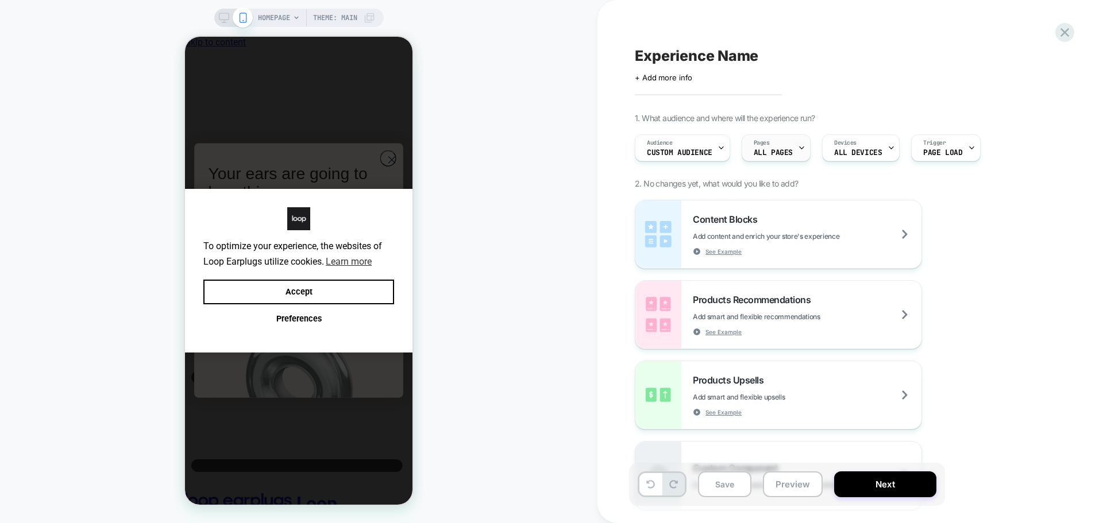
click at [761, 147] on div "Pages ALL PAGES" at bounding box center [773, 148] width 62 height 26
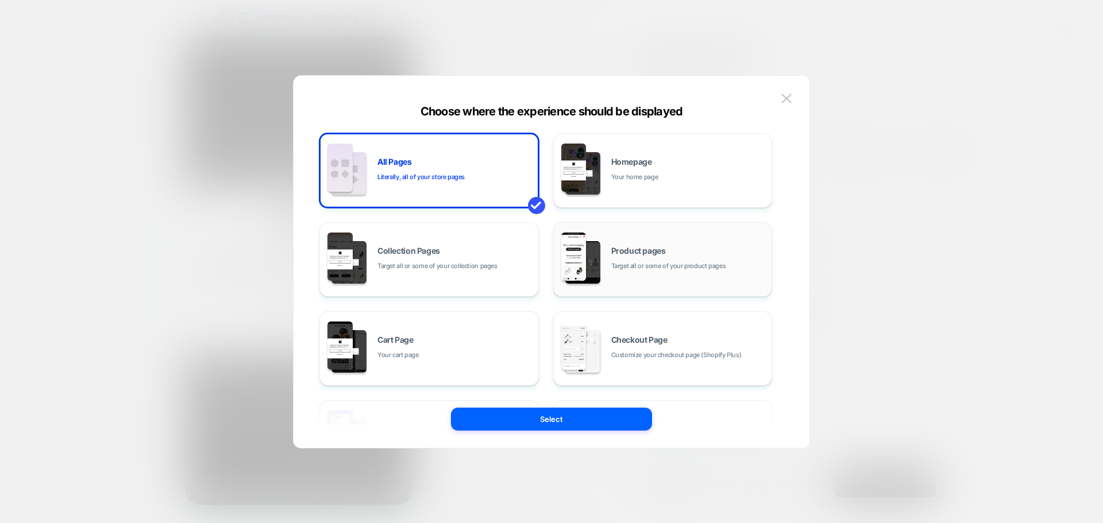
click at [651, 256] on div "Product pages Target all or some of your product pages" at bounding box center [688, 259] width 155 height 25
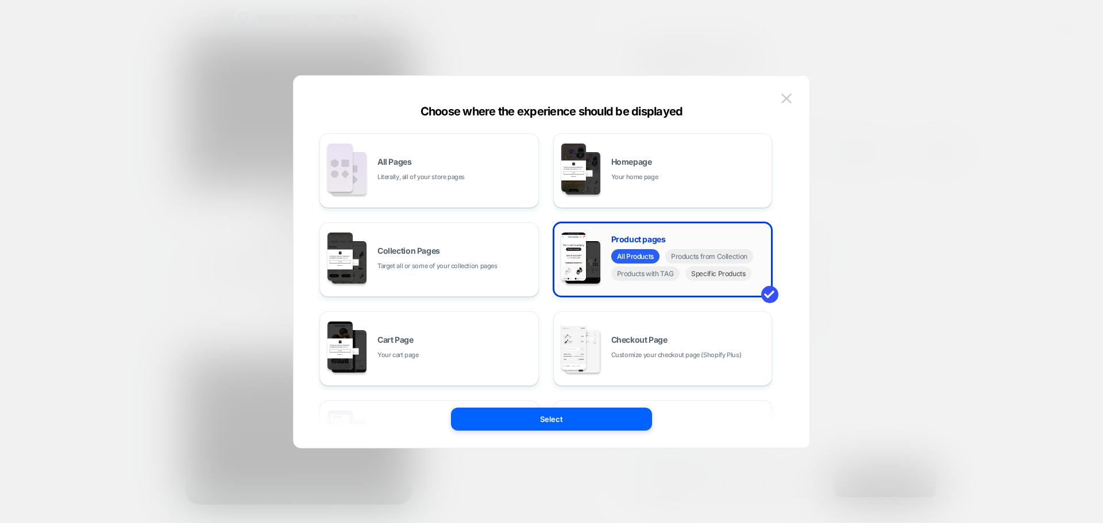
click at [711, 279] on span "Specific Products" at bounding box center [718, 273] width 66 height 14
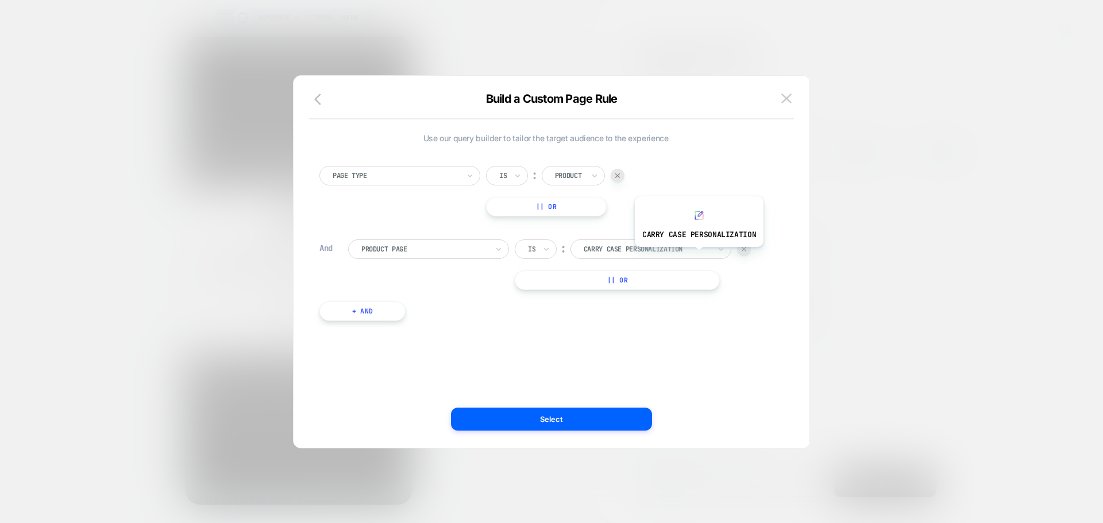
click at [680, 251] on div at bounding box center [646, 249] width 126 height 10
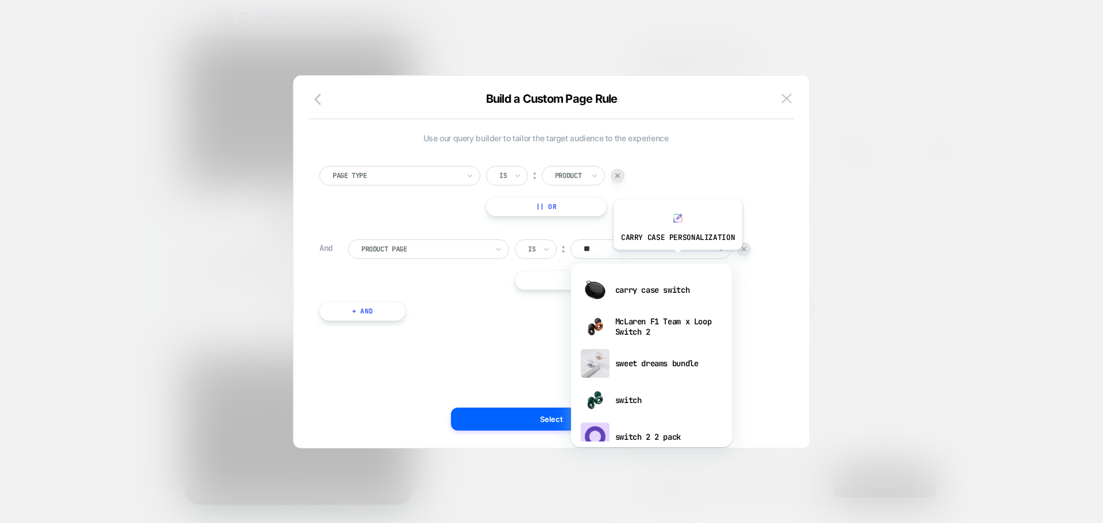
type input "***"
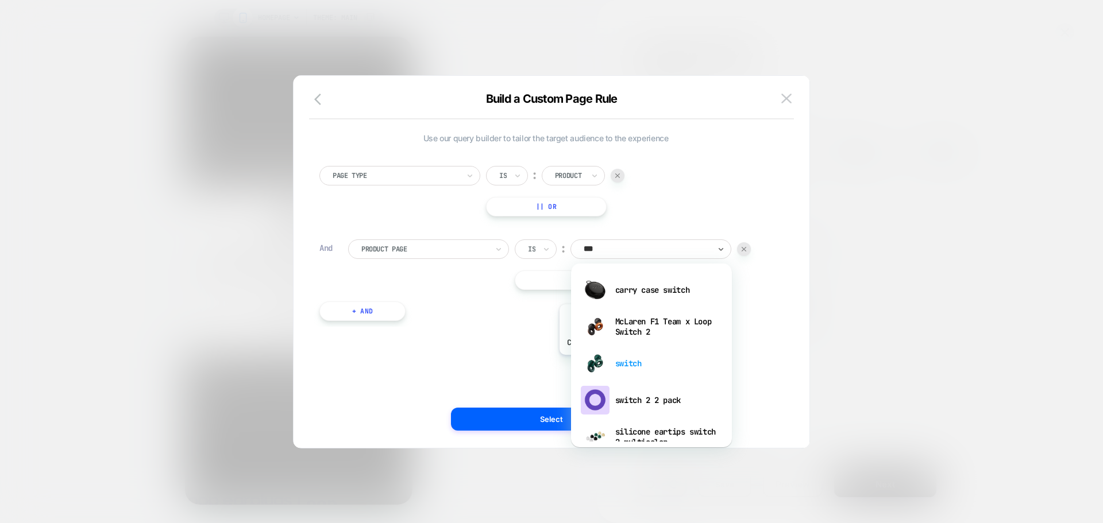
click at [623, 367] on div "switch" at bounding box center [651, 363] width 149 height 37
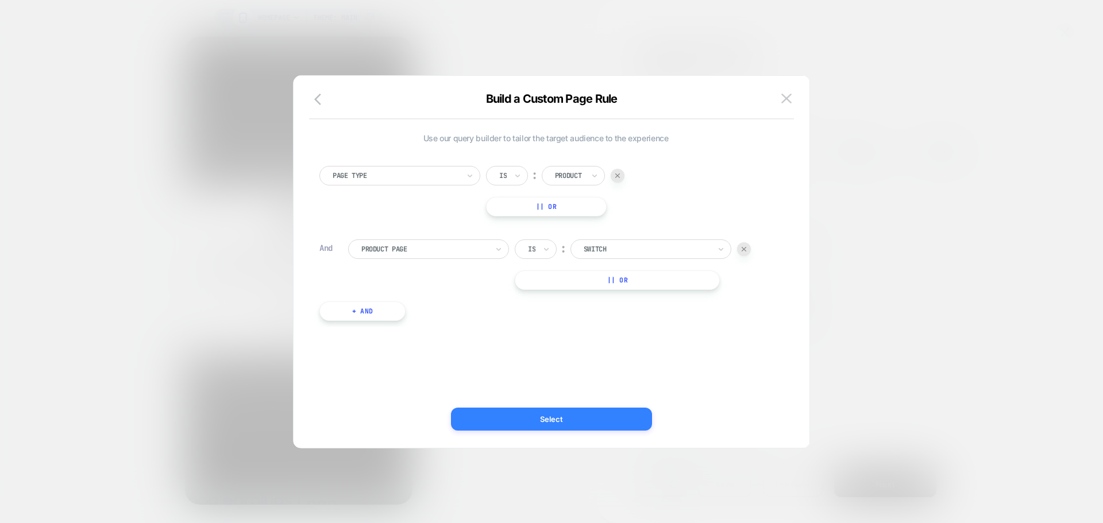
click at [565, 411] on button "Select" at bounding box center [551, 419] width 201 height 23
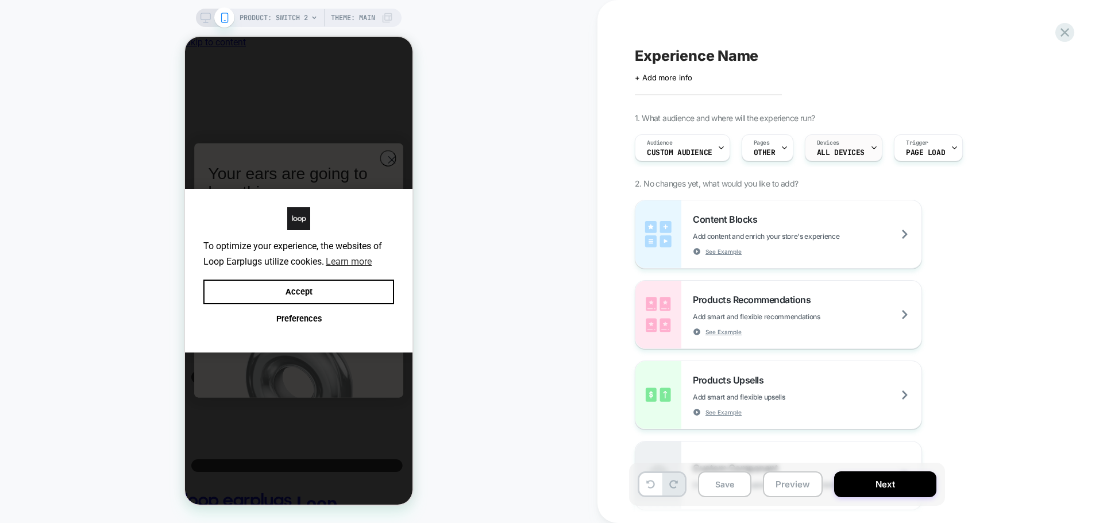
click at [835, 152] on span "ALL DEVICES" at bounding box center [841, 153] width 48 height 8
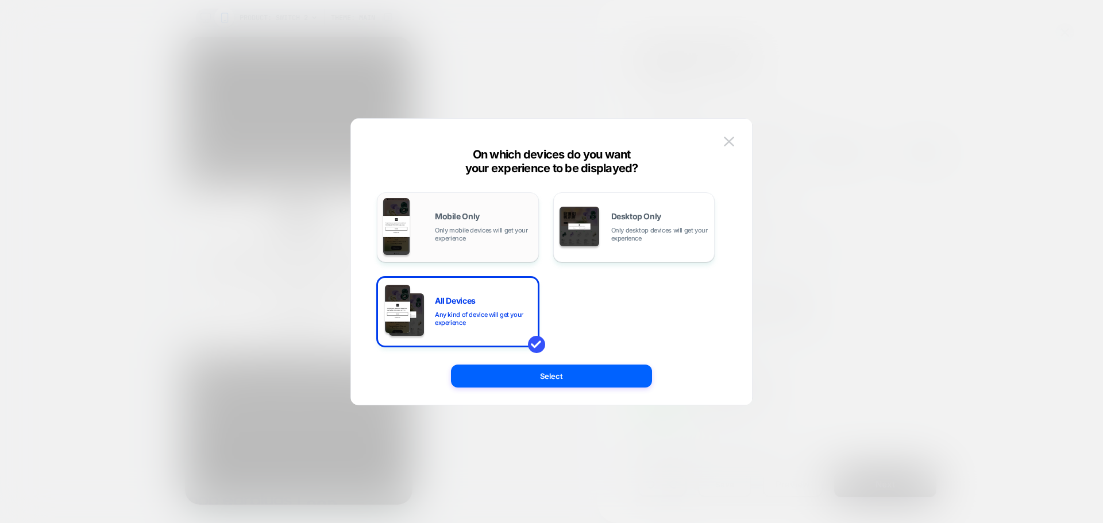
click at [475, 217] on span "Mobile Only" at bounding box center [457, 216] width 45 height 8
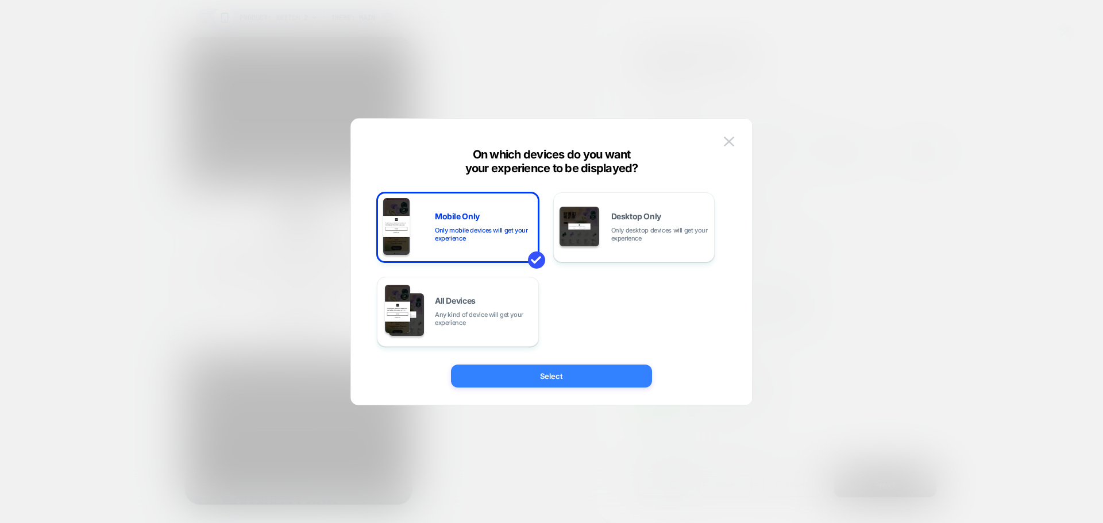
click at [552, 369] on button "Select" at bounding box center [551, 376] width 201 height 23
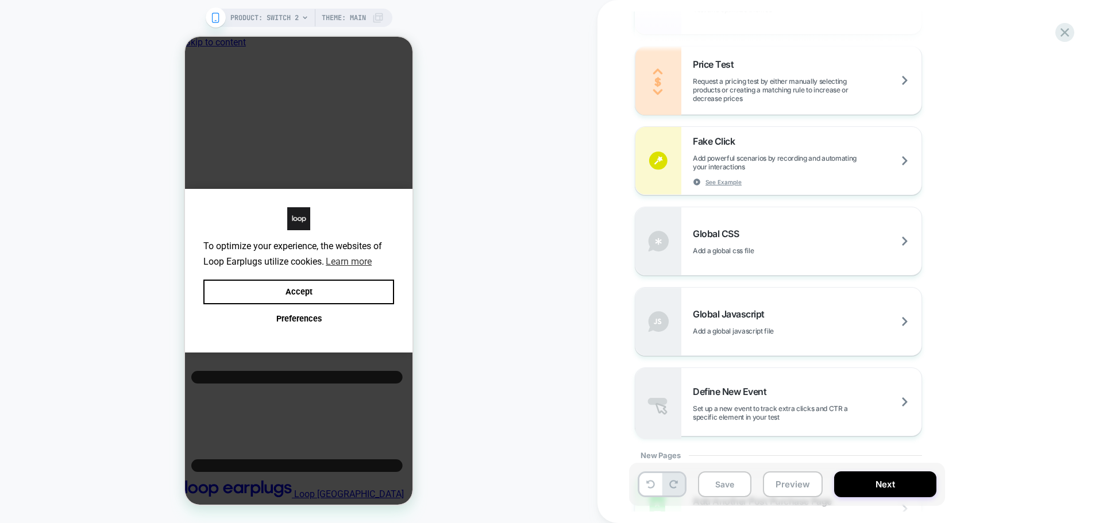
scroll to position [746, 0]
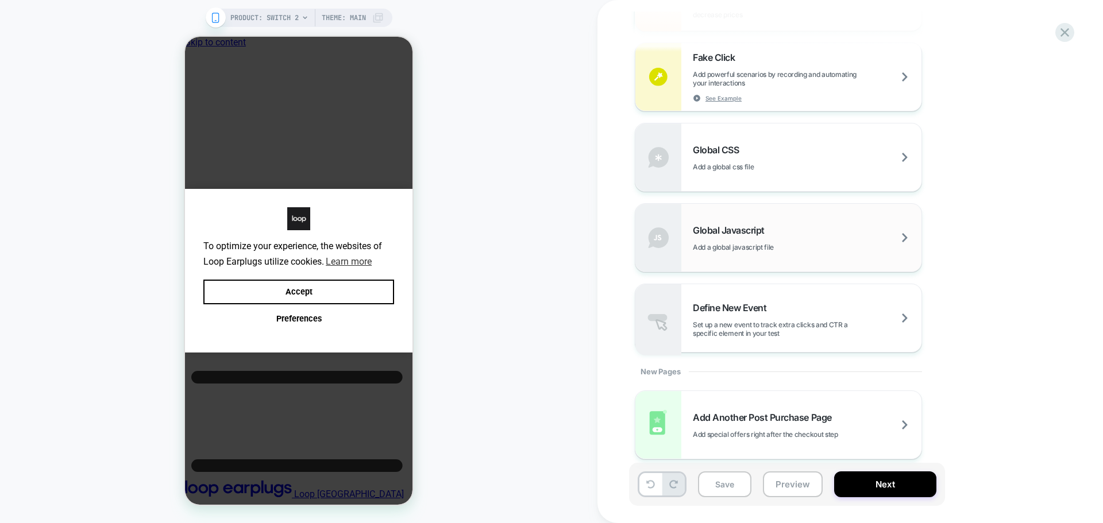
click at [755, 250] on span "Add a global javascript file" at bounding box center [762, 247] width 138 height 9
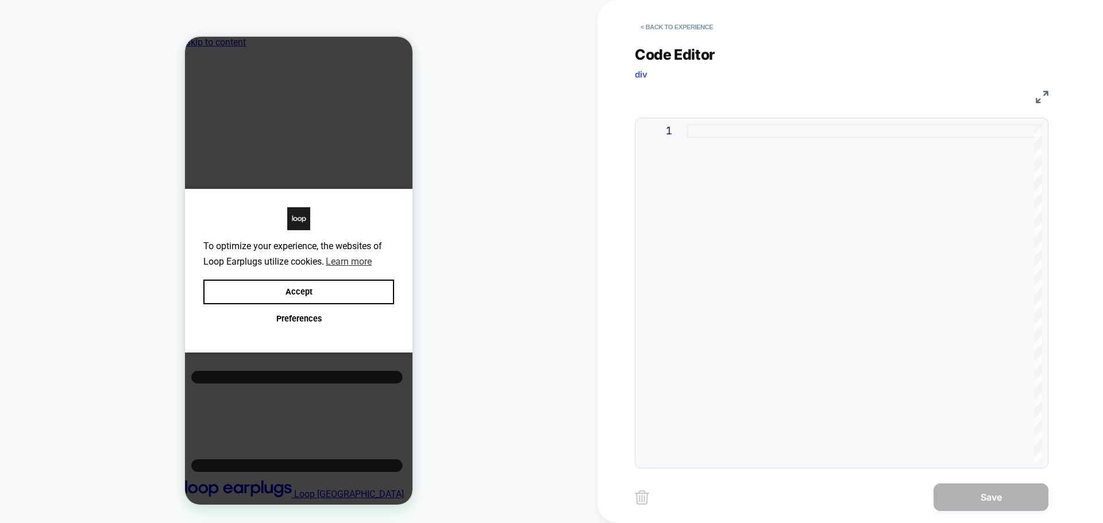
click at [850, 212] on div at bounding box center [864, 293] width 355 height 338
type textarea "**********"
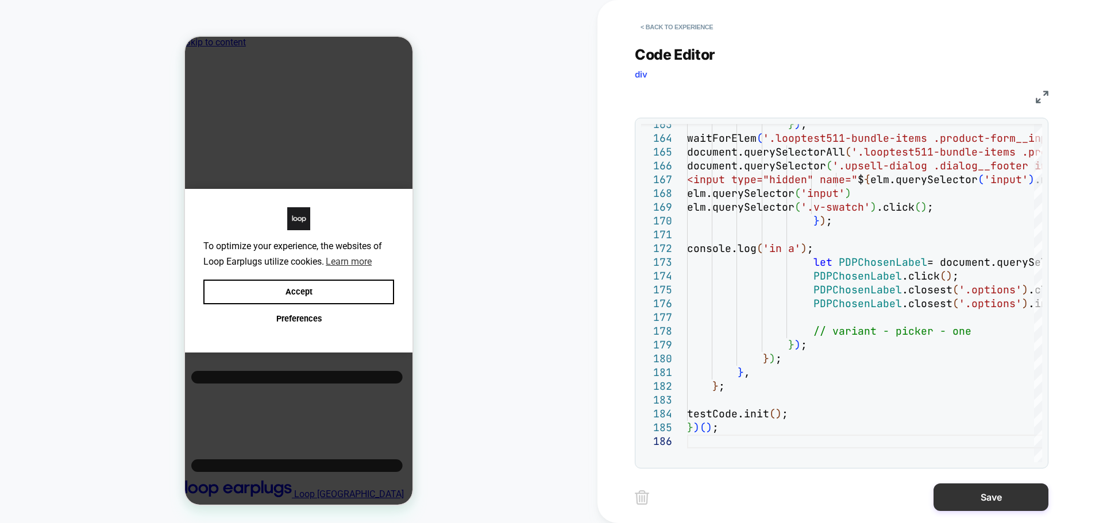
click at [952, 488] on button "Save" at bounding box center [990, 498] width 115 height 28
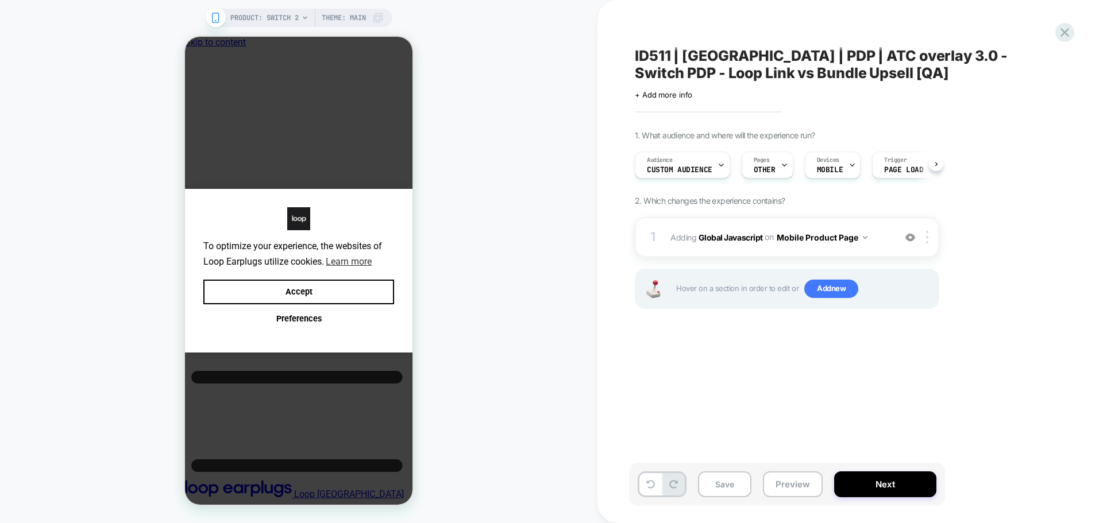
scroll to position [0, 1]
click at [840, 285] on span "Add new" at bounding box center [831, 289] width 54 height 18
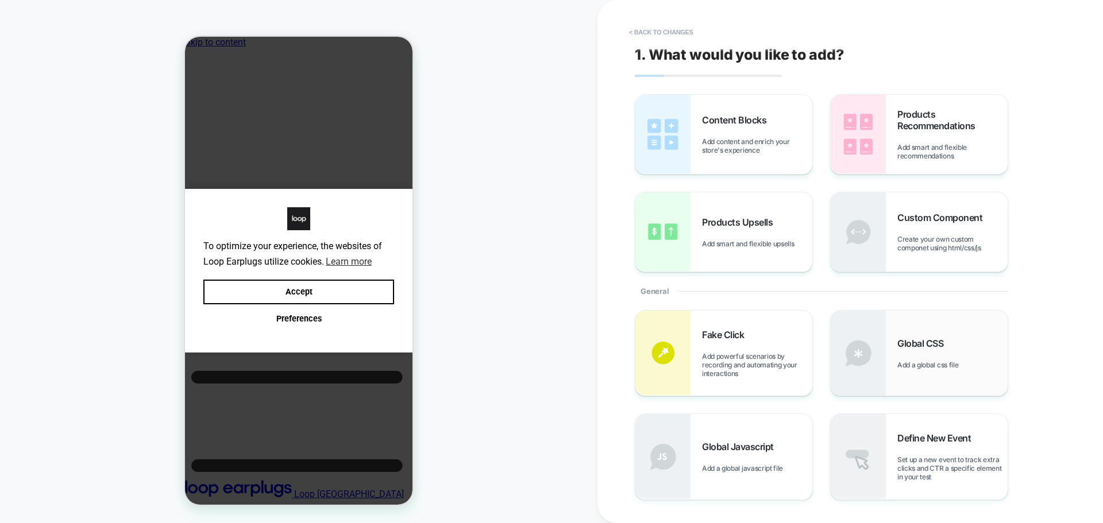
click at [939, 361] on span "Add a global css file" at bounding box center [930, 365] width 67 height 9
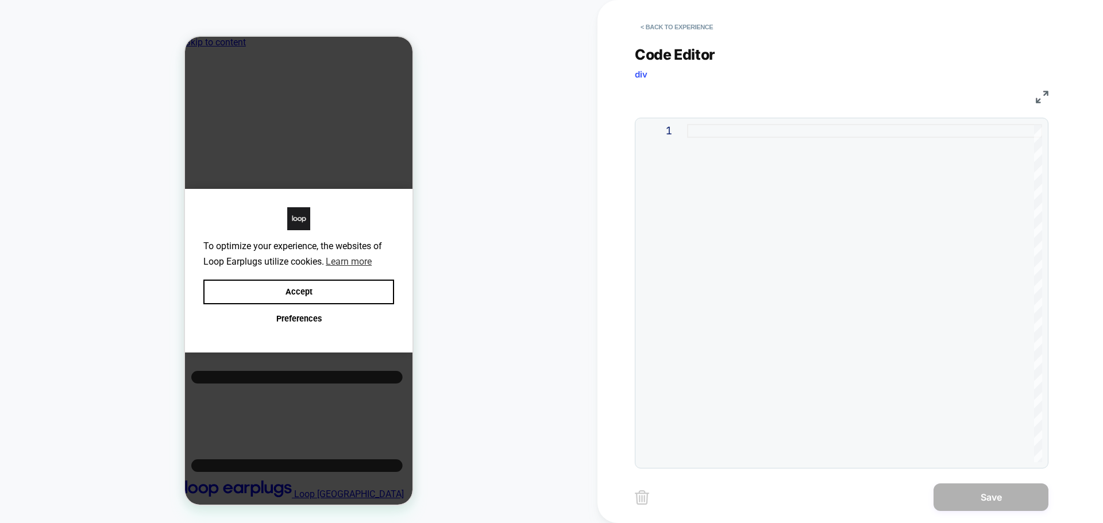
click at [807, 234] on div at bounding box center [864, 293] width 355 height 338
type textarea "*"
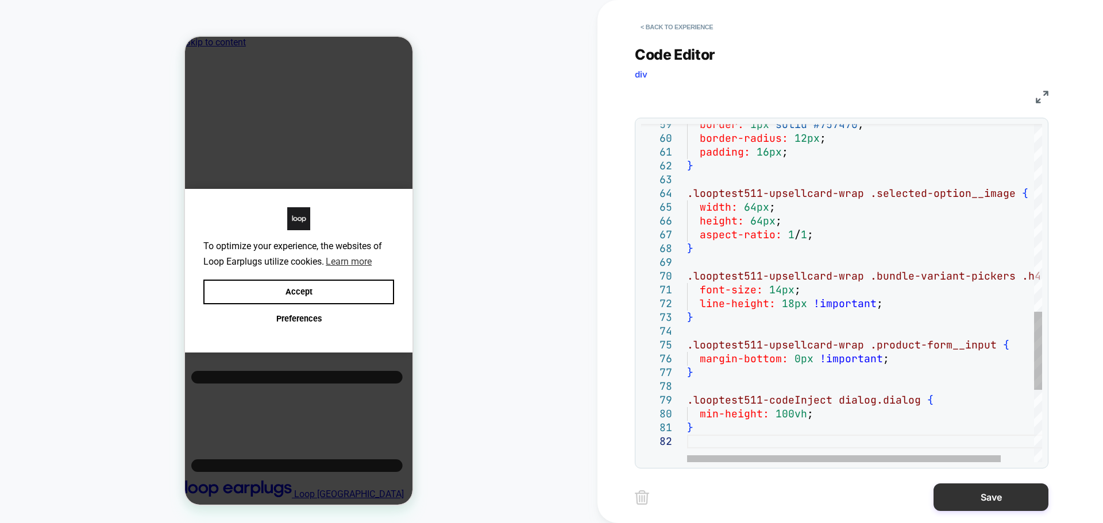
click at [977, 506] on button "Save" at bounding box center [990, 498] width 115 height 28
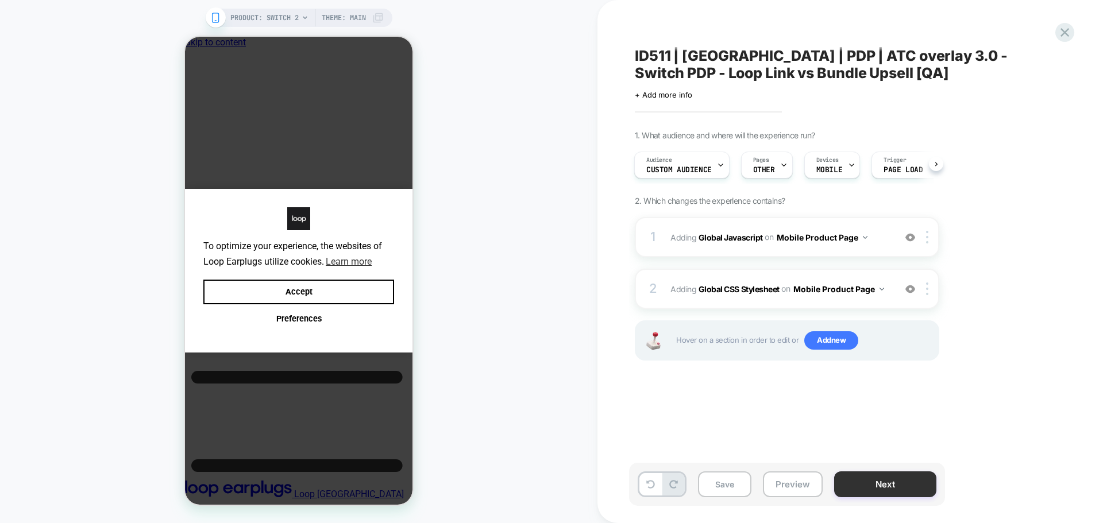
click at [902, 481] on button "Next" at bounding box center [885, 484] width 102 height 26
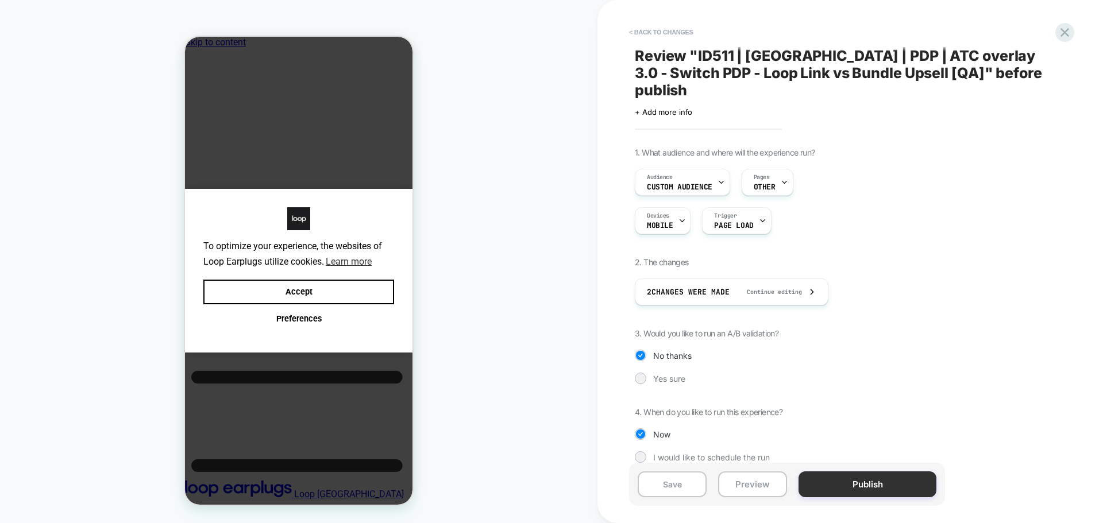
click at [870, 481] on button "Publish" at bounding box center [867, 484] width 138 height 26
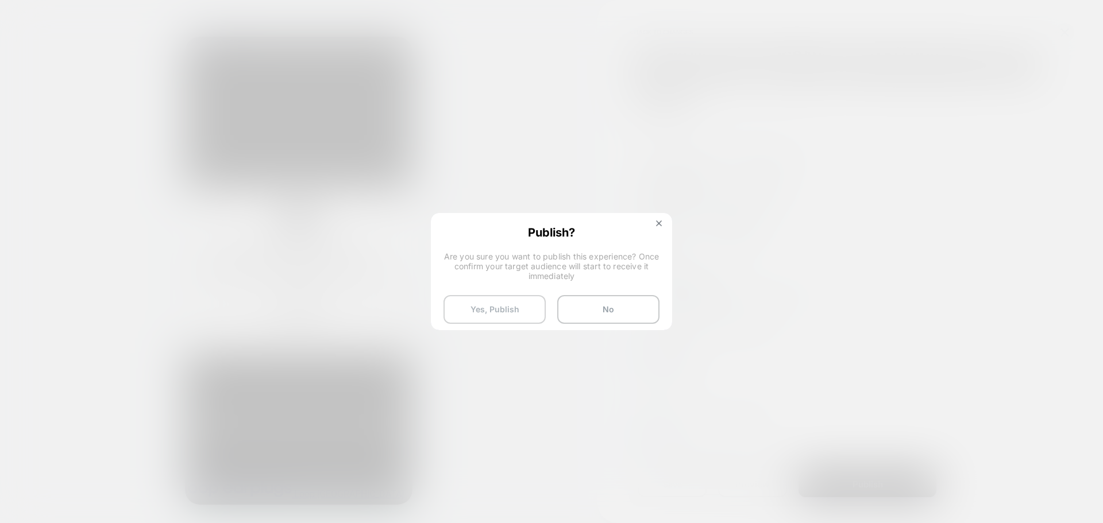
click at [507, 319] on button "Yes, Publish" at bounding box center [494, 309] width 102 height 29
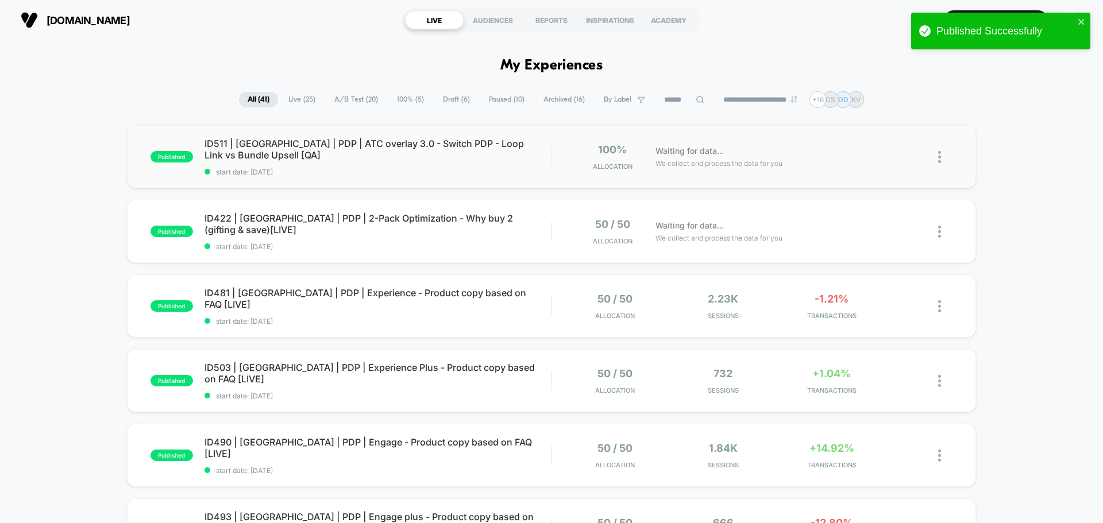
drag, startPoint x: 1025, startPoint y: 6, endPoint x: 272, endPoint y: 153, distance: 767.6
click at [272, 153] on span "ID511 | [GEOGRAPHIC_DATA] | PDP | ATC overlay 3.0 - Switch PDP - Loop Link vs B…" at bounding box center [377, 149] width 346 height 23
